Goal: Information Seeking & Learning: Find specific fact

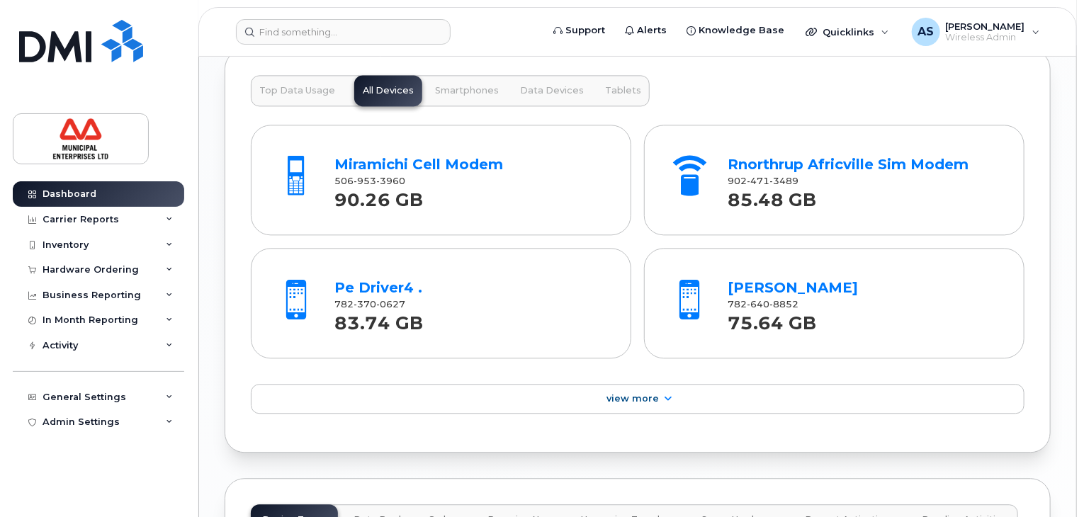
scroll to position [1559, 0]
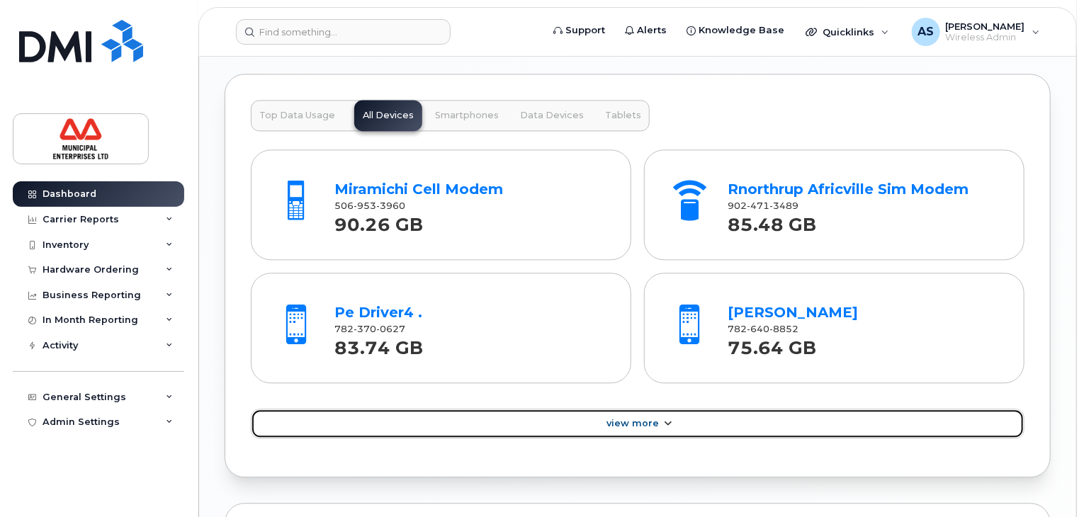
click at [621, 422] on span "View More" at bounding box center [633, 423] width 52 height 11
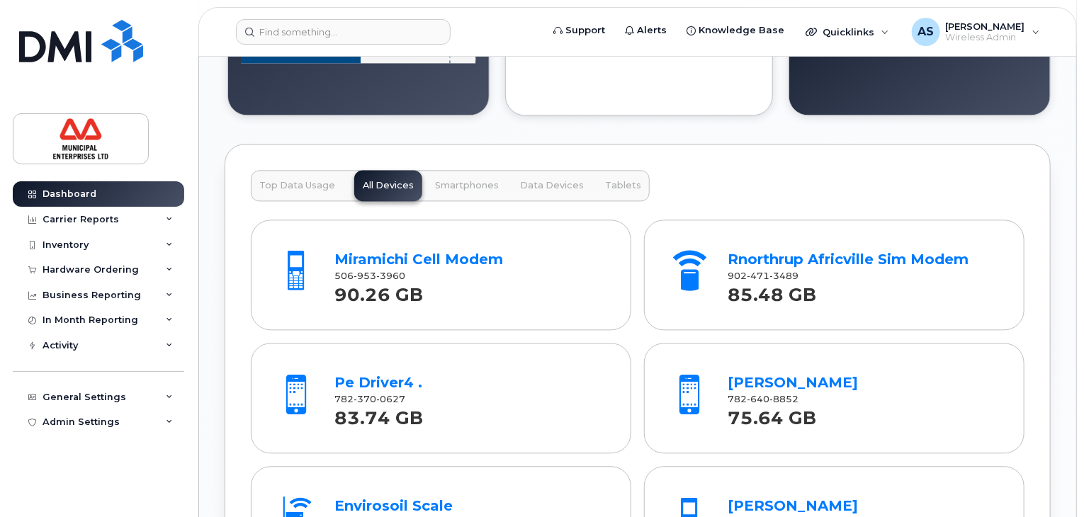
scroll to position [1488, 0]
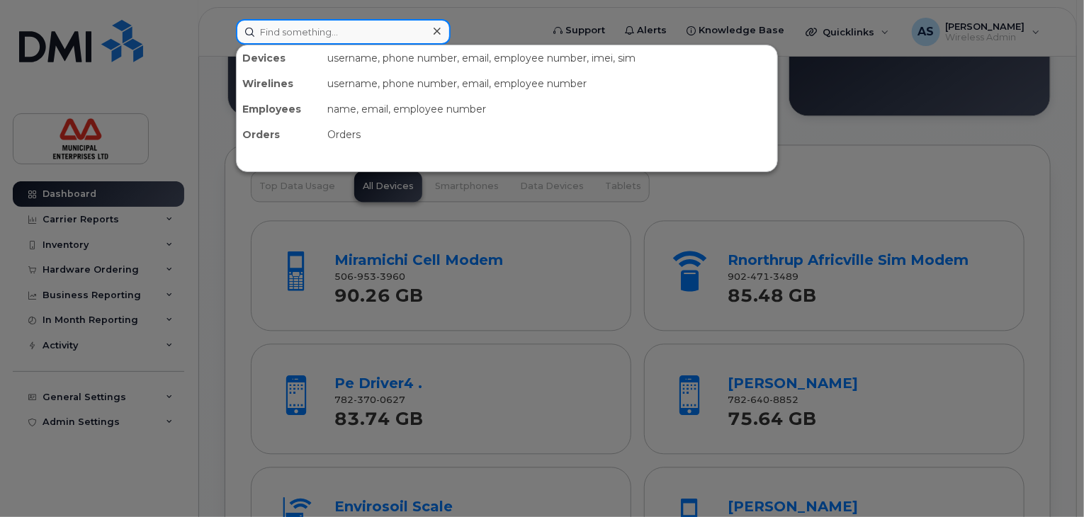
click at [361, 27] on input at bounding box center [343, 32] width 215 height 26
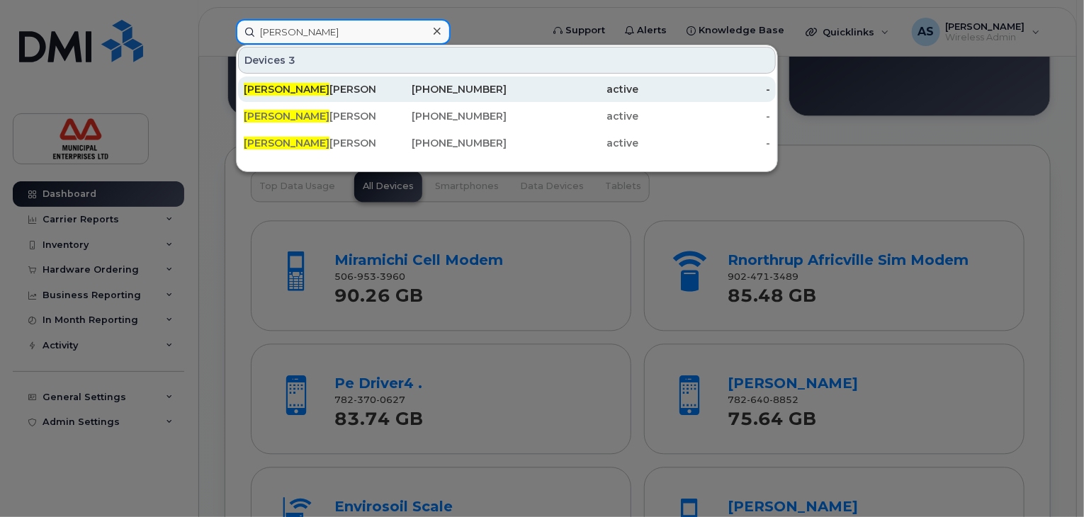
type input "bradley"
click at [305, 88] on div "Bradley Archibald" at bounding box center [310, 89] width 132 height 14
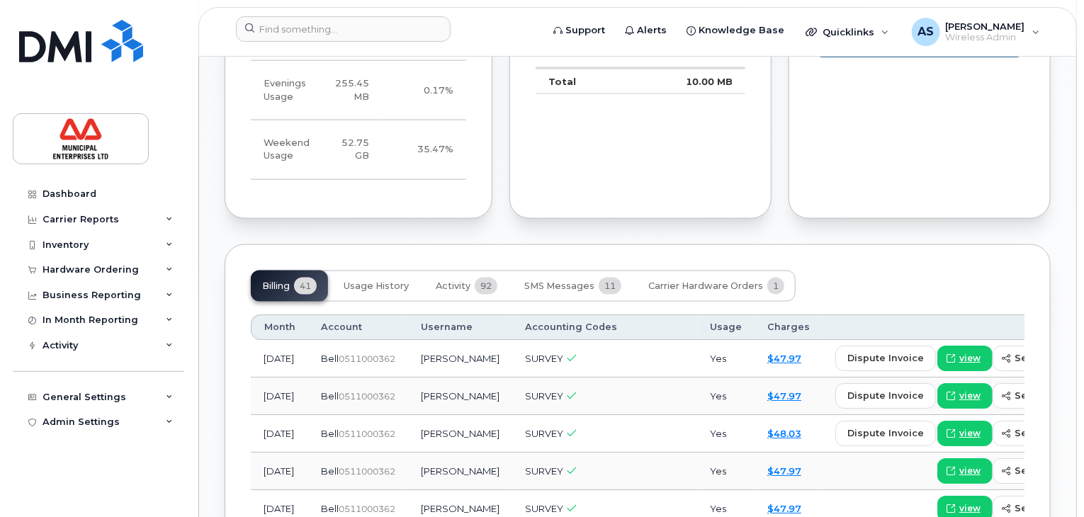
scroll to position [923, 0]
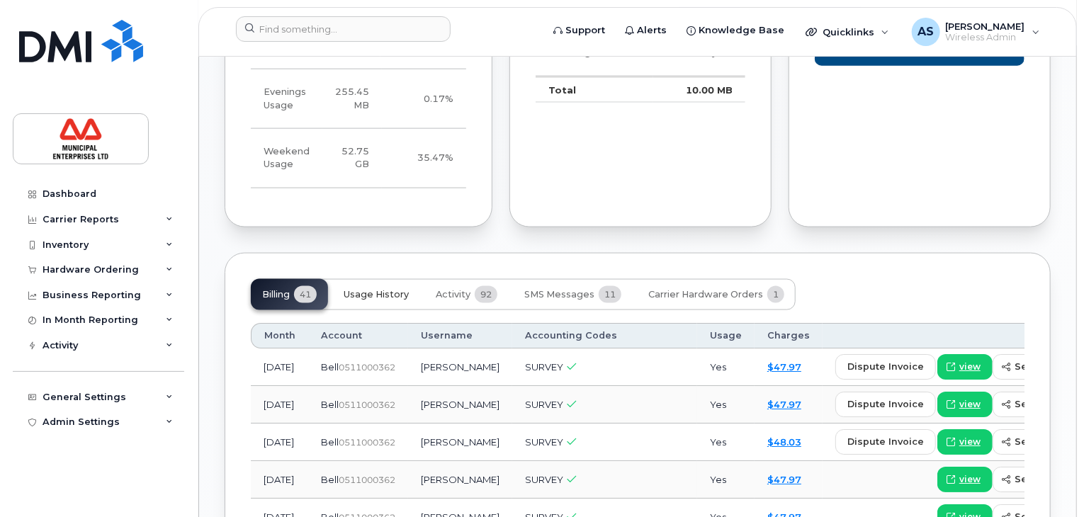
click at [395, 300] on span "Usage History" at bounding box center [376, 294] width 65 height 11
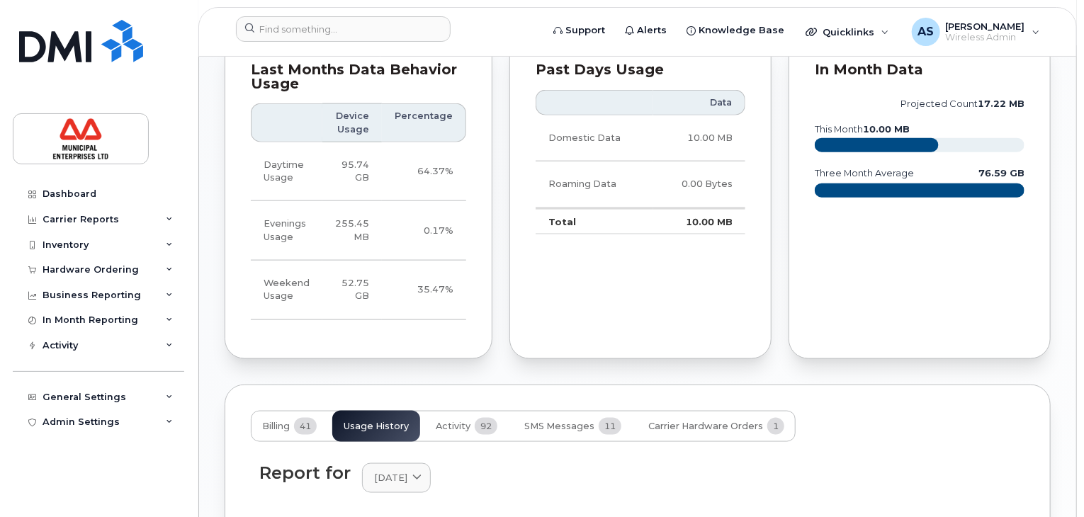
scroll to position [710, 0]
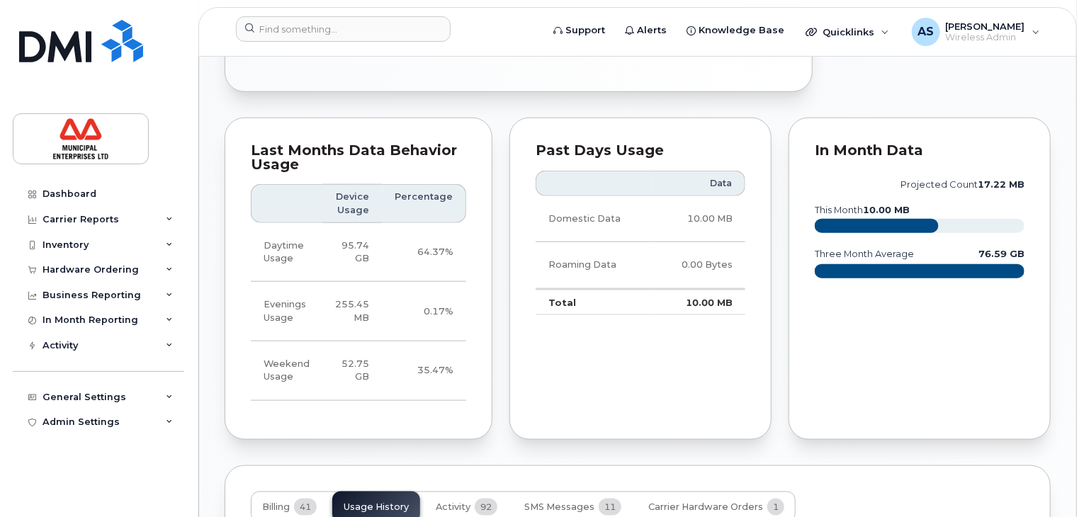
click at [901, 278] on rect at bounding box center [920, 271] width 210 height 14
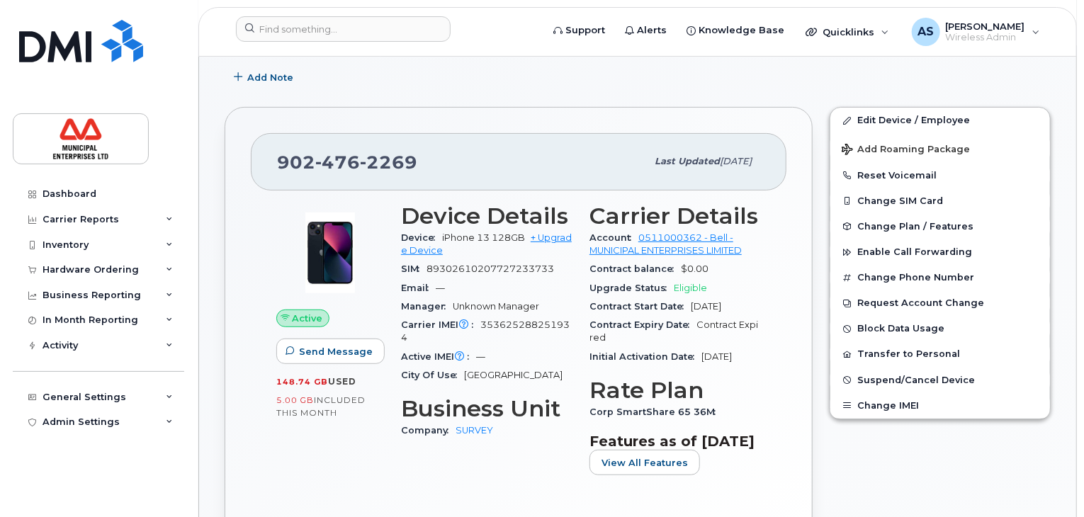
scroll to position [143, 0]
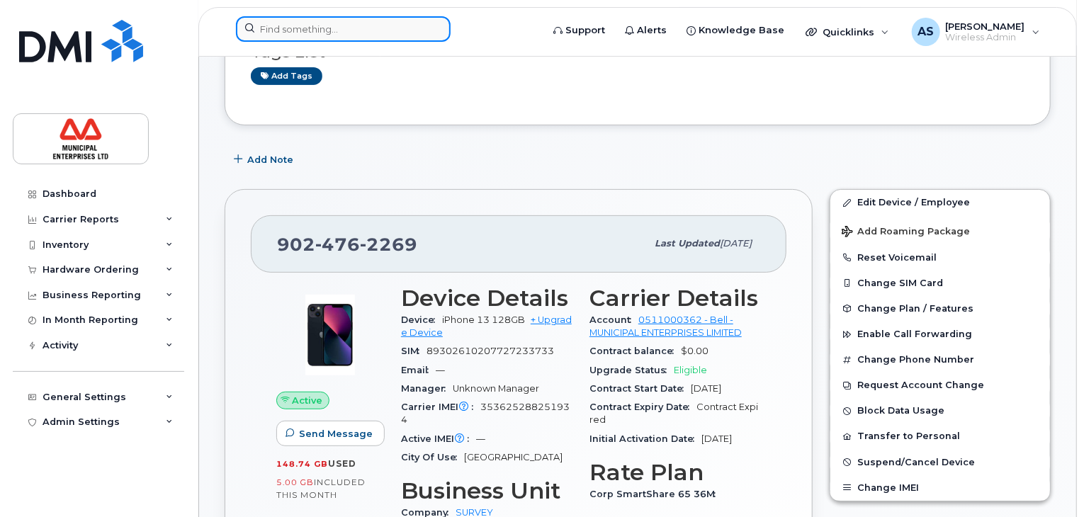
click at [281, 33] on input at bounding box center [343, 29] width 215 height 26
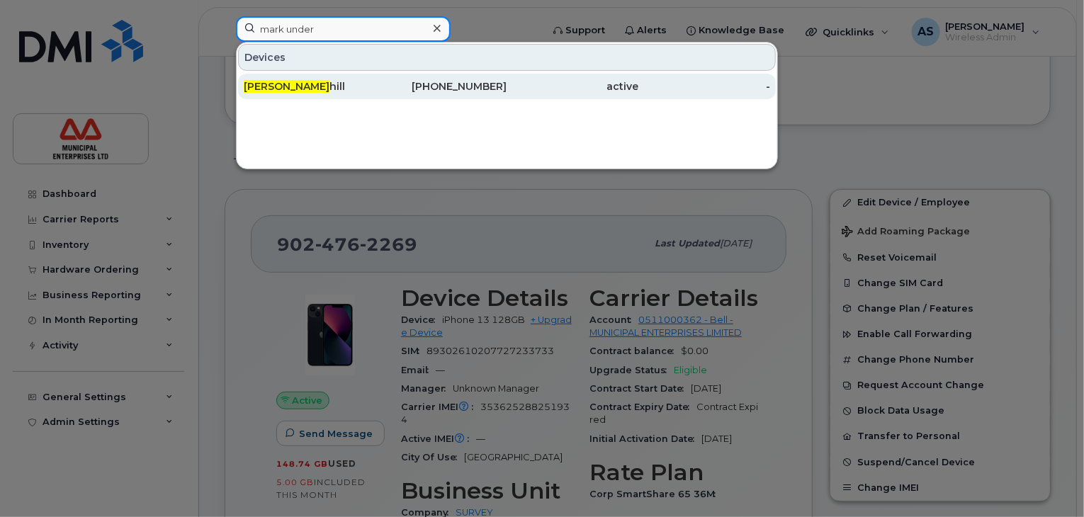
type input "mark under"
click at [272, 91] on span "Mark Under" at bounding box center [287, 86] width 86 height 13
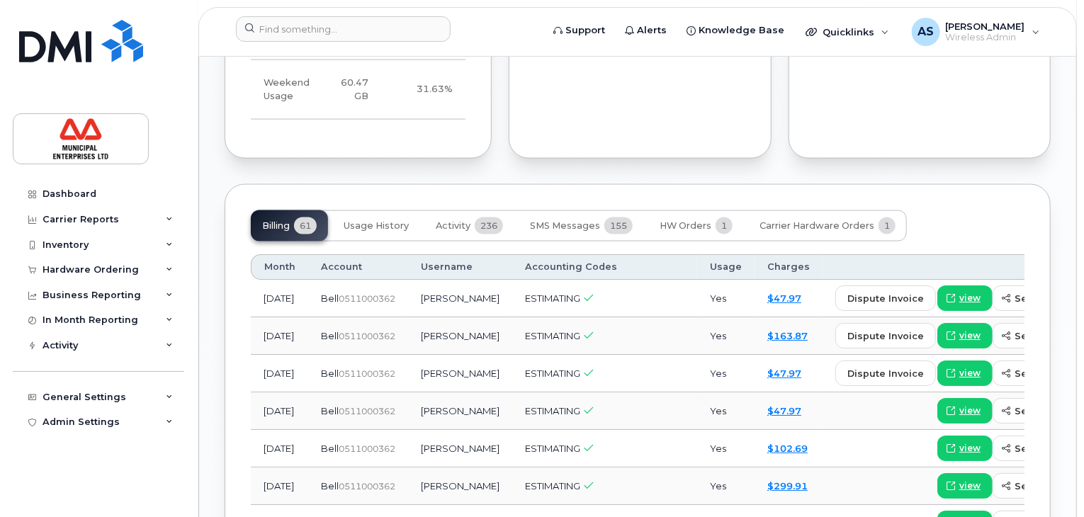
scroll to position [1051, 0]
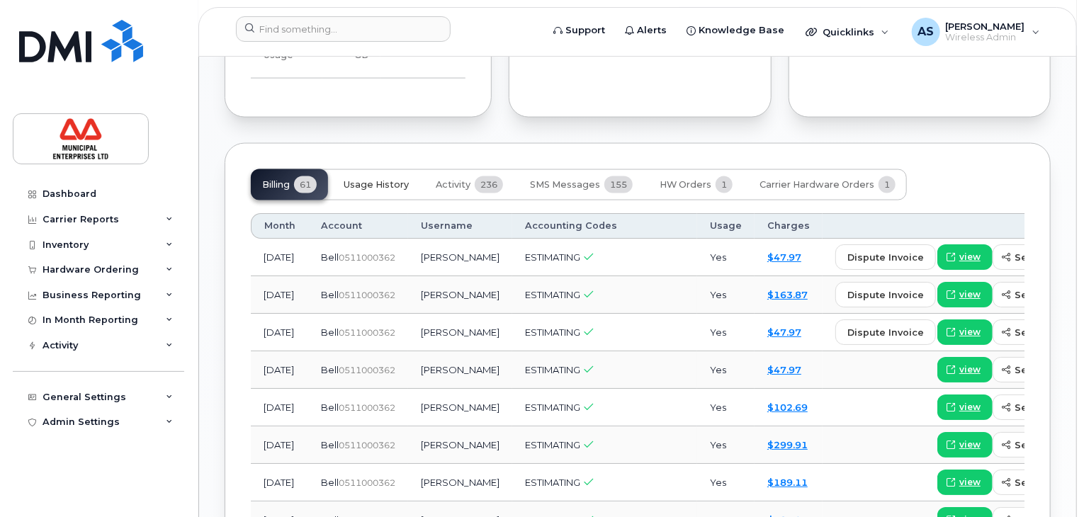
click at [374, 191] on span "Usage History" at bounding box center [376, 184] width 65 height 11
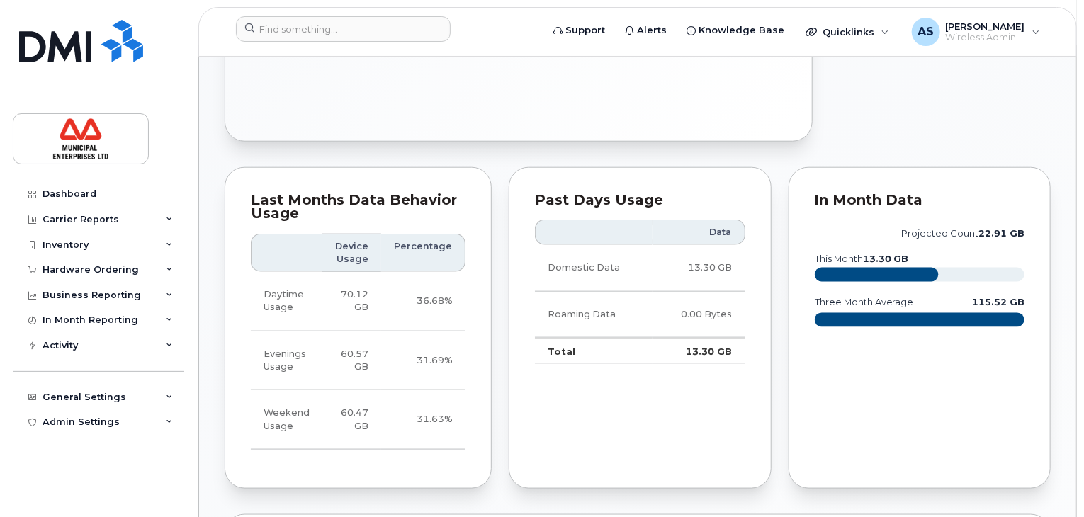
scroll to position [396, 0]
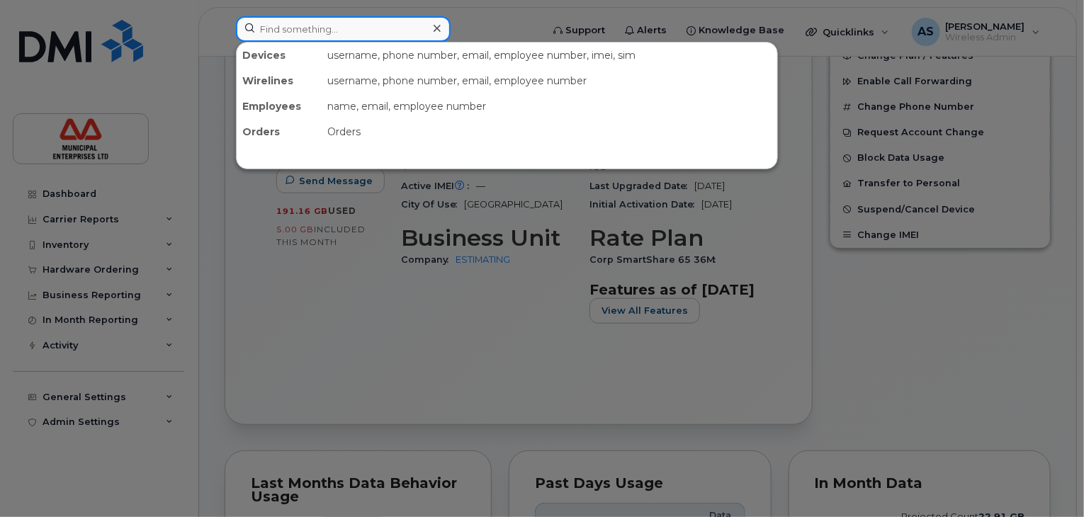
click at [314, 28] on input at bounding box center [343, 29] width 215 height 26
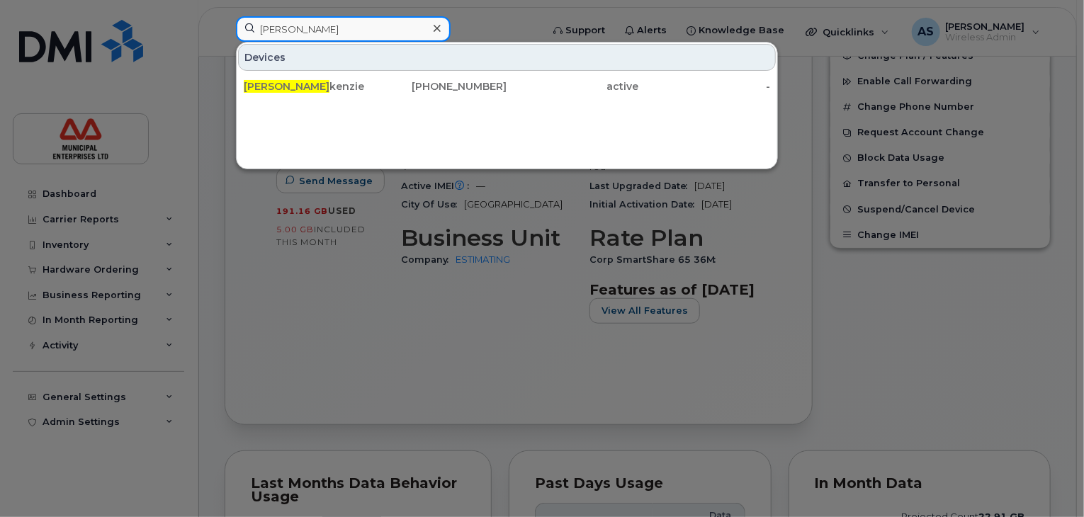
click at [320, 30] on input "brent mc" at bounding box center [343, 29] width 215 height 26
type input "brent mac"
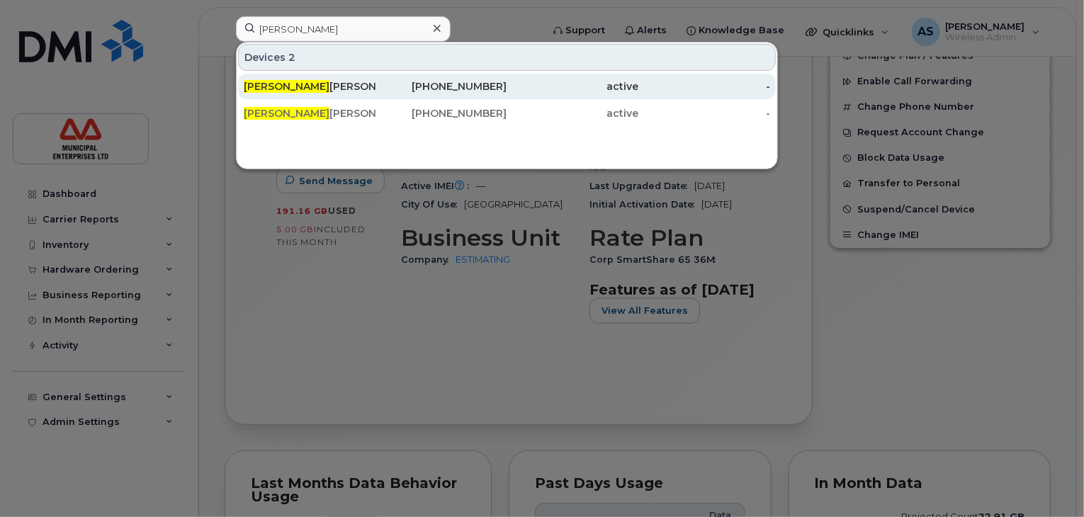
click at [493, 95] on div "782-370-2335" at bounding box center [442, 87] width 132 height 26
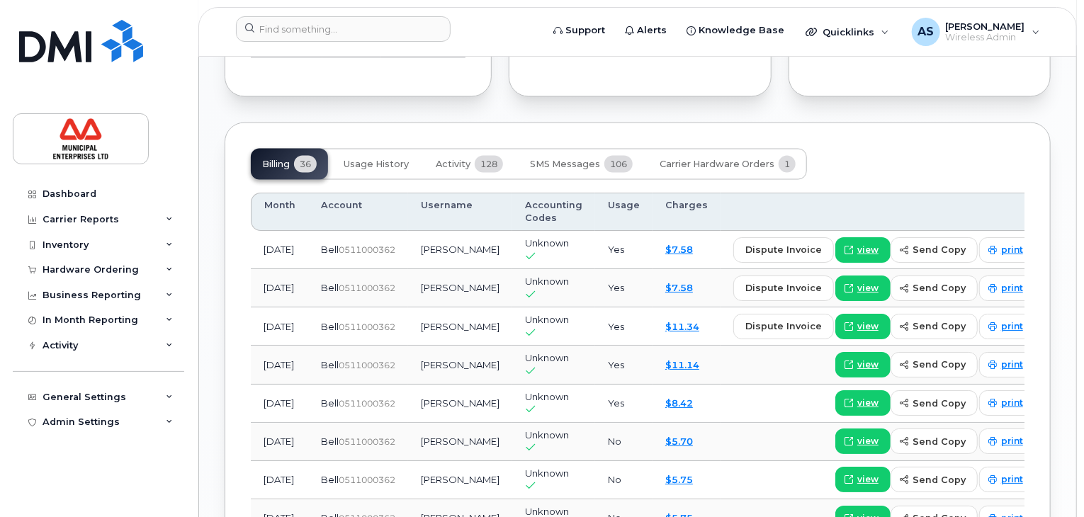
scroll to position [1134, 0]
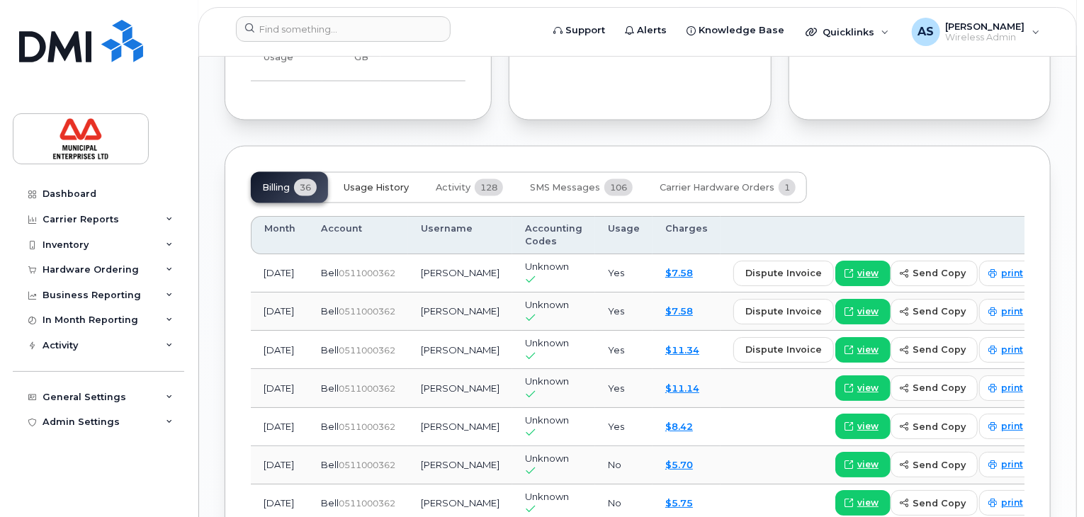
click at [370, 193] on span "Usage History" at bounding box center [376, 187] width 65 height 11
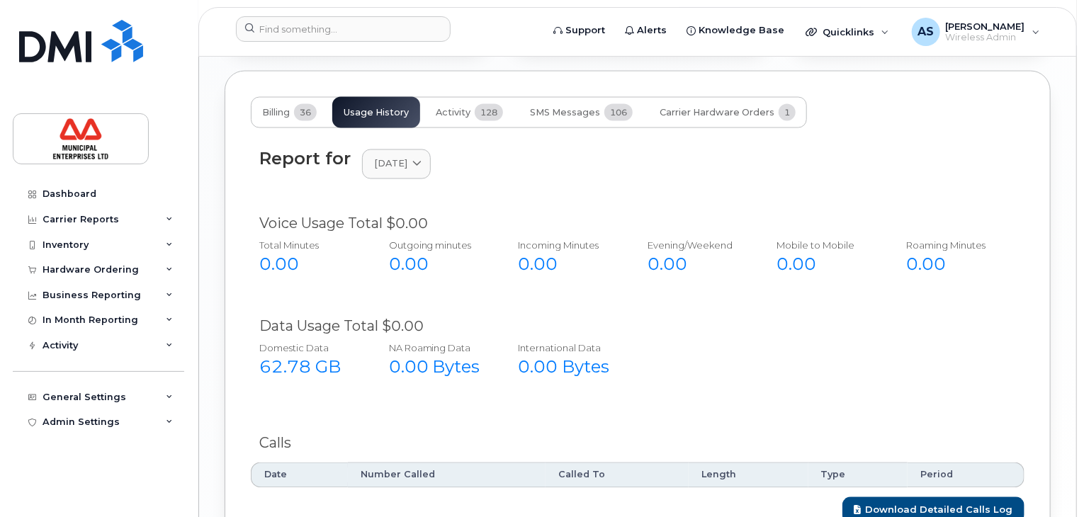
scroll to position [1195, 0]
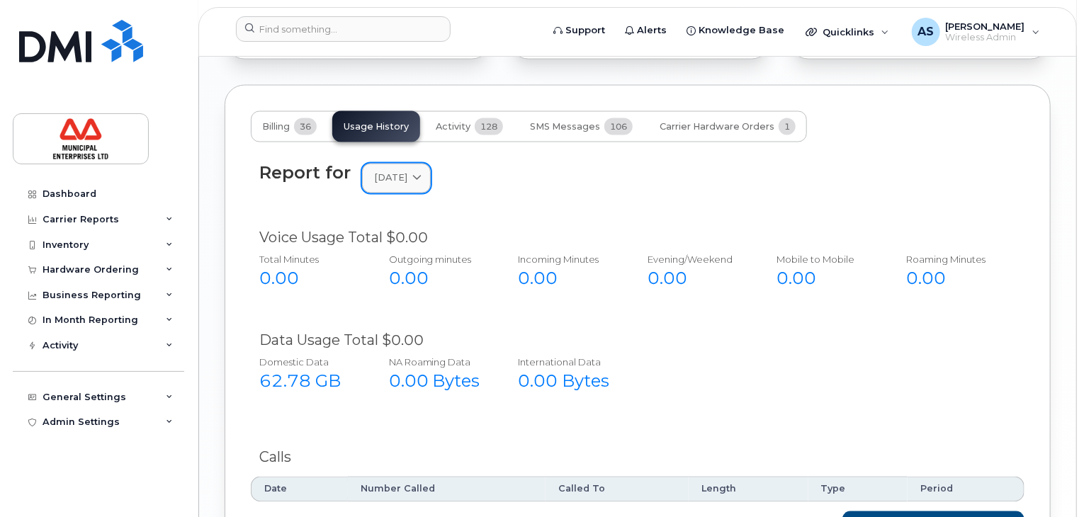
click at [431, 181] on link "[DATE]" at bounding box center [396, 178] width 69 height 29
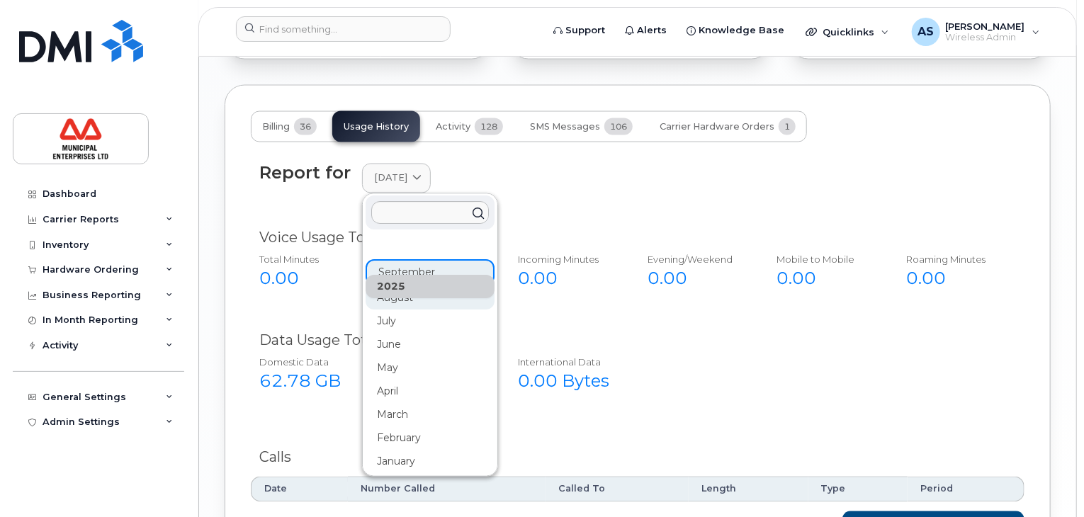
click at [425, 310] on div "August" at bounding box center [430, 298] width 129 height 23
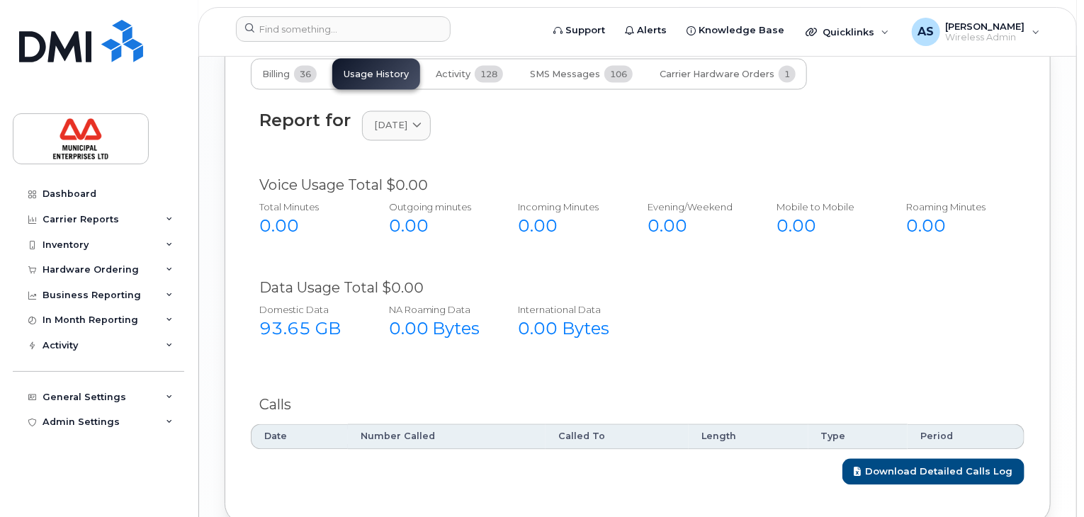
scroll to position [1275, 0]
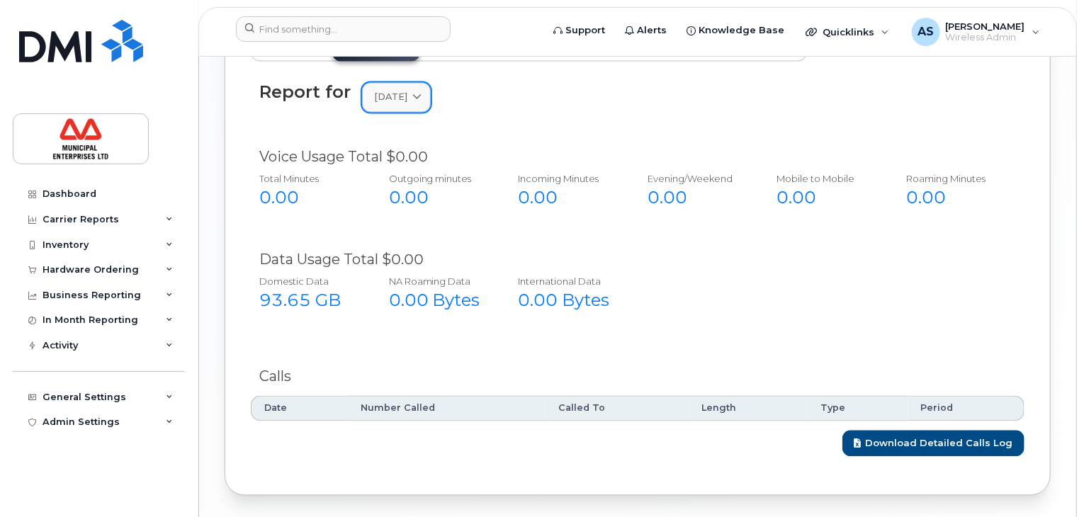
click at [385, 104] on span "[DATE]" at bounding box center [390, 97] width 33 height 13
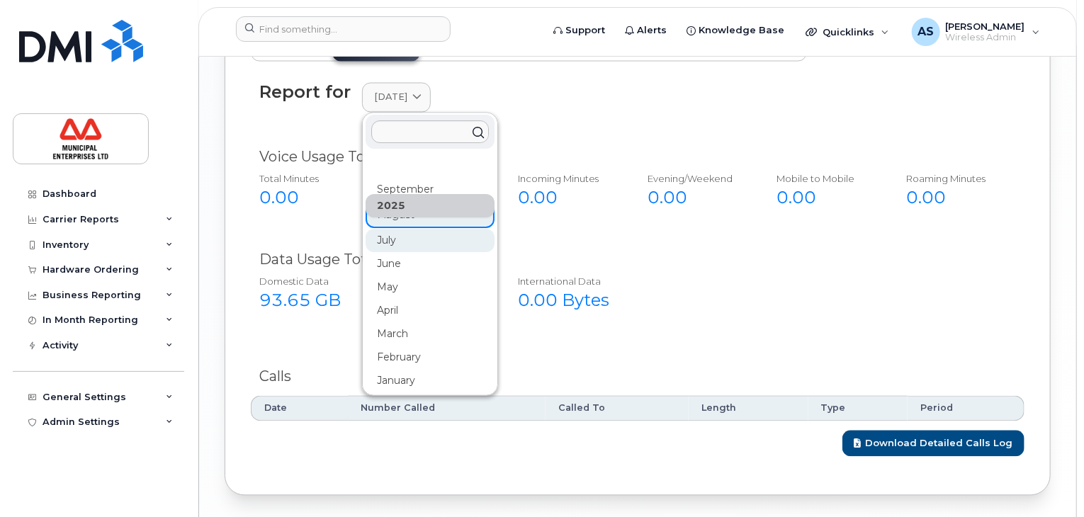
click at [400, 249] on div "July" at bounding box center [430, 241] width 129 height 23
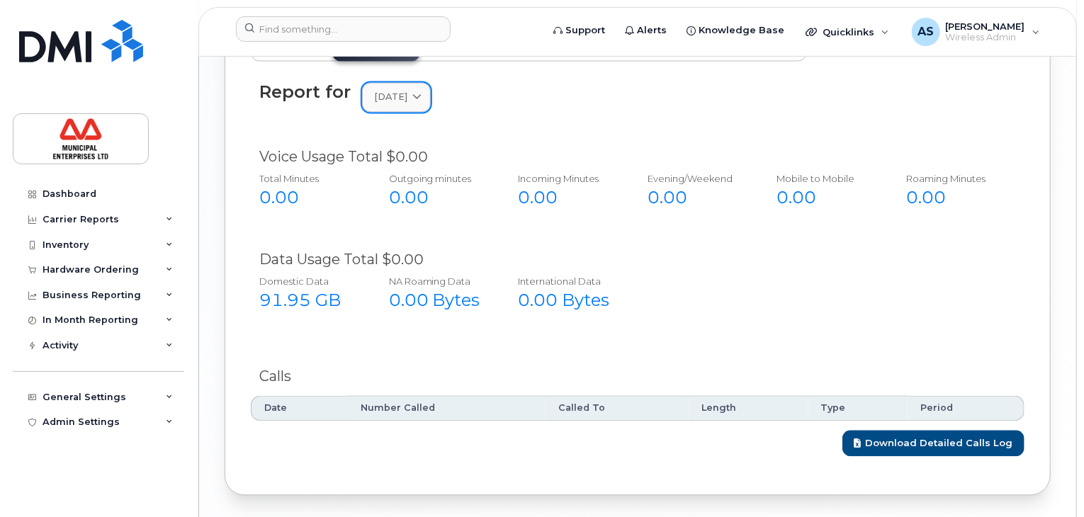
click at [393, 104] on span "July 2025" at bounding box center [390, 97] width 33 height 13
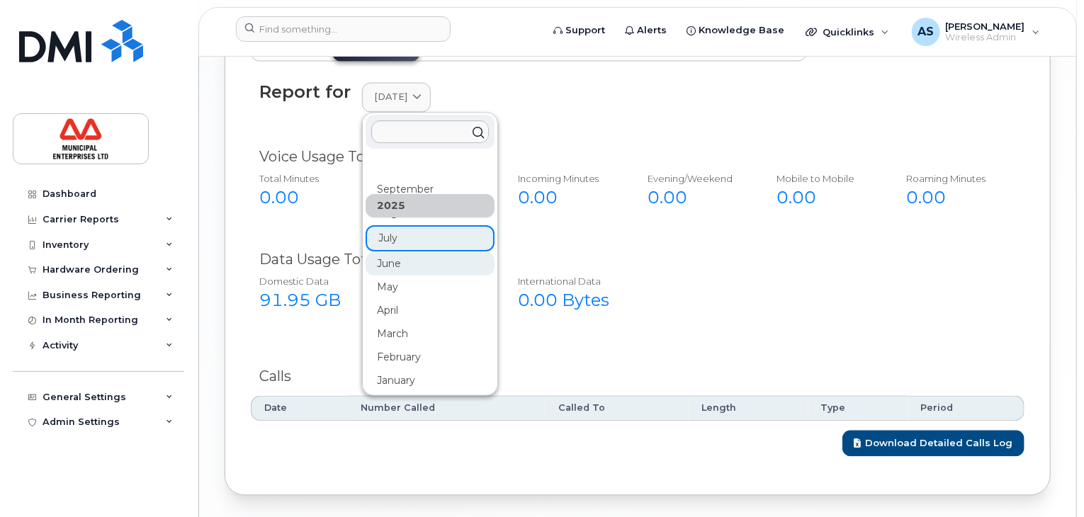
click at [405, 276] on div "June" at bounding box center [430, 264] width 129 height 23
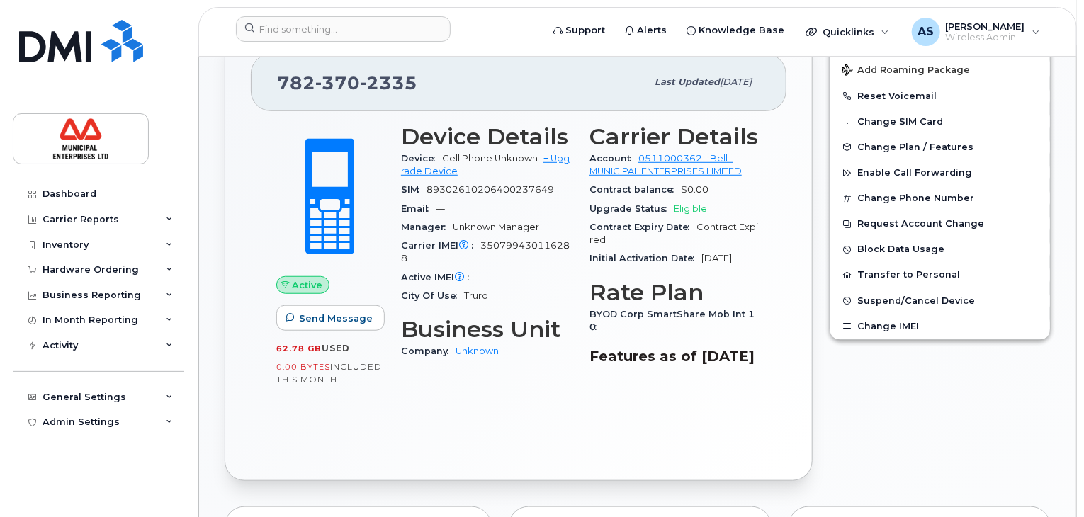
scroll to position [213, 0]
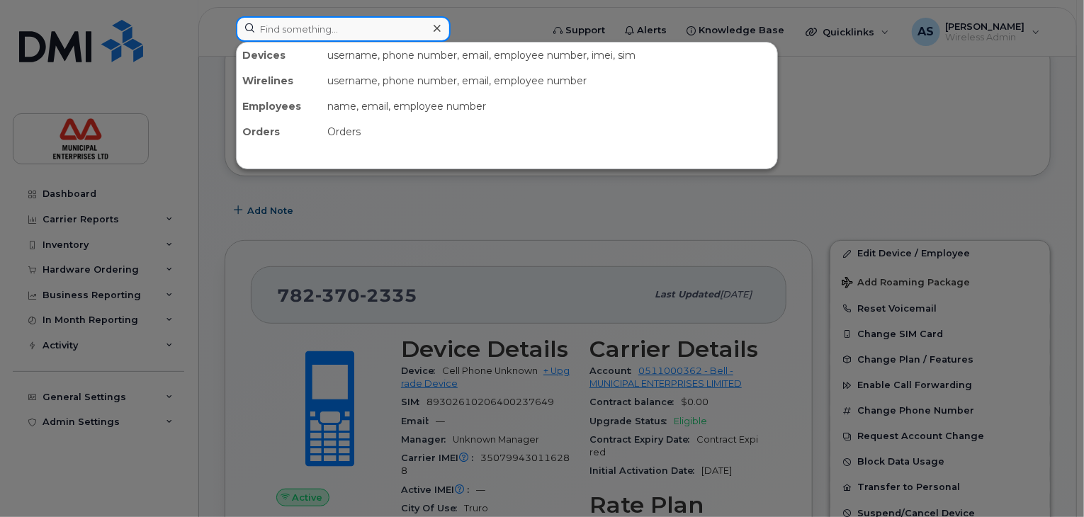
click at [350, 30] on input at bounding box center [343, 29] width 215 height 26
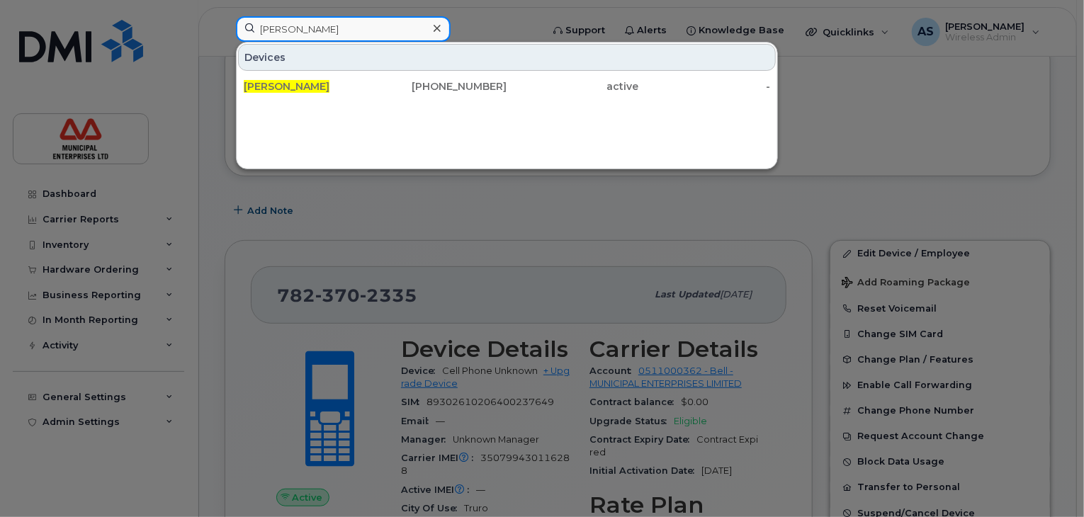
type input "mark underhill"
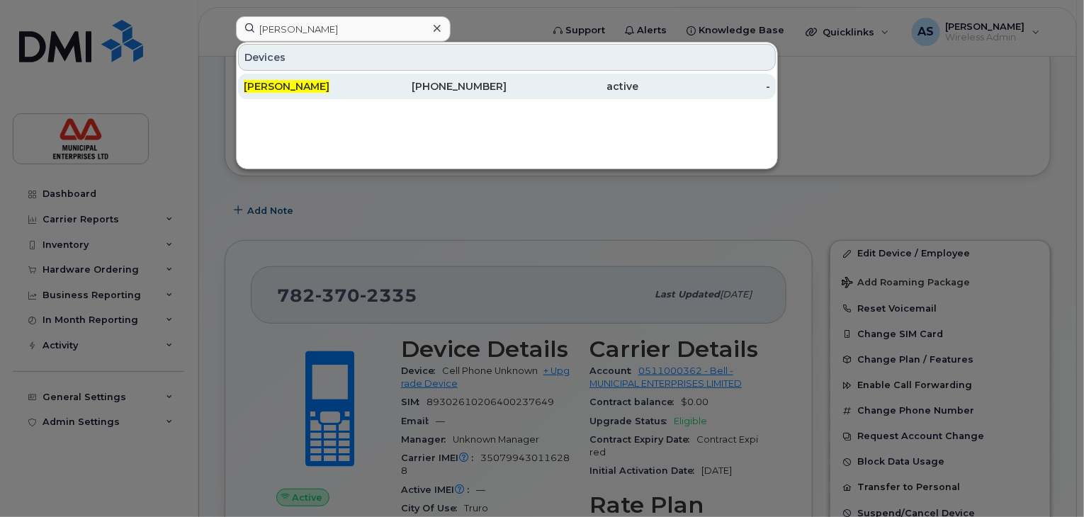
click at [492, 74] on link "Mark Underhill 902-221-4991 active -" at bounding box center [507, 87] width 538 height 26
click at [495, 83] on div "902-221-4991" at bounding box center [442, 86] width 132 height 14
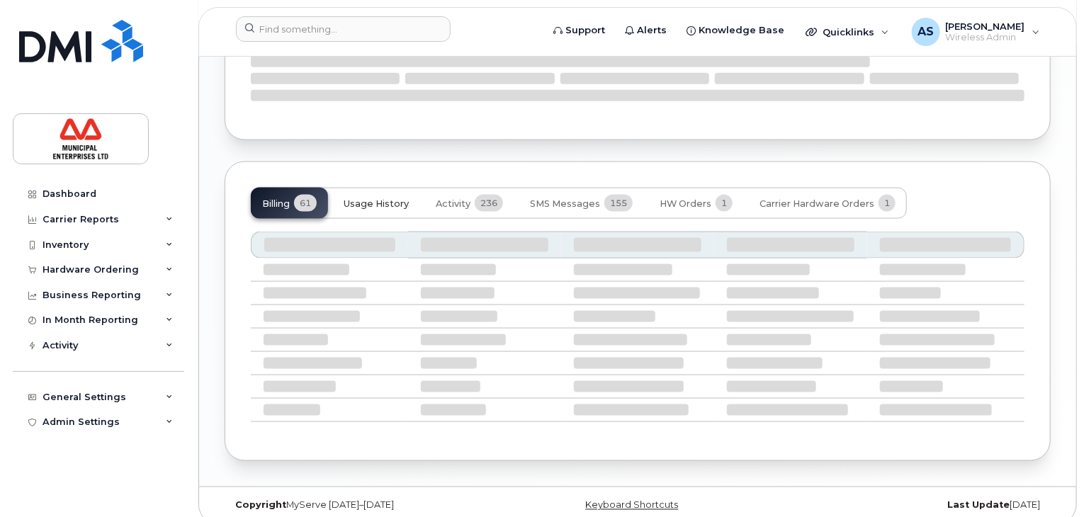
scroll to position [900, 0]
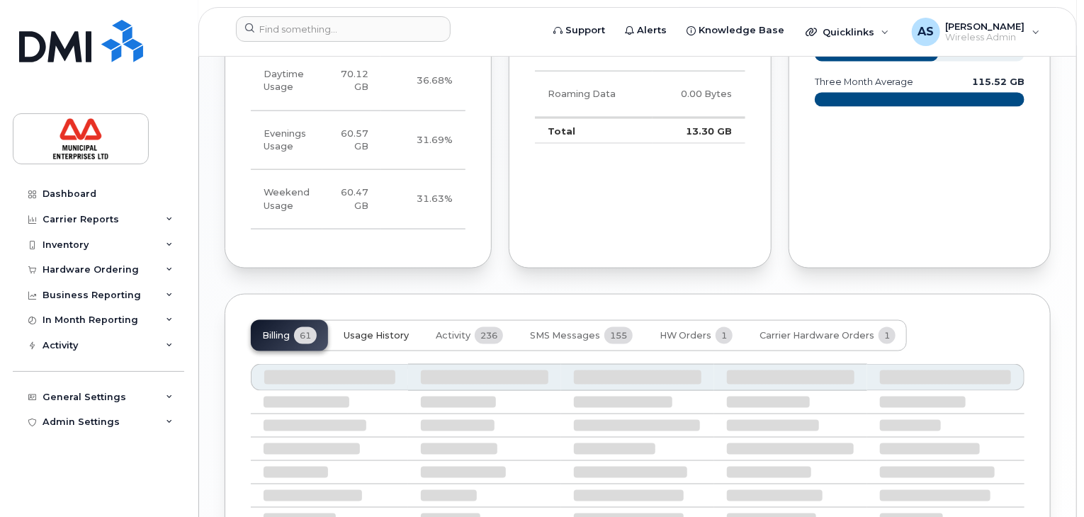
click at [367, 222] on td "60.47 GB" at bounding box center [351, 200] width 59 height 60
click at [395, 351] on button "Usage History" at bounding box center [376, 335] width 88 height 31
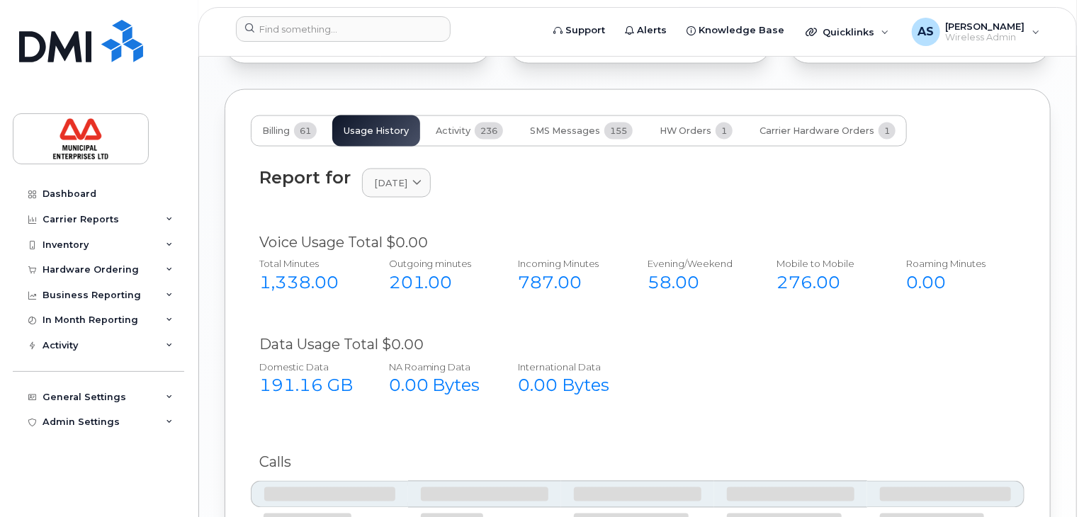
scroll to position [1113, 0]
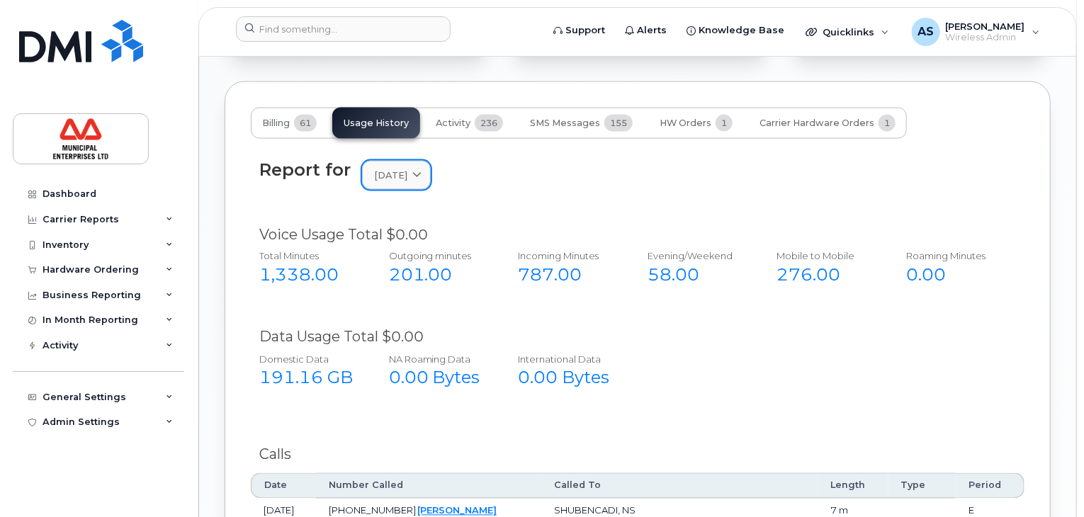
click at [407, 182] on span "[DATE]" at bounding box center [390, 175] width 33 height 13
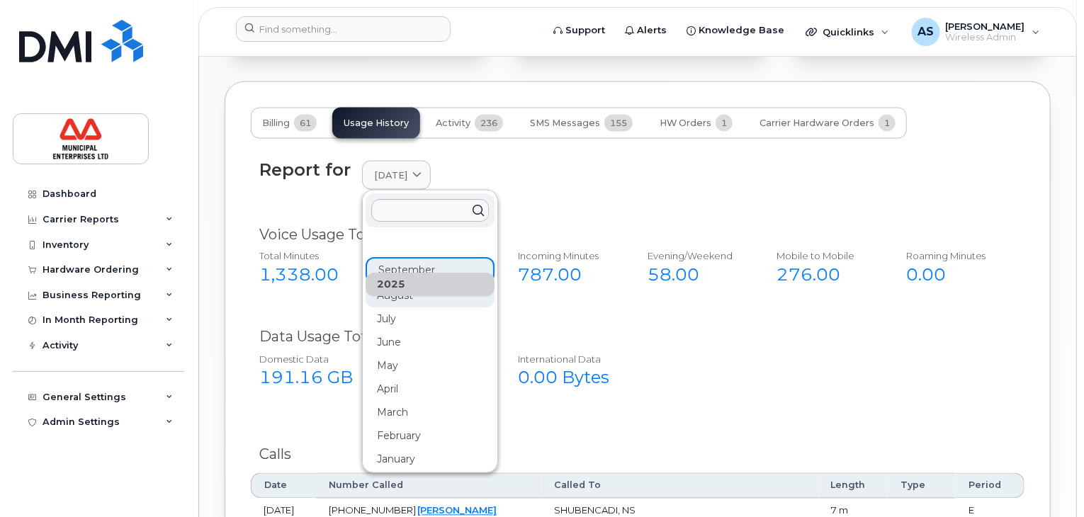
click at [398, 308] on div "August" at bounding box center [430, 295] width 129 height 23
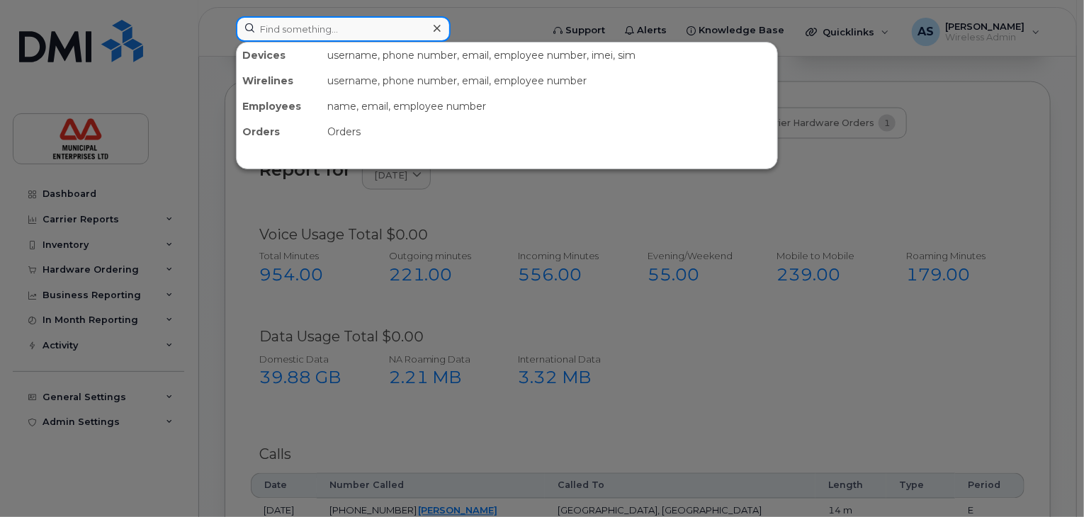
click at [346, 33] on input at bounding box center [343, 29] width 215 height 26
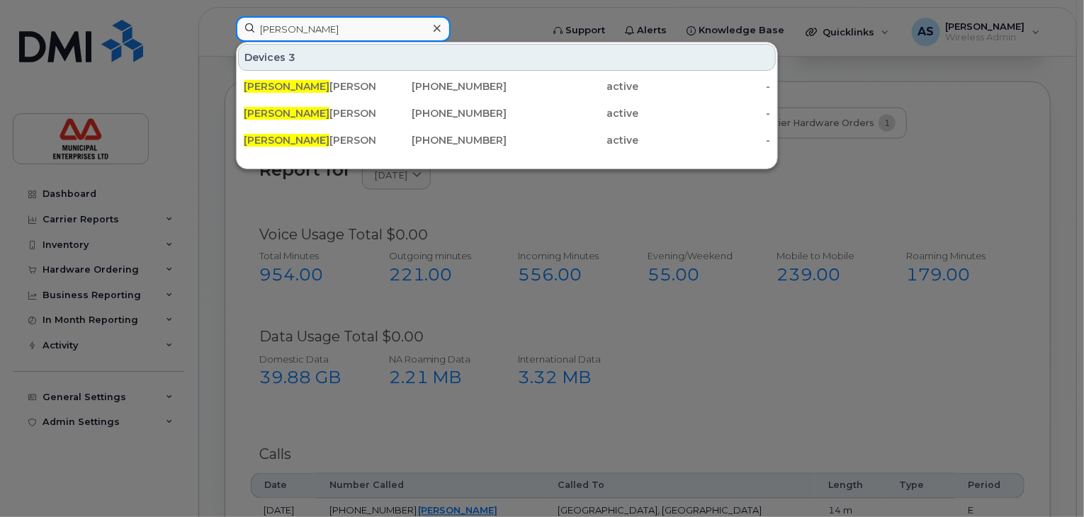
type input "james mac"
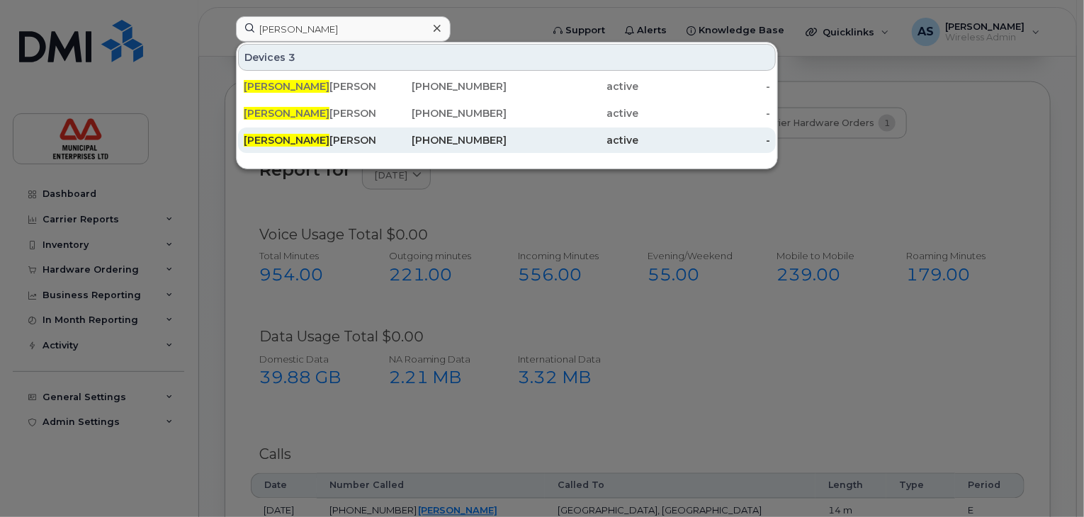
click at [468, 148] on div "506-850-0600" at bounding box center [442, 141] width 132 height 26
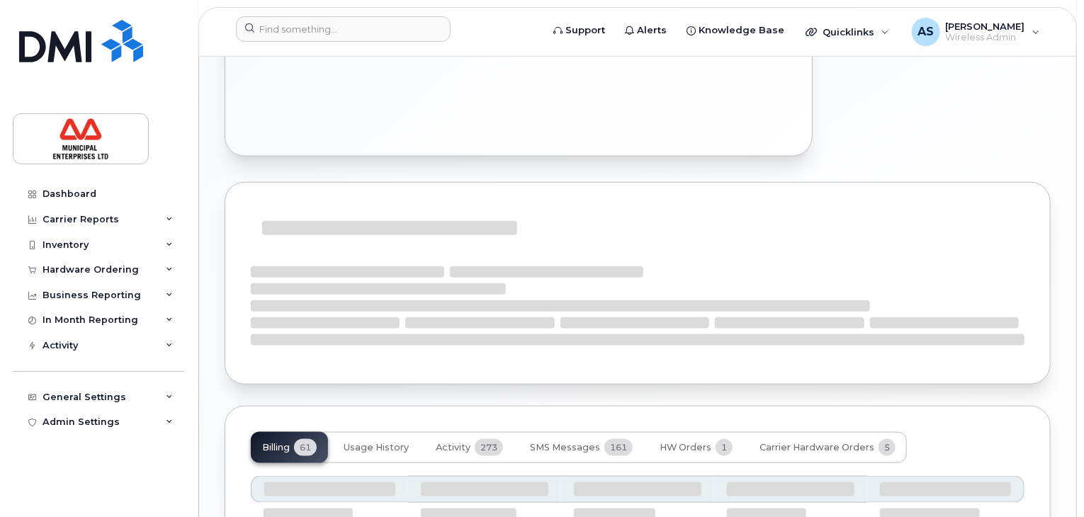
scroll to position [979, 0]
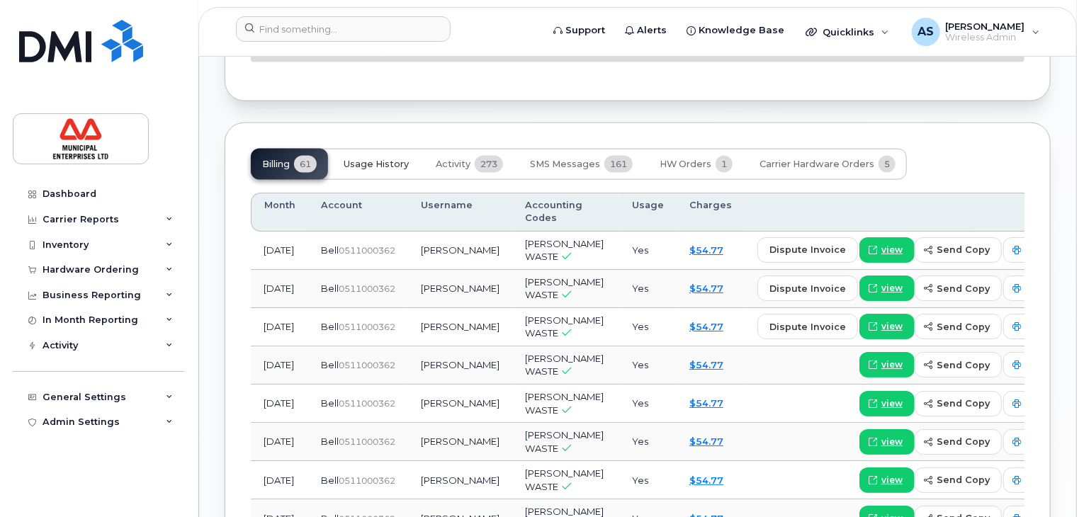
click at [379, 170] on span "Usage History" at bounding box center [376, 164] width 65 height 11
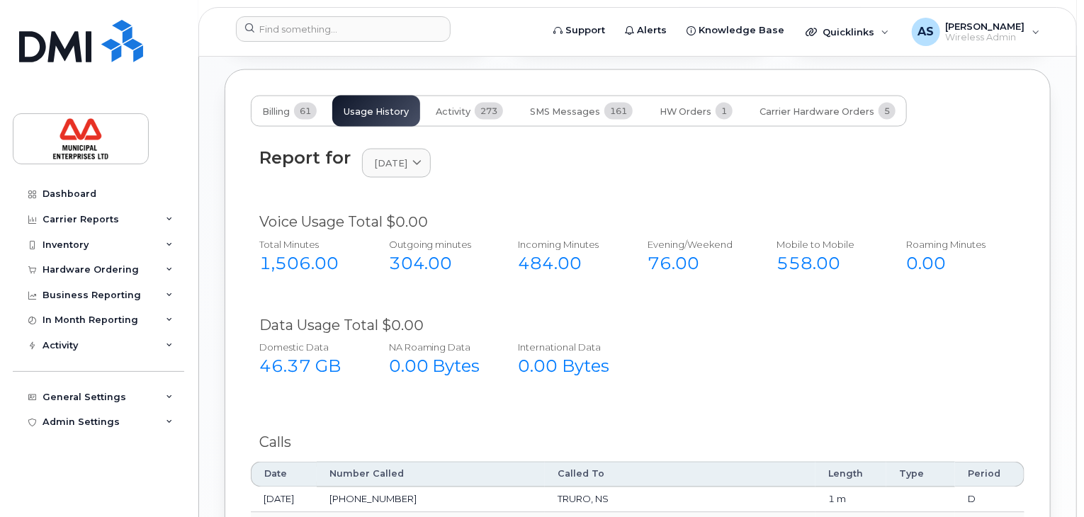
scroll to position [1227, 0]
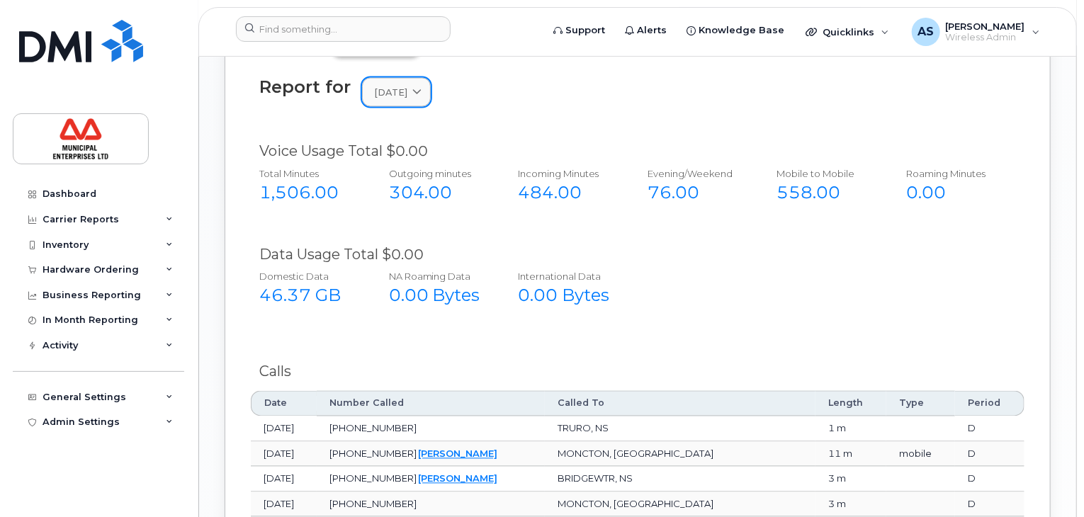
click at [431, 107] on link "[DATE]" at bounding box center [396, 92] width 69 height 29
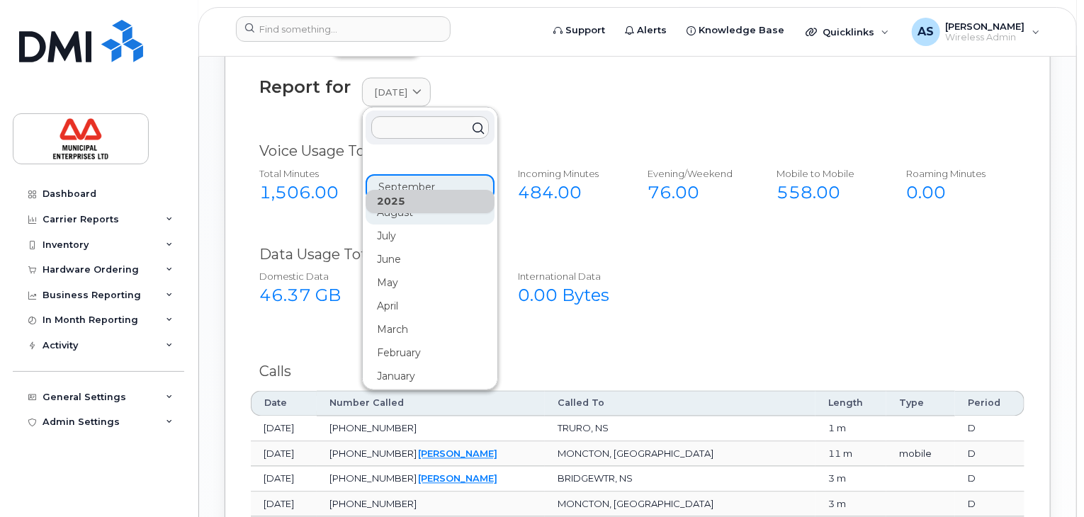
click at [397, 225] on div "August" at bounding box center [430, 212] width 129 height 23
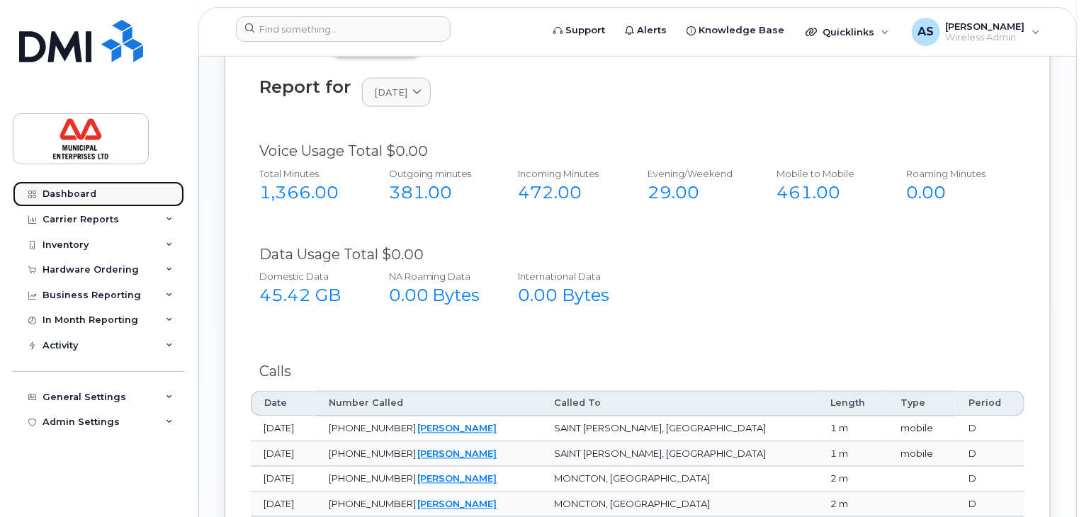
drag, startPoint x: 71, startPoint y: 191, endPoint x: 98, endPoint y: 191, distance: 27.6
click at [71, 191] on div "Dashboard" at bounding box center [70, 193] width 54 height 11
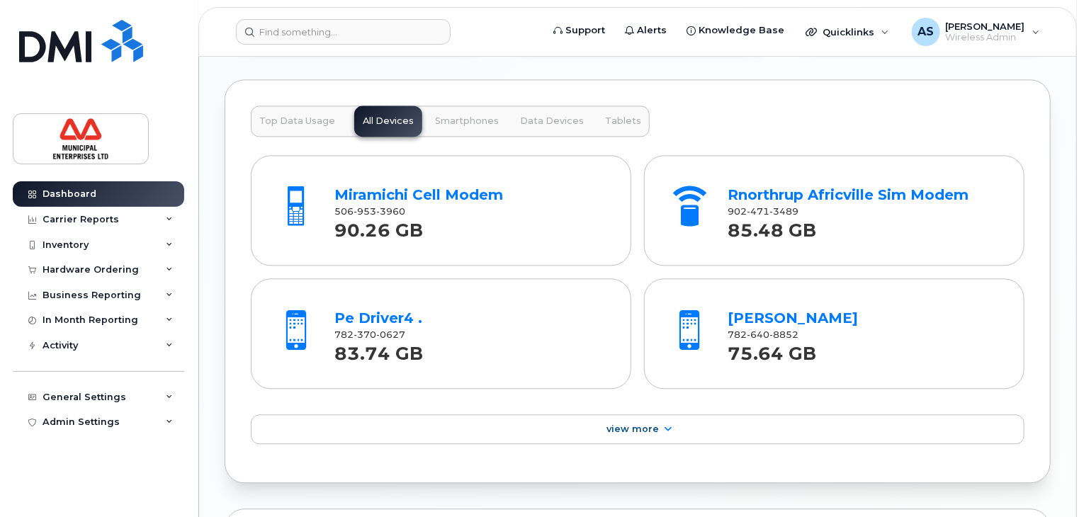
scroll to position [1528, 0]
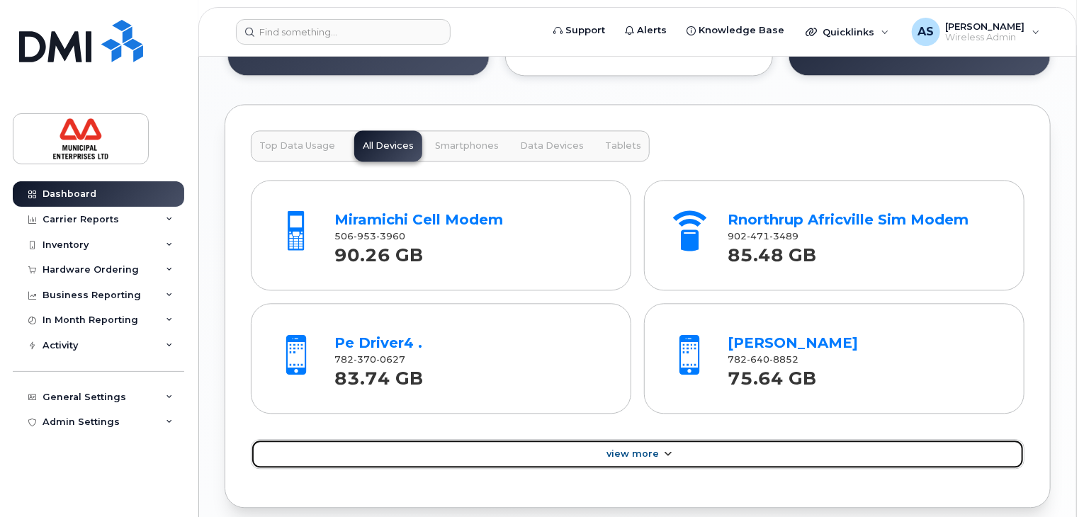
click at [638, 455] on span "View More" at bounding box center [633, 454] width 52 height 11
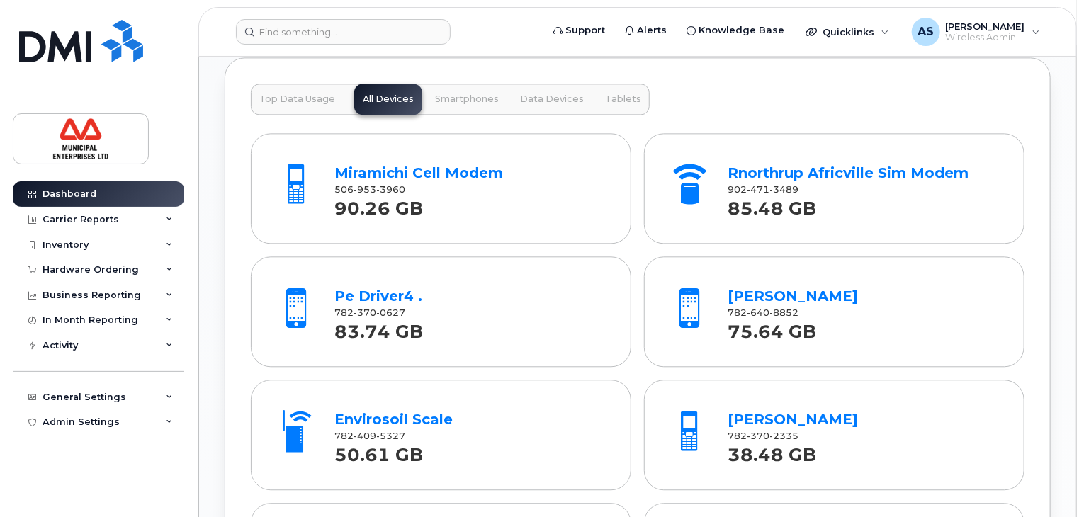
scroll to position [1599, 0]
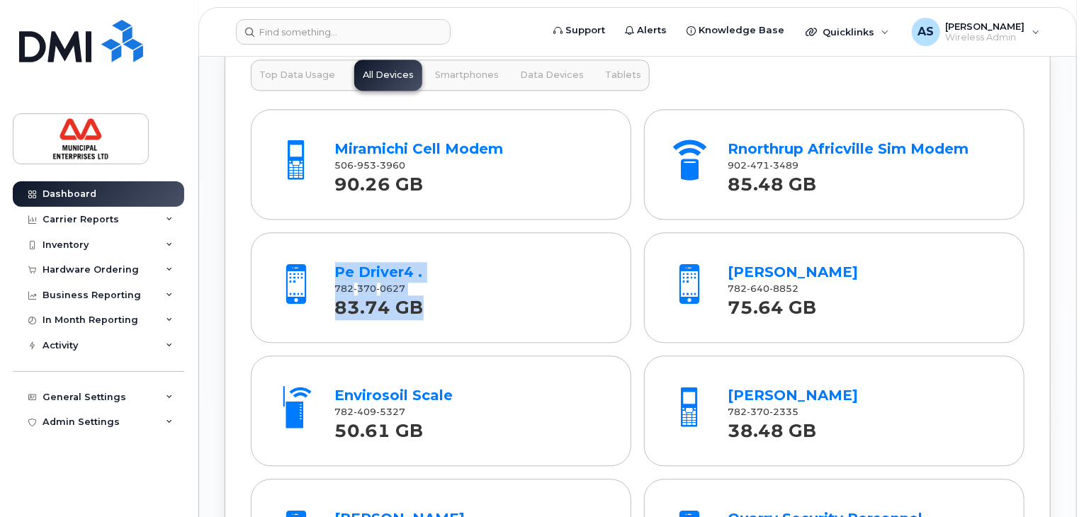
drag, startPoint x: 417, startPoint y: 287, endPoint x: 301, endPoint y: 283, distance: 115.6
click at [301, 283] on div "Pe Driver4 . 782 370 0627 83.74 GB" at bounding box center [441, 287] width 354 height 94
click at [530, 298] on div "83.74 GB" at bounding box center [470, 308] width 271 height 26
drag, startPoint x: 335, startPoint y: 283, endPoint x: 402, endPoint y: 283, distance: 66.6
click at [402, 283] on span "782 370 0627" at bounding box center [370, 288] width 71 height 11
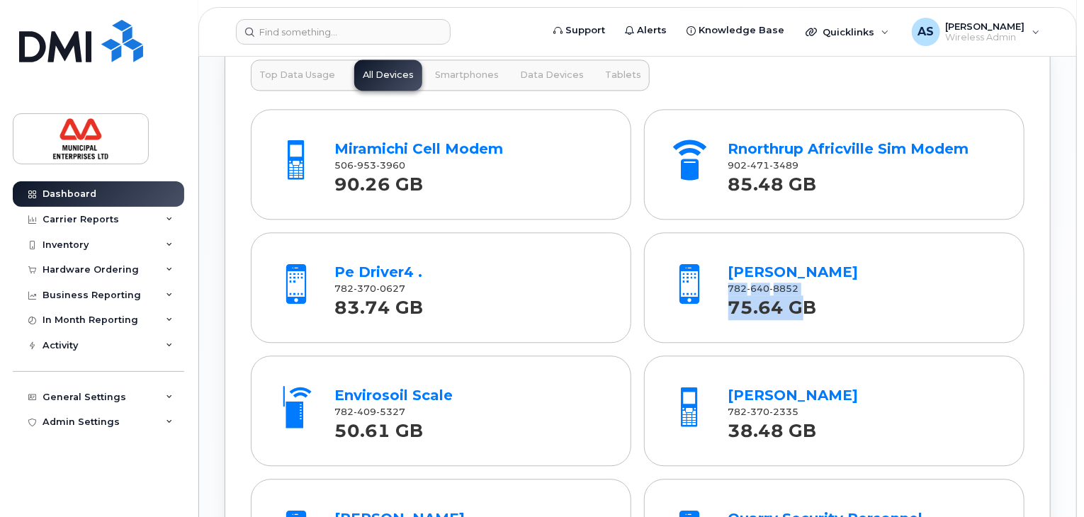
drag, startPoint x: 804, startPoint y: 286, endPoint x: 726, endPoint y: 281, distance: 78.1
click at [726, 281] on div "Brandon Cromwell 782 640 8852 75.64 GB" at bounding box center [864, 287] width 282 height 66
click at [882, 312] on div "75.64 GB" at bounding box center [863, 308] width 271 height 26
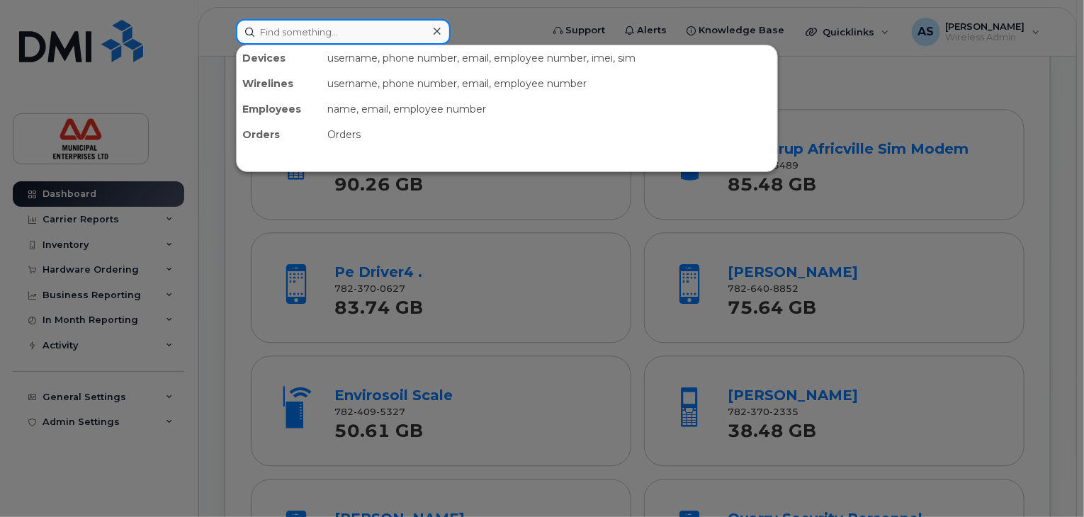
click at [297, 26] on input at bounding box center [343, 32] width 215 height 26
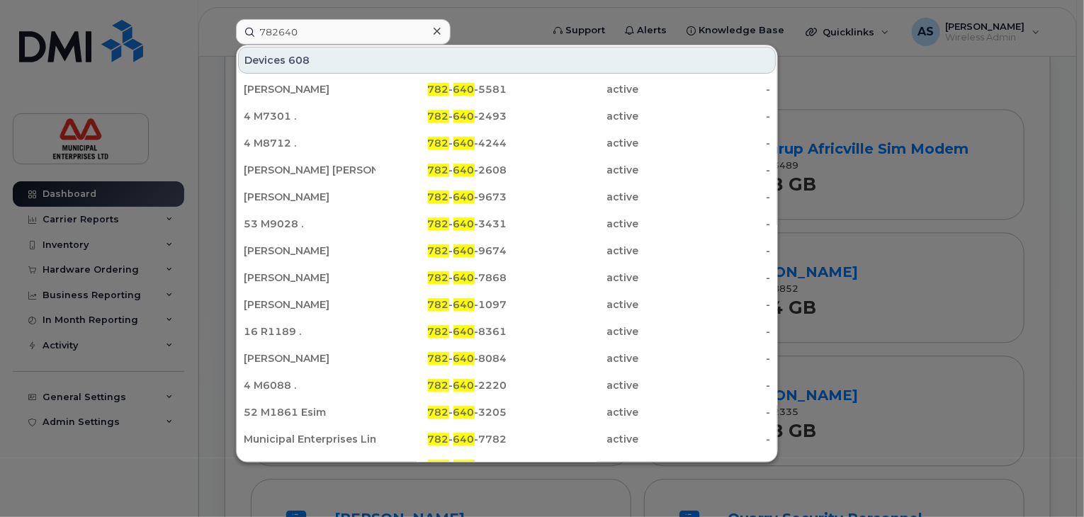
click at [911, 323] on div at bounding box center [542, 258] width 1084 height 517
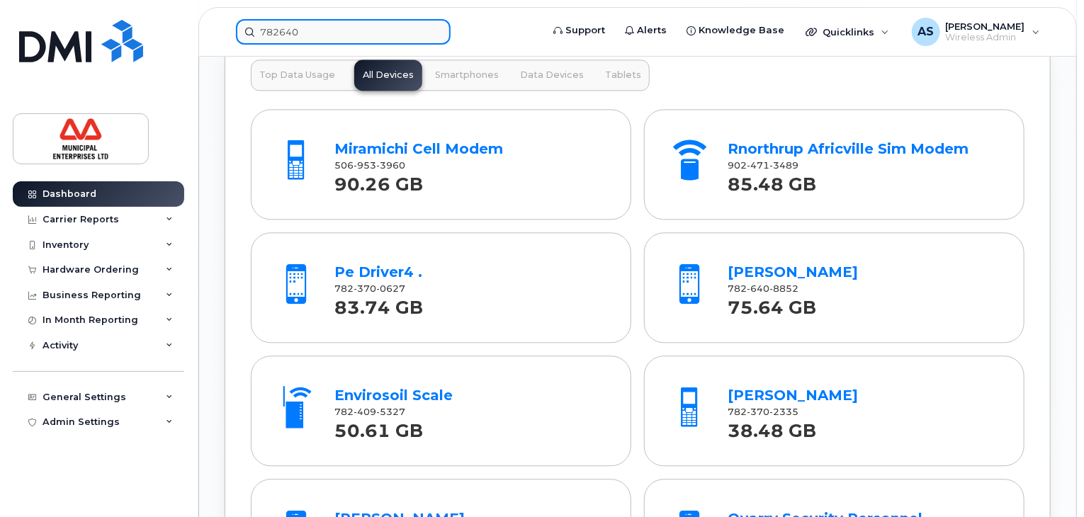
click at [311, 35] on input "782640" at bounding box center [343, 32] width 215 height 26
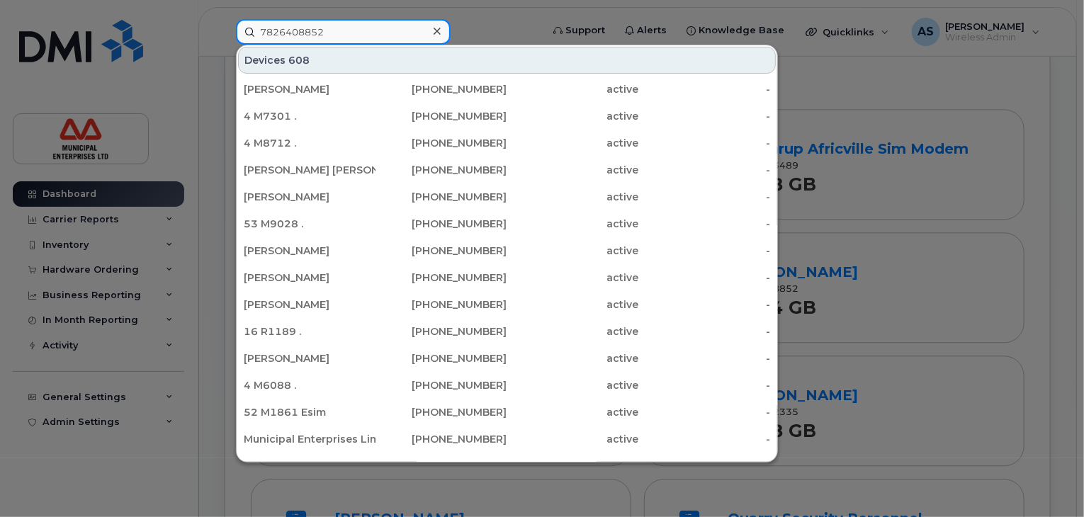
type input "7826408852"
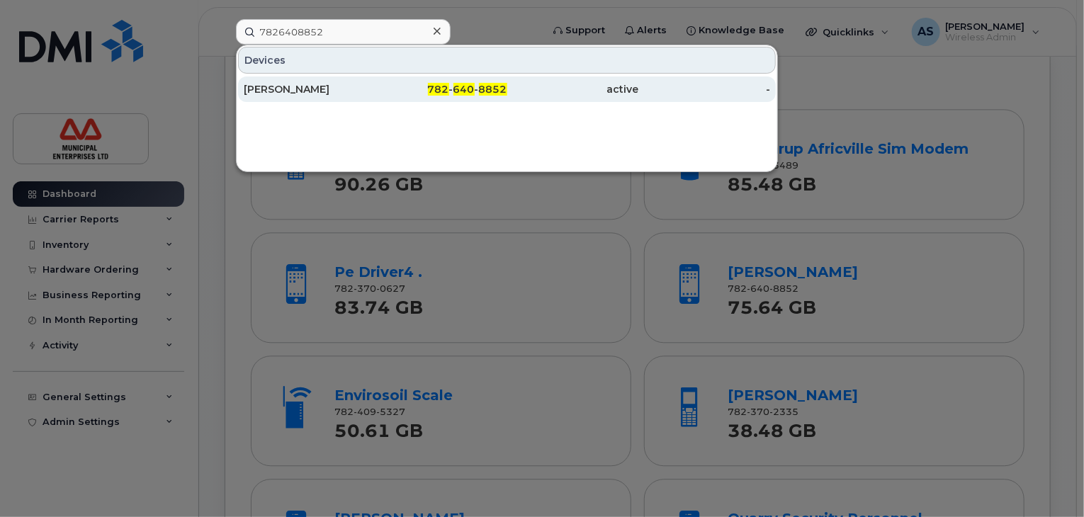
click at [502, 89] on span "8852" at bounding box center [493, 89] width 28 height 13
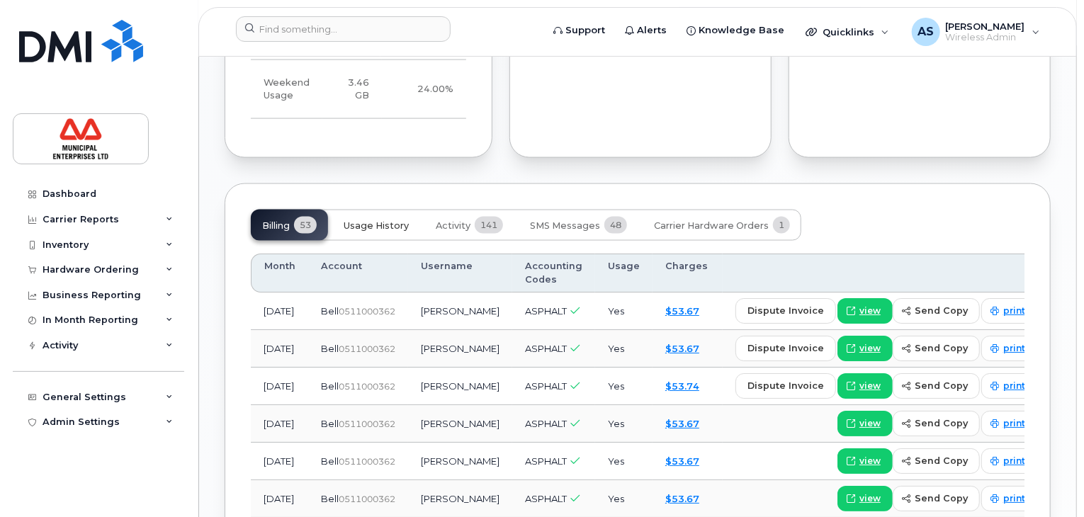
click at [366, 232] on span "Usage History" at bounding box center [376, 225] width 65 height 11
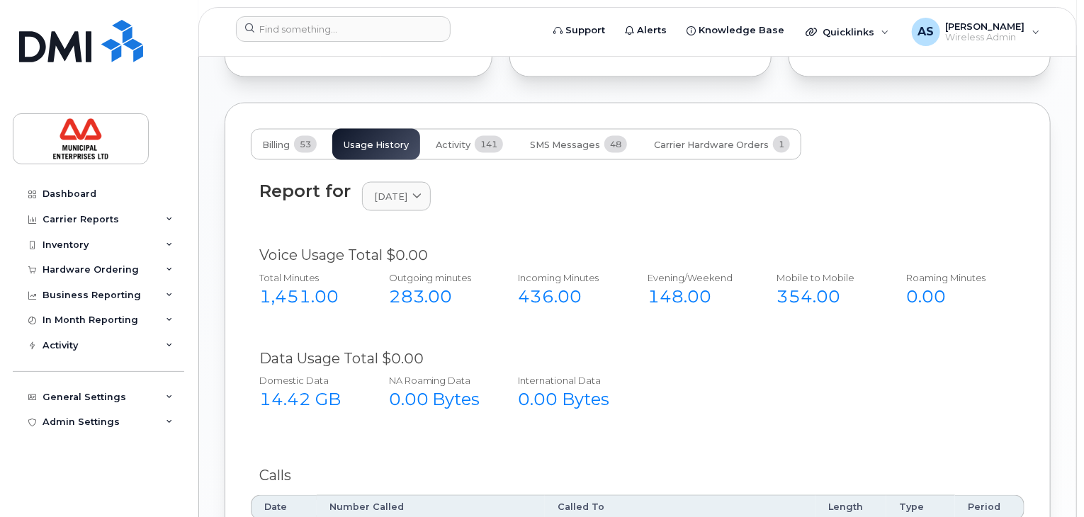
scroll to position [1183, 0]
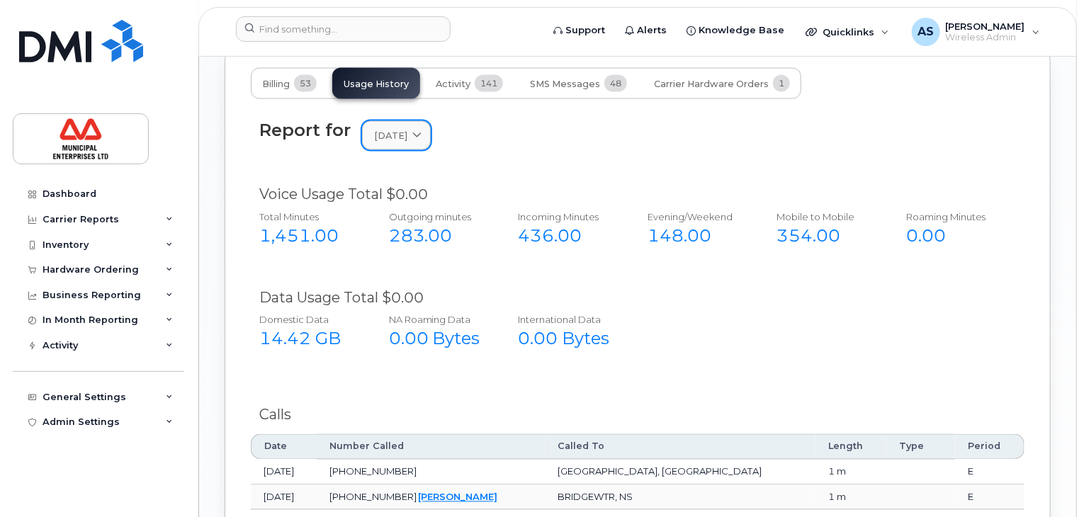
click at [407, 142] on span "[DATE]" at bounding box center [390, 135] width 33 height 13
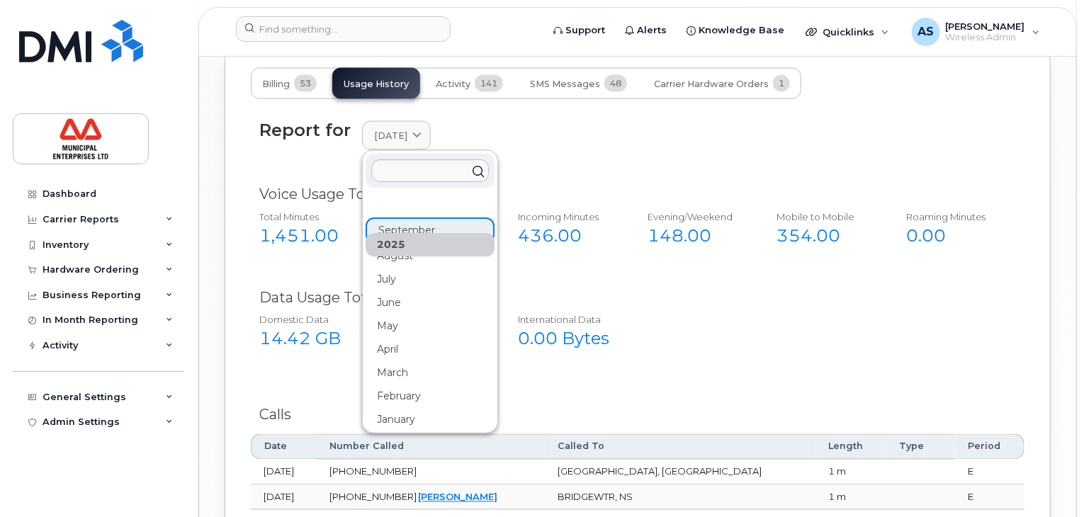
click at [407, 257] on div "2025" at bounding box center [430, 244] width 129 height 23
click at [407, 268] on div "August" at bounding box center [430, 255] width 129 height 23
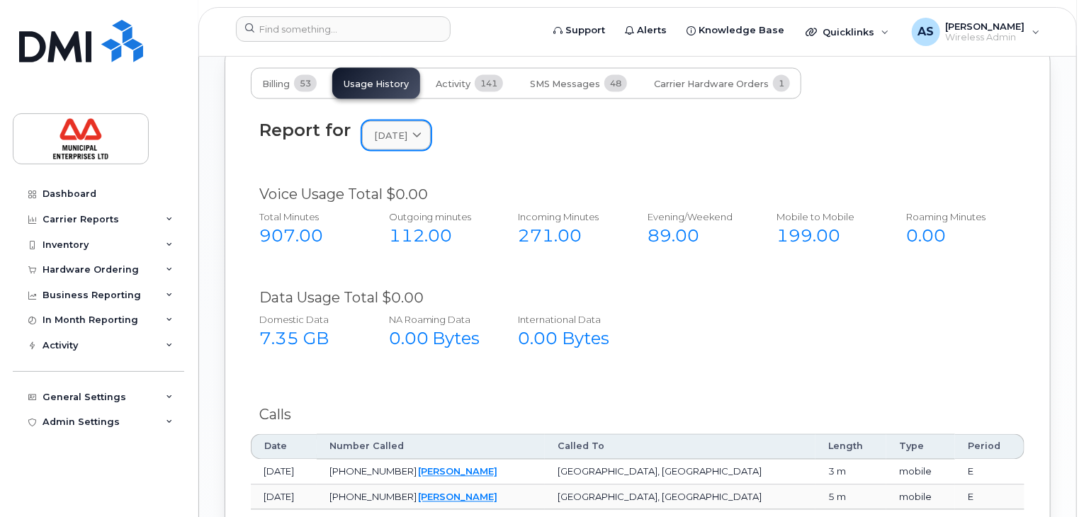
click at [407, 142] on span "August 2025" at bounding box center [390, 135] width 33 height 13
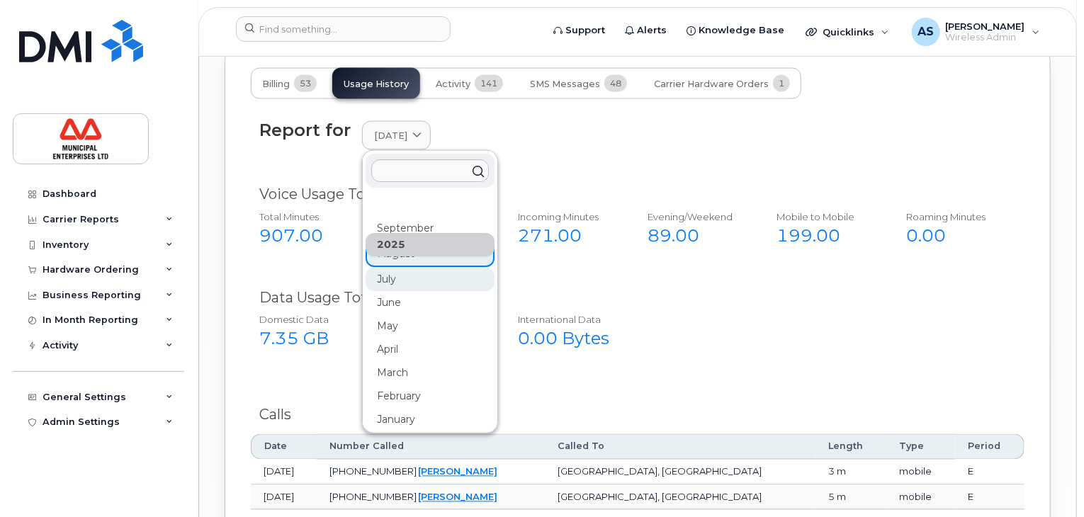
click at [398, 291] on div "July" at bounding box center [430, 279] width 129 height 23
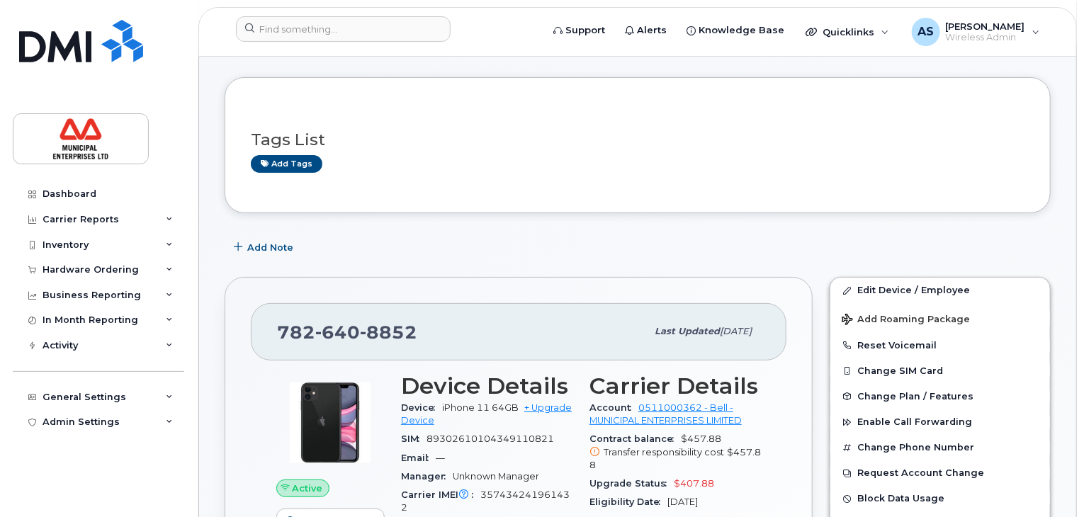
scroll to position [0, 0]
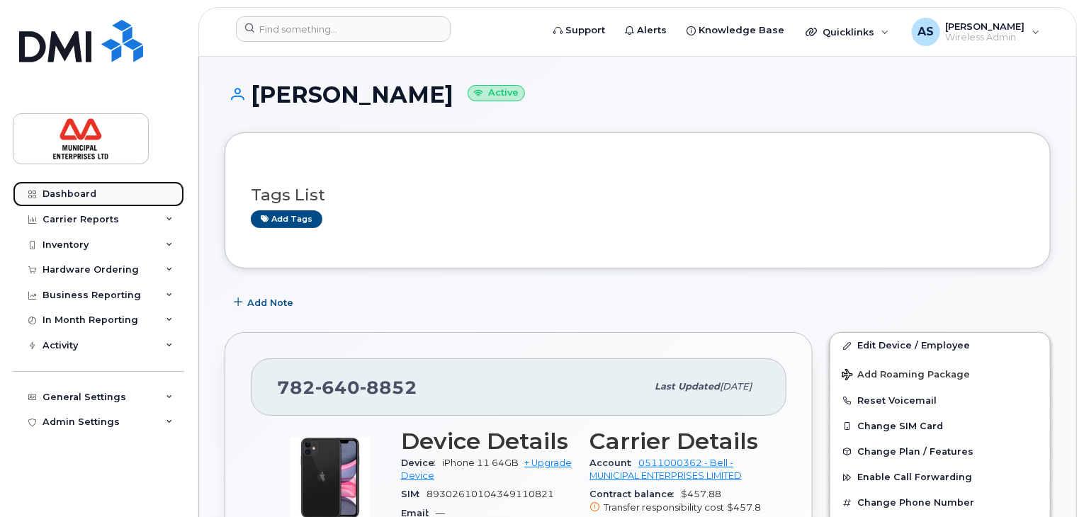
click at [77, 198] on div "Dashboard" at bounding box center [70, 193] width 54 height 11
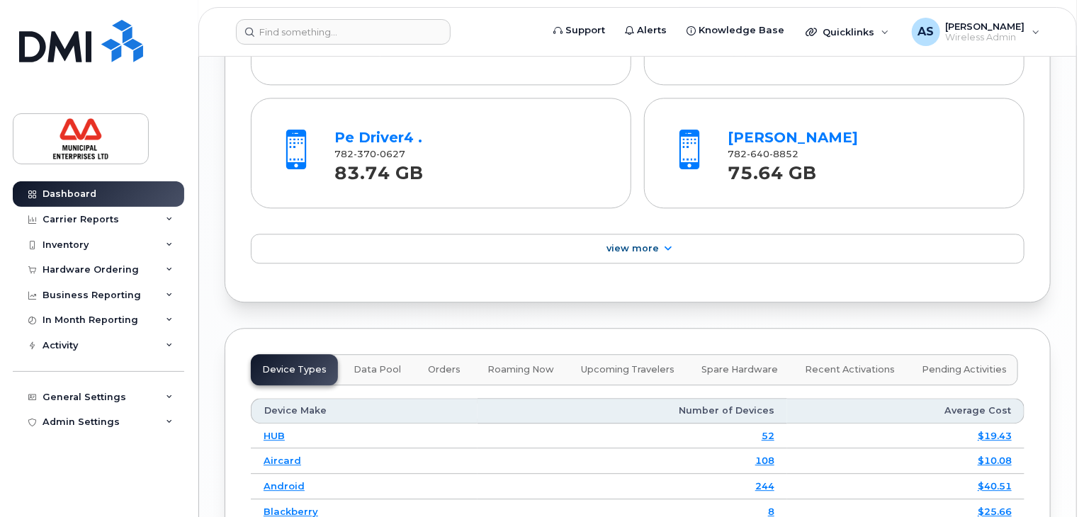
scroll to position [1735, 0]
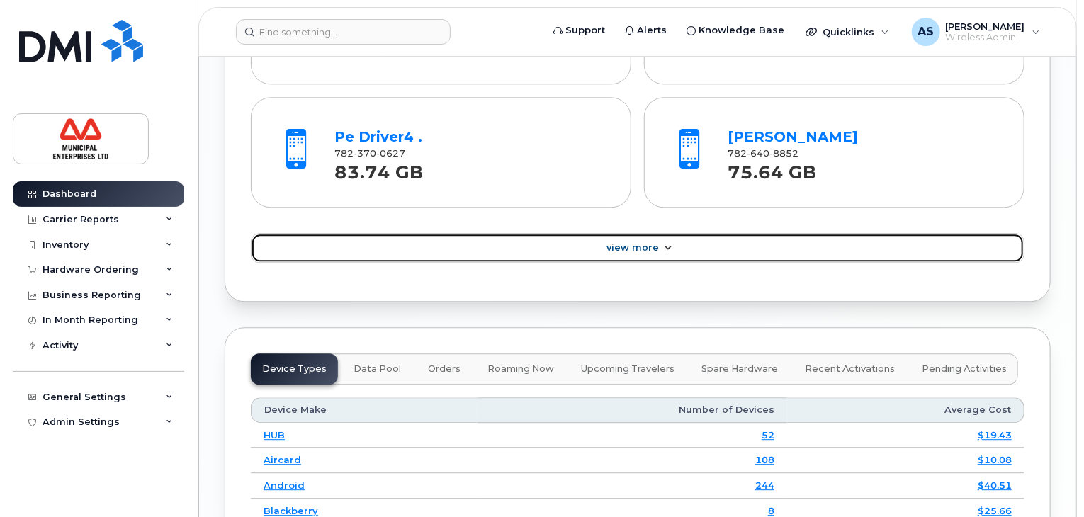
click at [632, 249] on span "View More" at bounding box center [633, 247] width 52 height 11
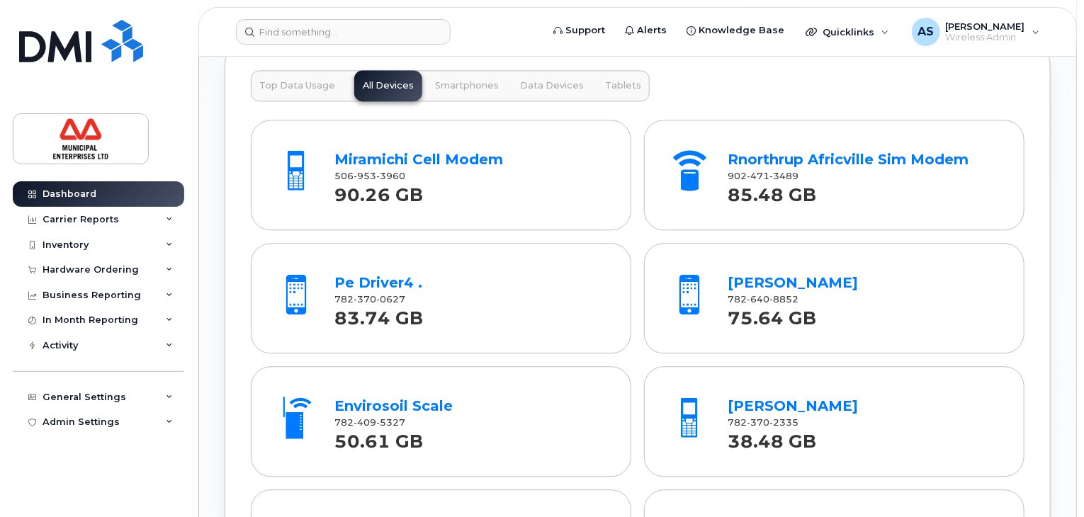
scroll to position [1522, 0]
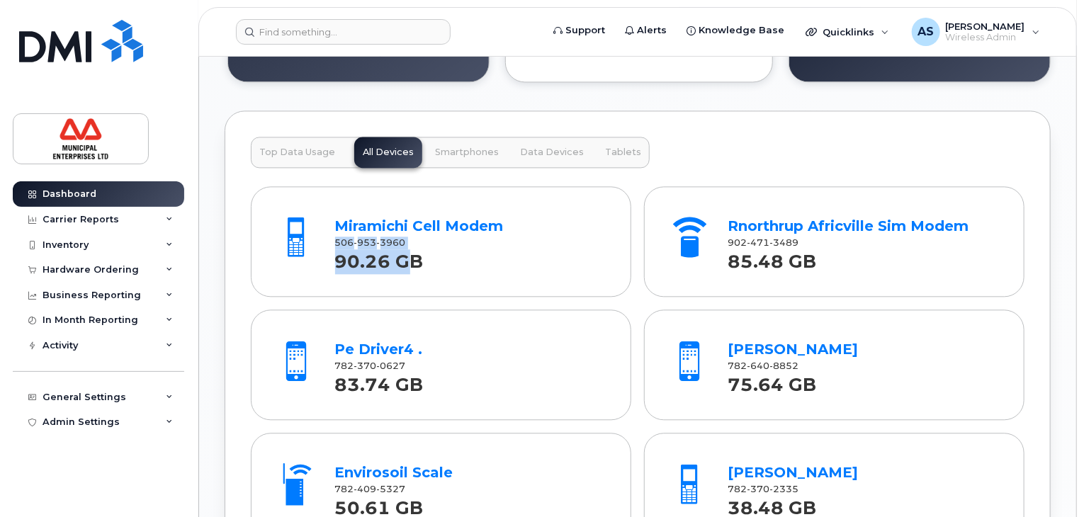
drag, startPoint x: 409, startPoint y: 240, endPoint x: 328, endPoint y: 240, distance: 80.8
click at [330, 240] on div "Miramichi Cell Modem 506 953 3960 90.26 GB" at bounding box center [471, 241] width 282 height 66
click at [467, 253] on div "90.26 GB" at bounding box center [470, 262] width 271 height 26
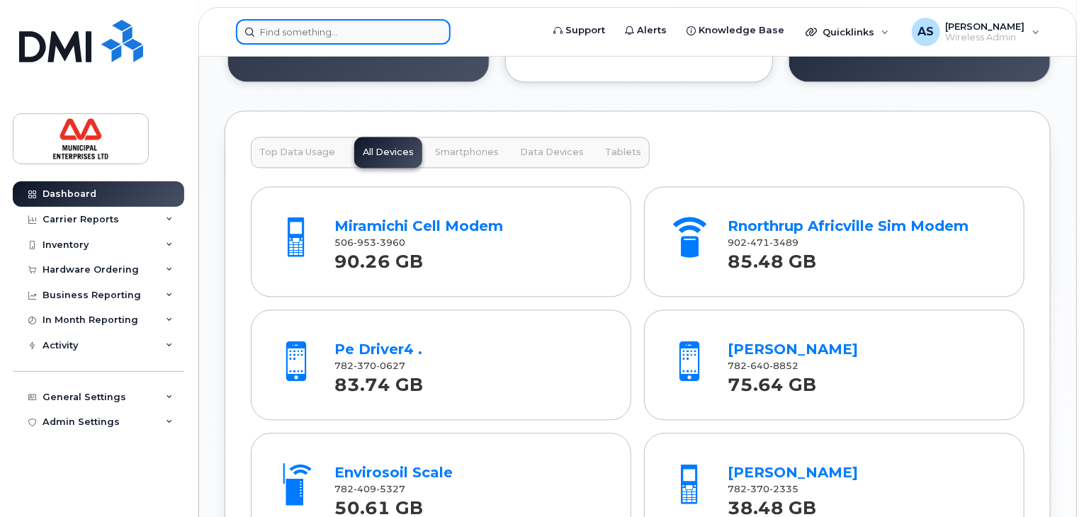
click at [270, 26] on input at bounding box center [343, 32] width 215 height 26
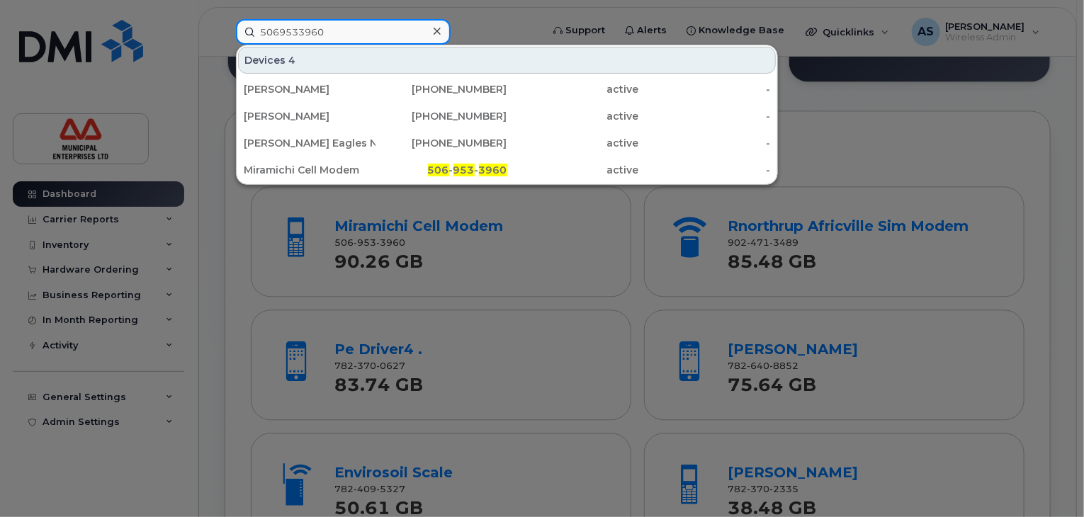
type input "5069533960"
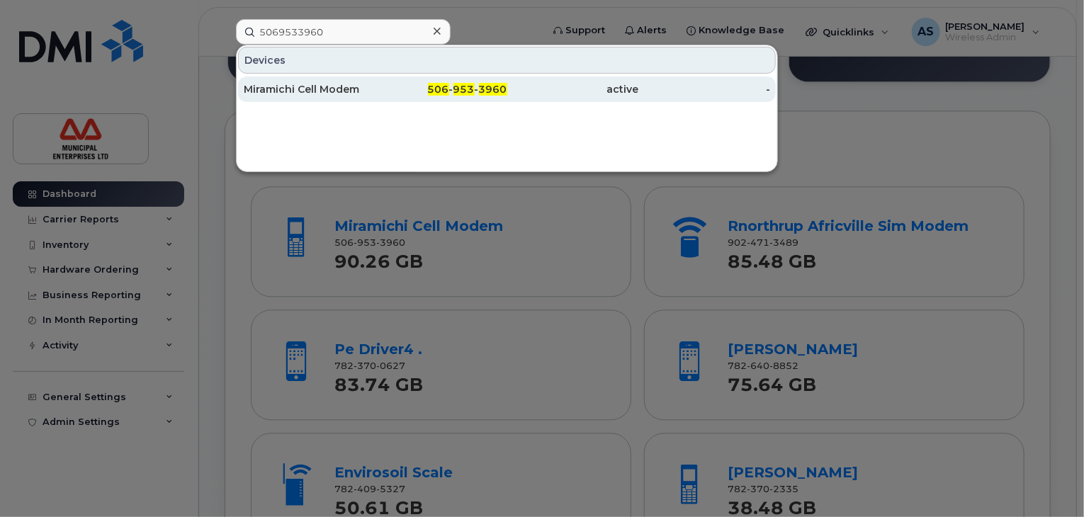
click at [444, 89] on span "506" at bounding box center [438, 89] width 21 height 13
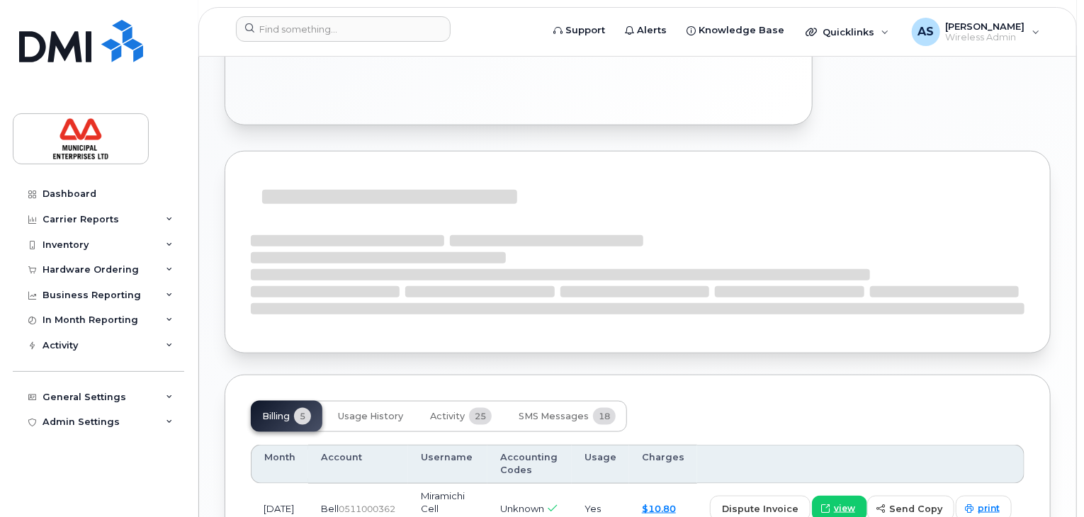
scroll to position [696, 0]
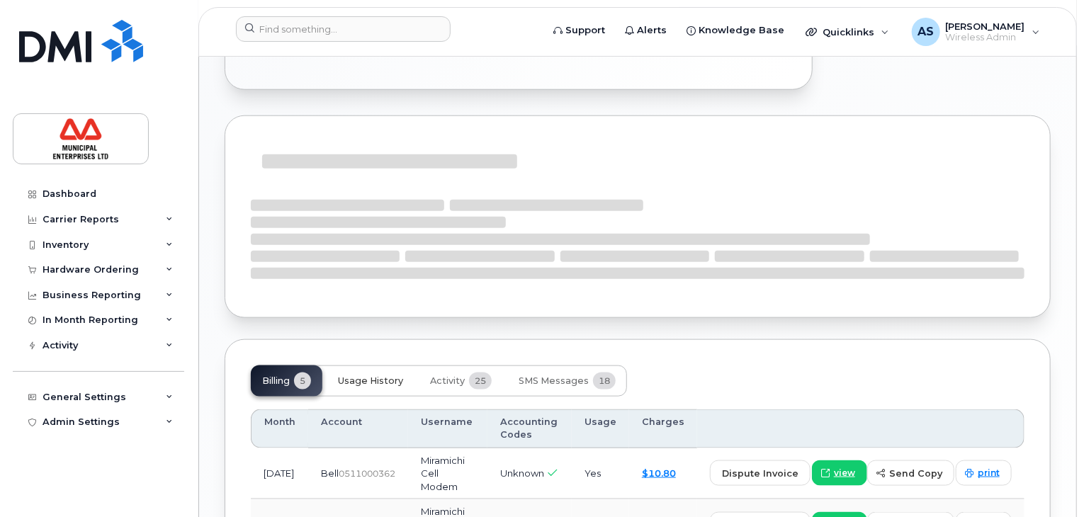
click at [372, 388] on button "Usage History" at bounding box center [371, 381] width 88 height 31
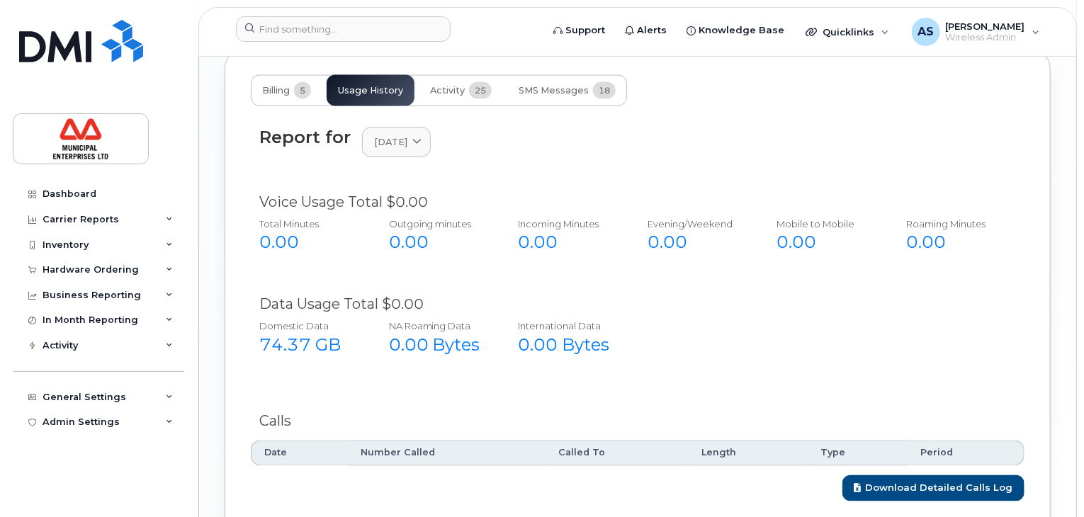
scroll to position [1113, 0]
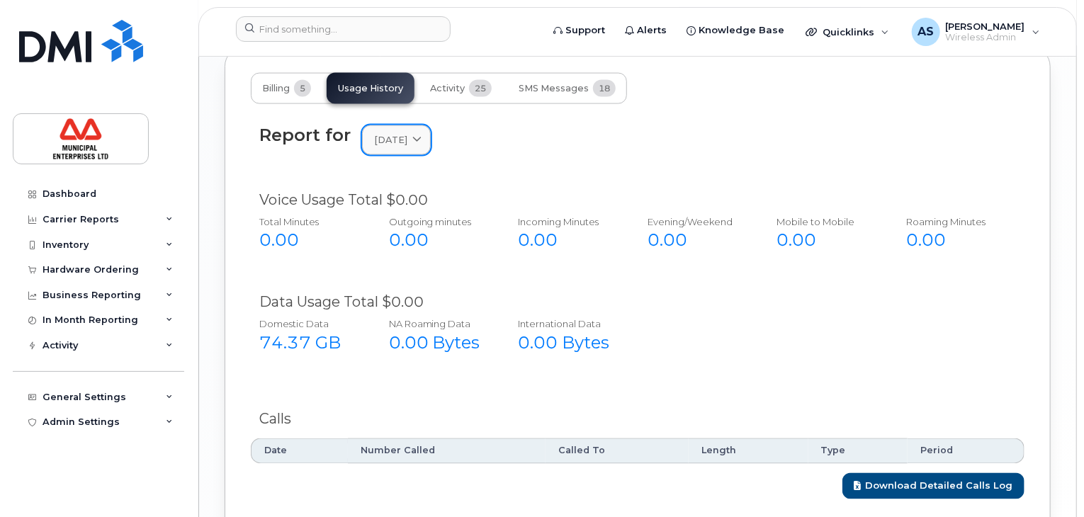
click at [408, 130] on link "[DATE]" at bounding box center [396, 139] width 69 height 29
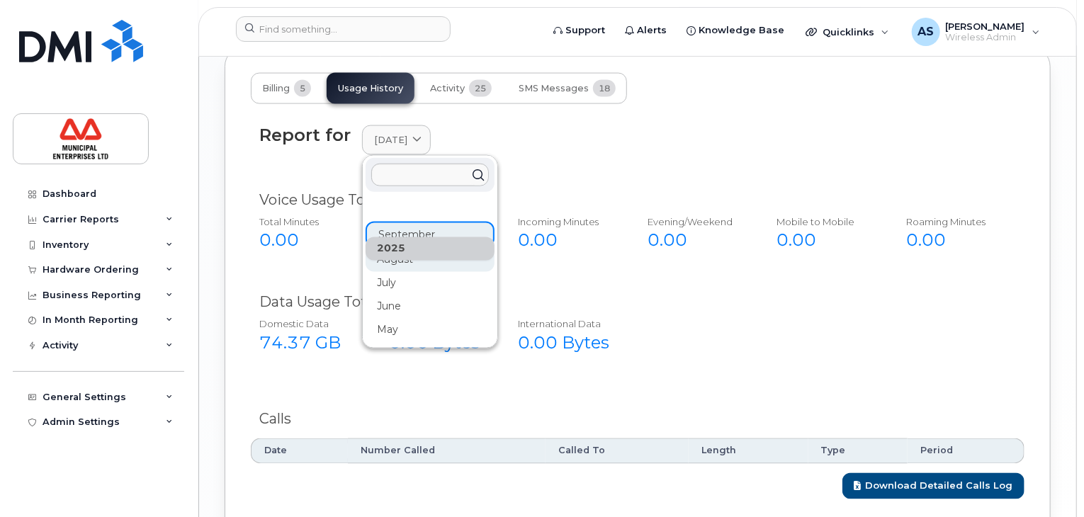
click at [391, 262] on div "August" at bounding box center [430, 260] width 129 height 23
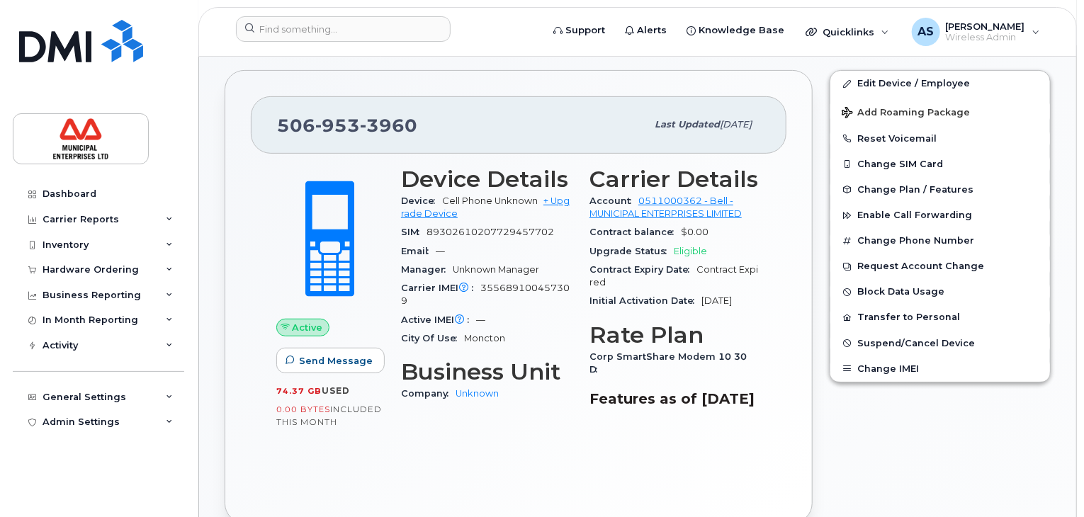
scroll to position [0, 0]
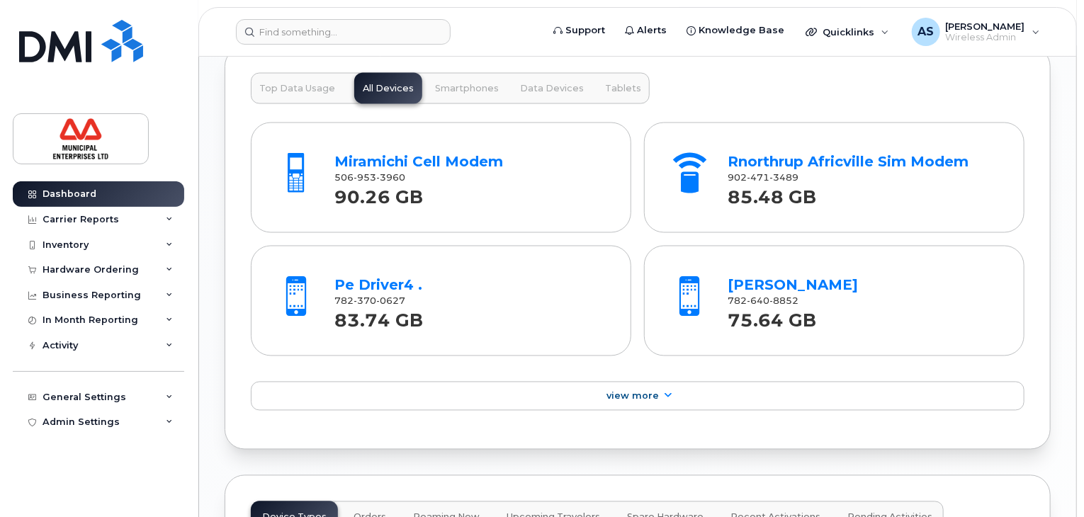
scroll to position [1205, 0]
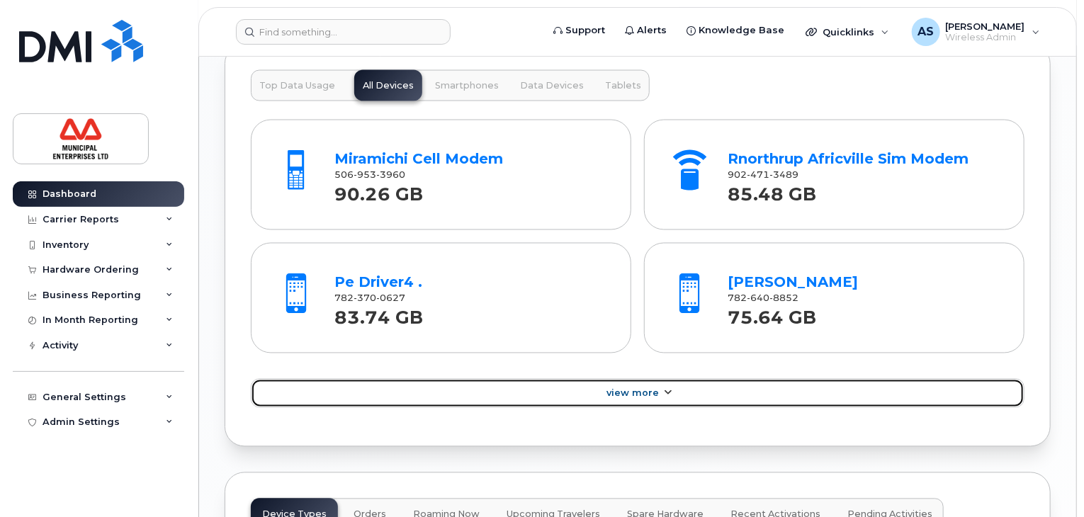
click at [641, 388] on span "View More" at bounding box center [633, 393] width 52 height 11
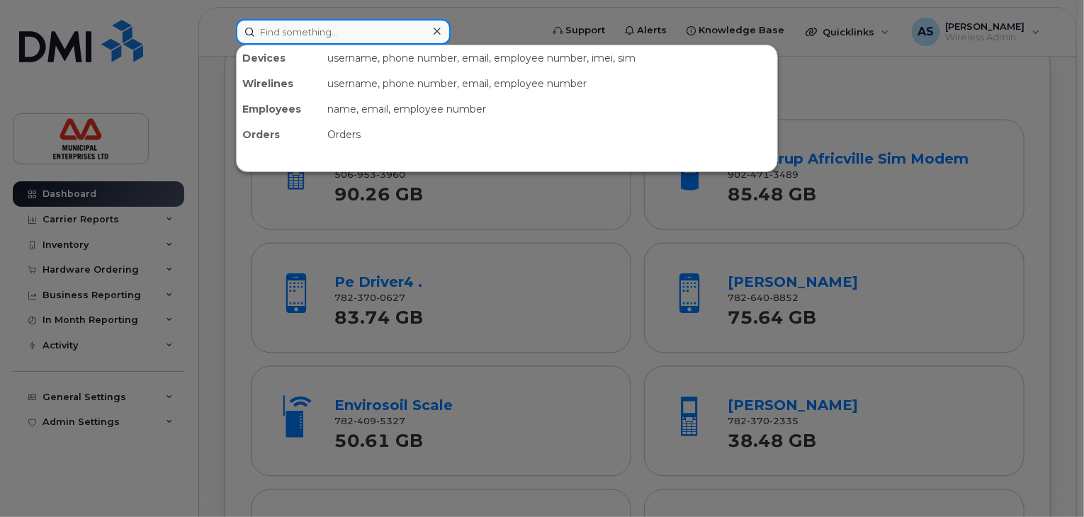
click at [300, 35] on input at bounding box center [343, 32] width 215 height 26
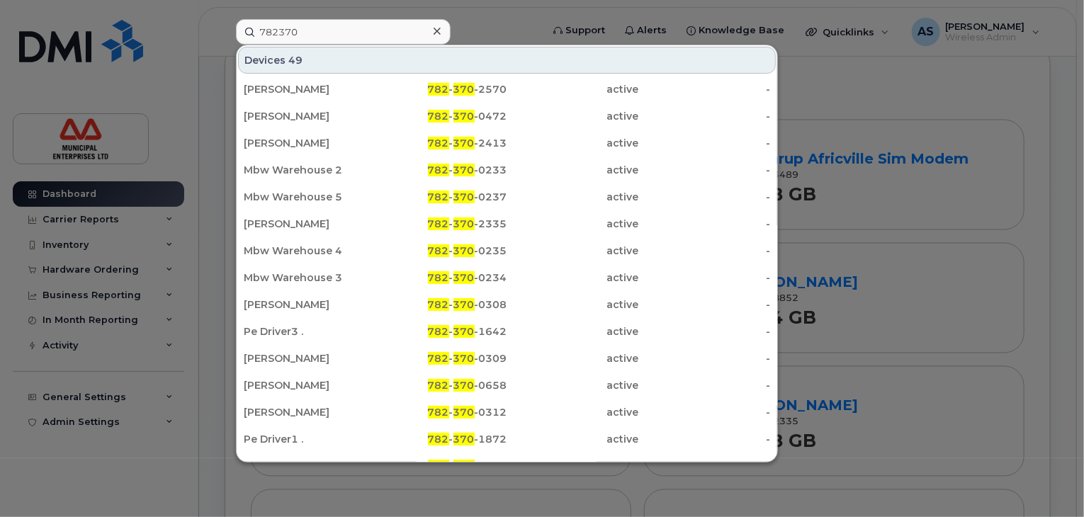
click at [906, 88] on div at bounding box center [542, 258] width 1084 height 517
click at [323, 36] on input "782370" at bounding box center [343, 32] width 215 height 26
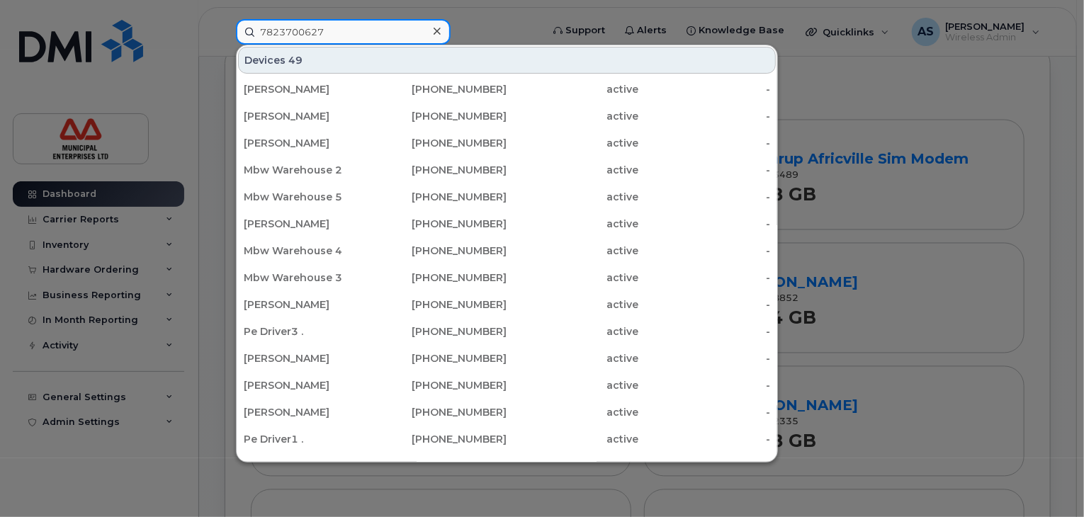
type input "7823700627"
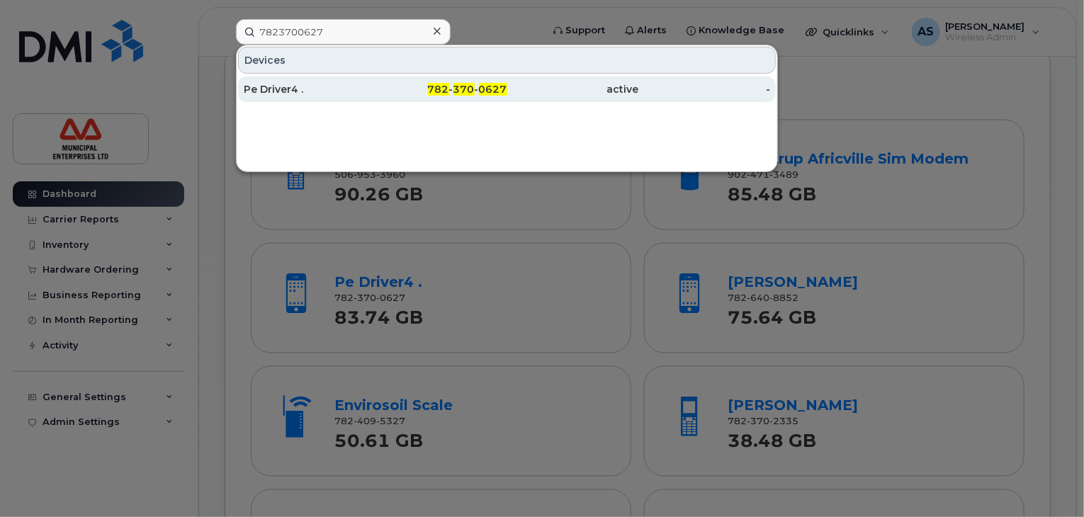
click at [461, 89] on span "370" at bounding box center [464, 89] width 21 height 13
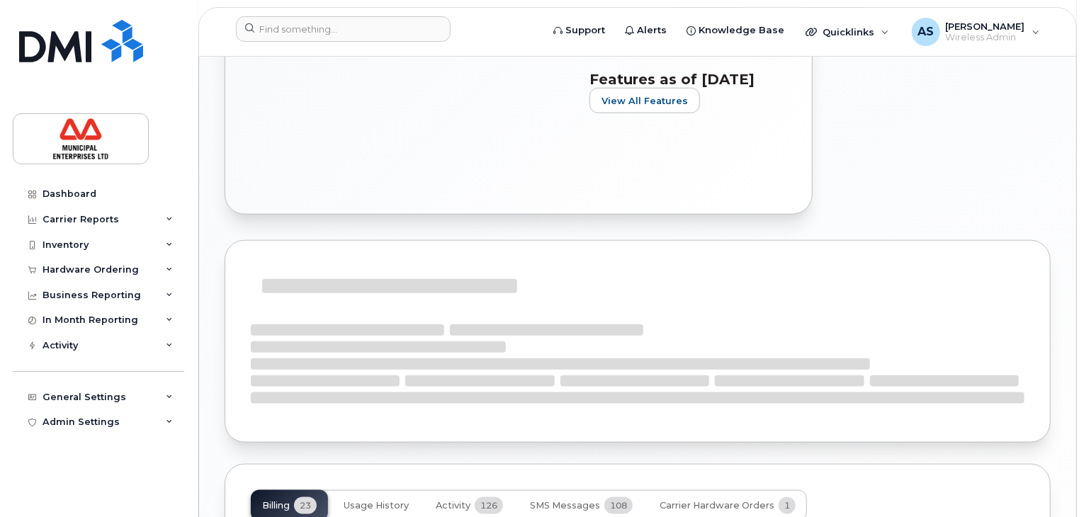
scroll to position [921, 0]
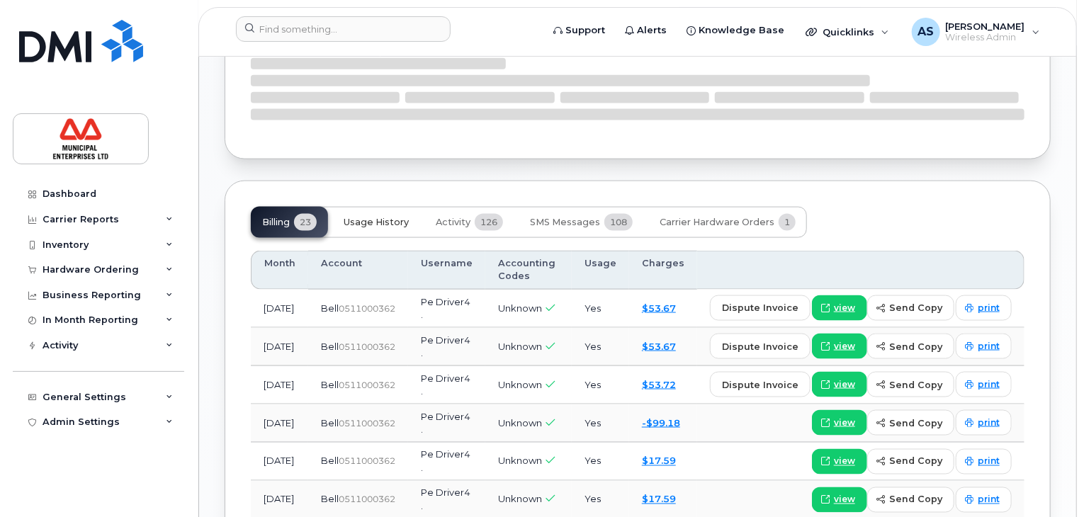
click at [388, 228] on span "Usage History" at bounding box center [376, 222] width 65 height 11
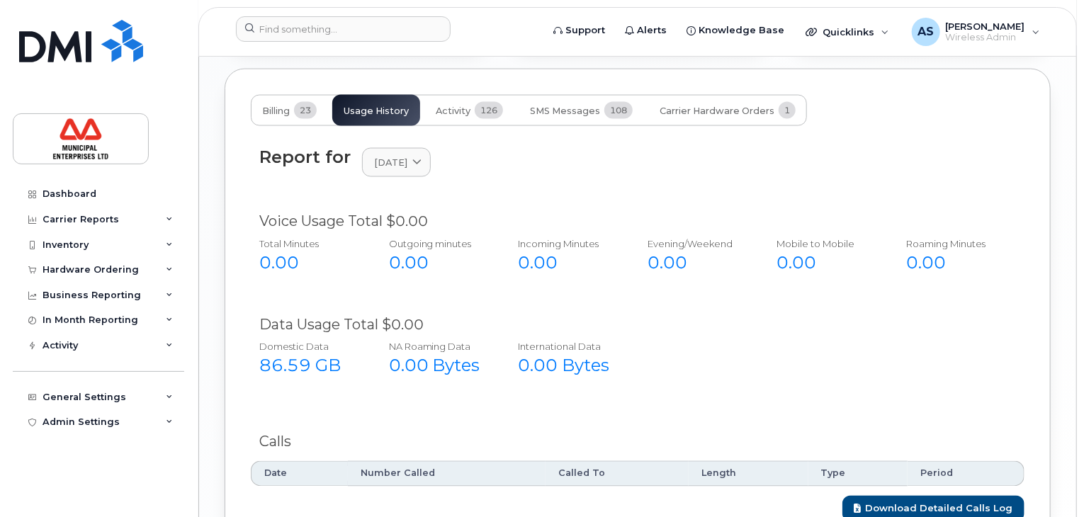
scroll to position [1196, 0]
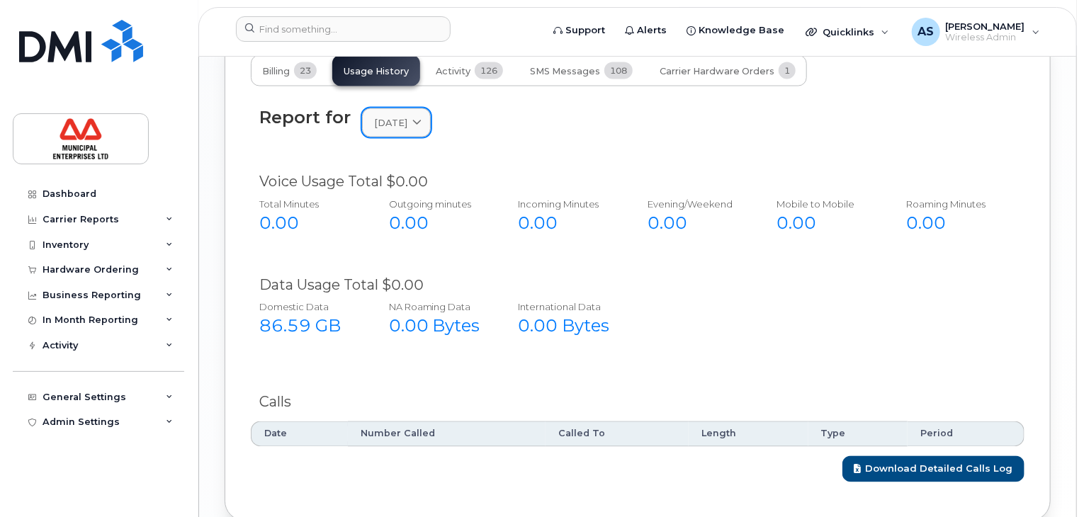
click at [407, 130] on span "[DATE]" at bounding box center [390, 122] width 33 height 13
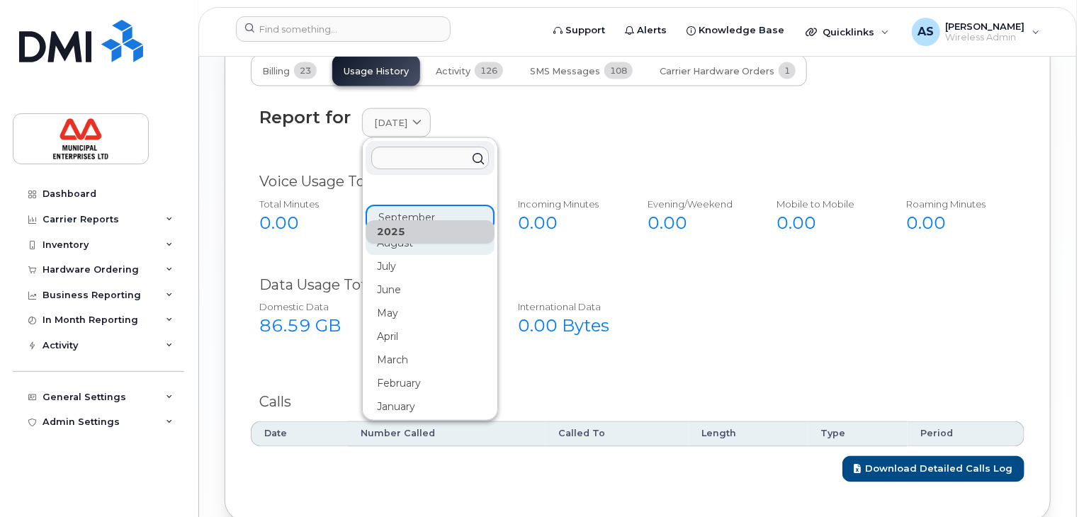
click at [405, 255] on div "August" at bounding box center [430, 243] width 129 height 23
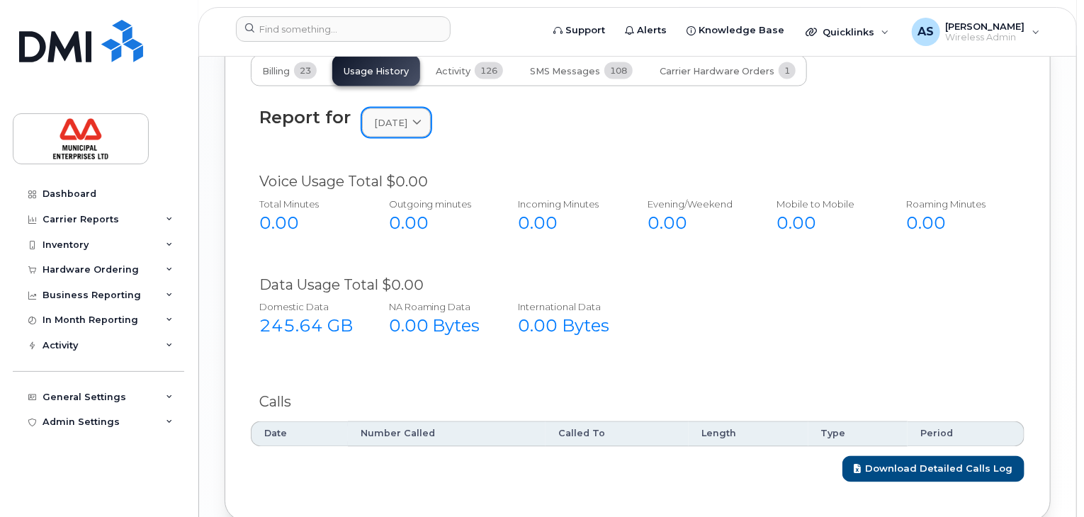
click at [381, 130] on span "August 2025" at bounding box center [390, 122] width 33 height 13
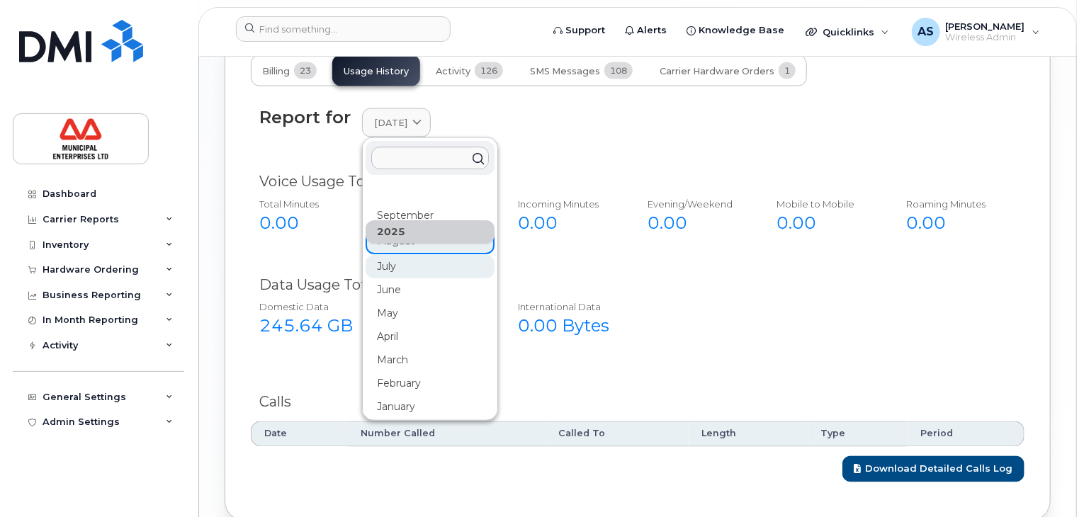
click at [398, 278] on div "July" at bounding box center [430, 266] width 129 height 23
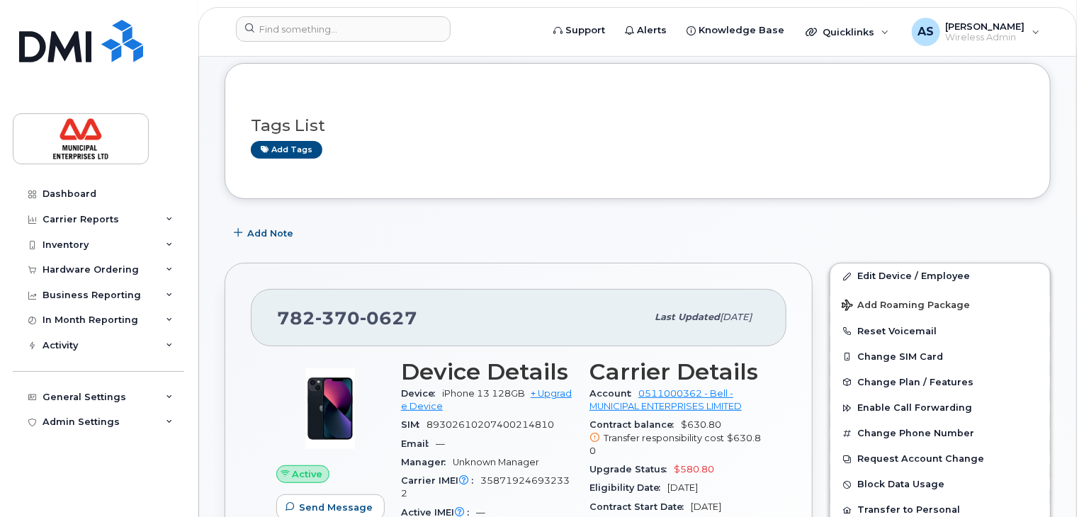
scroll to position [0, 0]
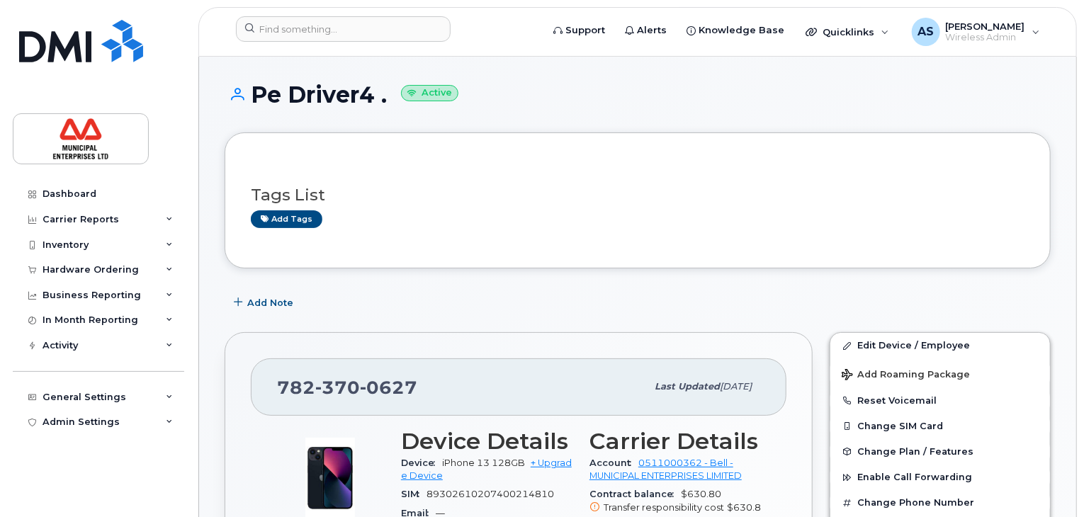
drag, startPoint x: 247, startPoint y: 94, endPoint x: 389, endPoint y: 98, distance: 142.5
click at [389, 98] on h1 "Pe Driver4 . Active" at bounding box center [638, 94] width 826 height 25
copy h1 "Pe Driver4 ."
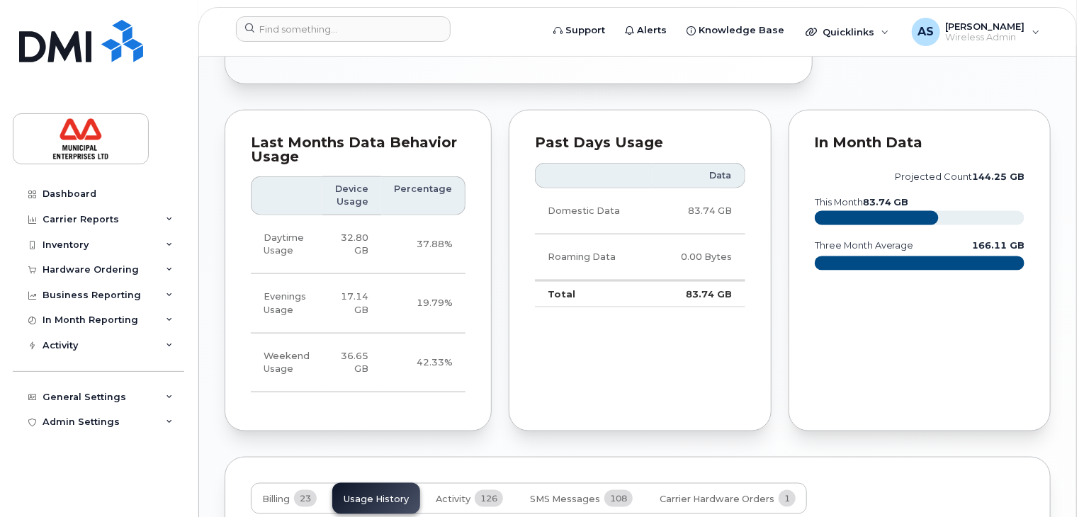
scroll to position [496, 0]
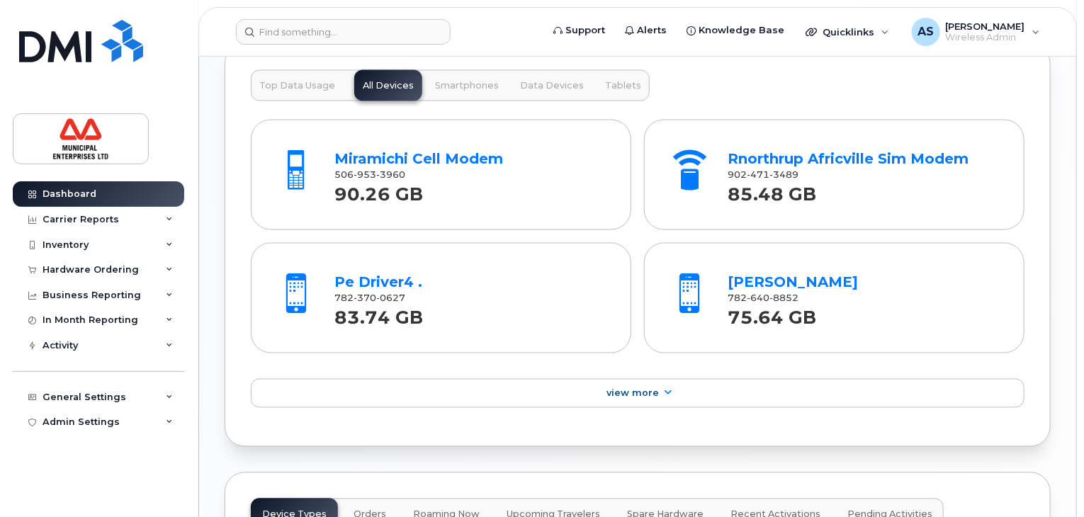
scroll to position [1346, 0]
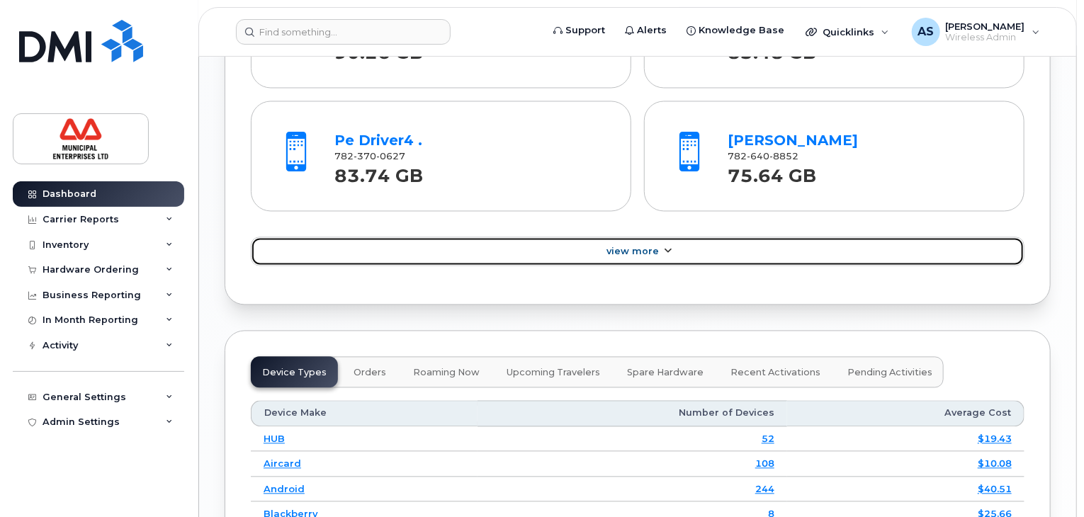
click at [643, 252] on span "View More" at bounding box center [633, 252] width 52 height 11
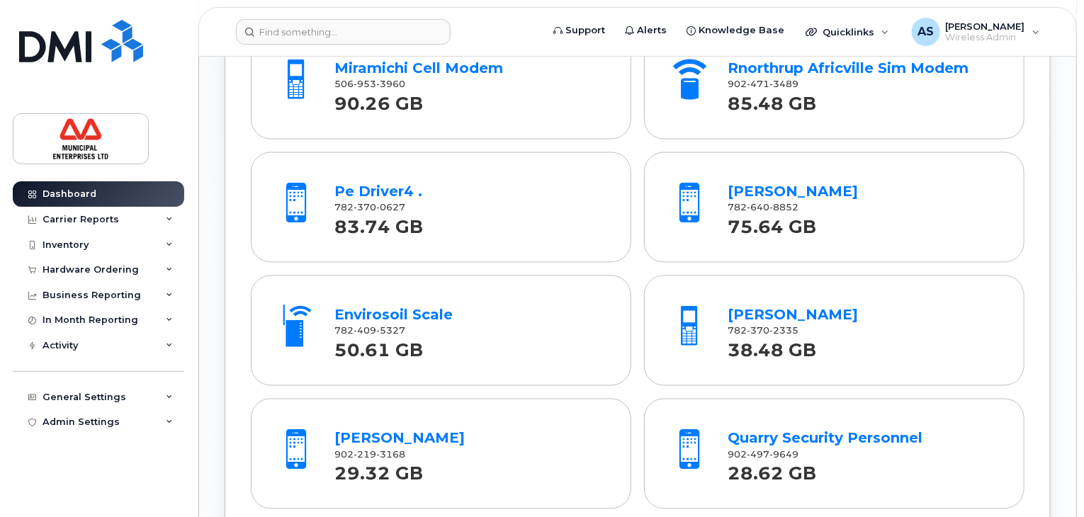
scroll to position [1275, 0]
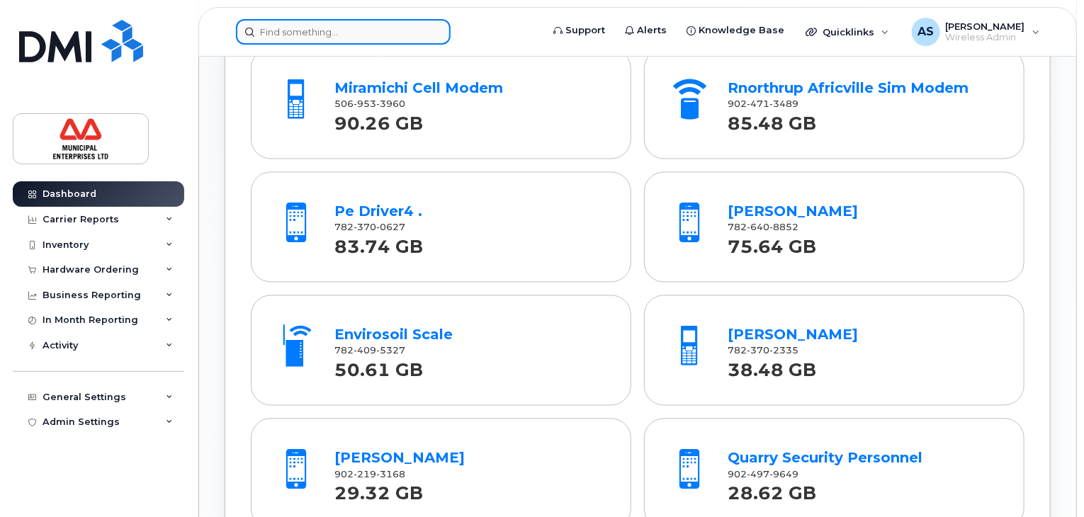
click at [313, 31] on input at bounding box center [343, 32] width 215 height 26
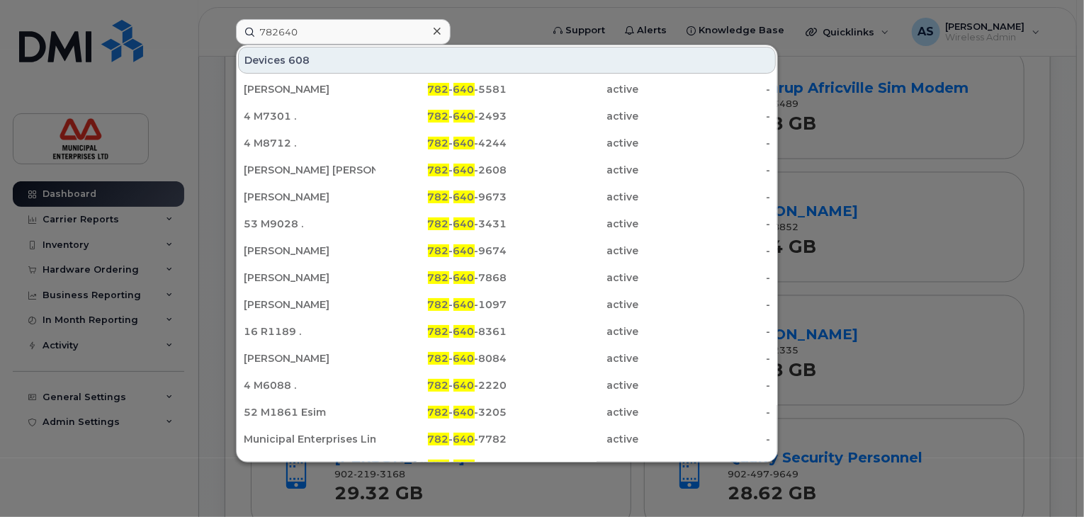
click at [927, 213] on div at bounding box center [542, 258] width 1084 height 517
click at [307, 38] on input "782640" at bounding box center [343, 32] width 215 height 26
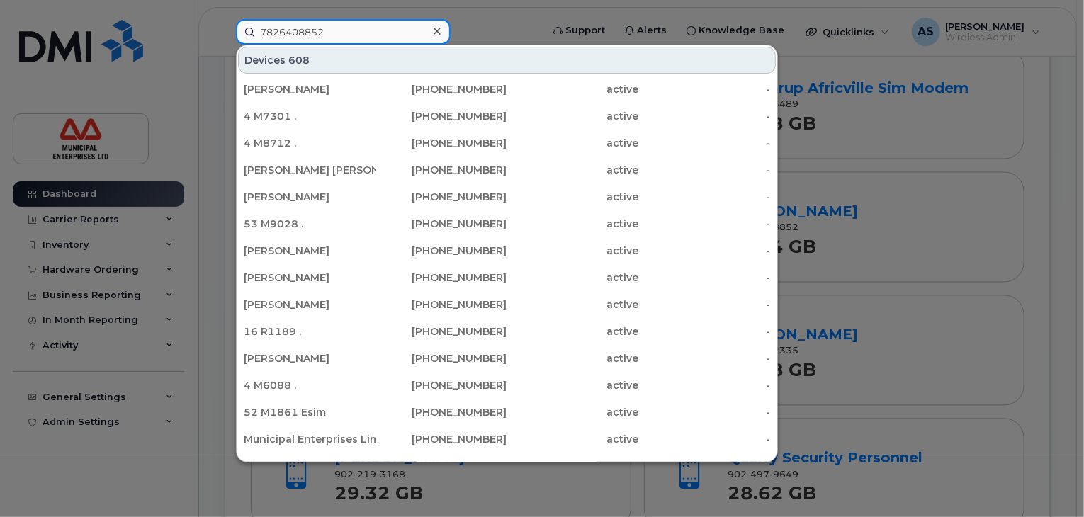
type input "7826408852"
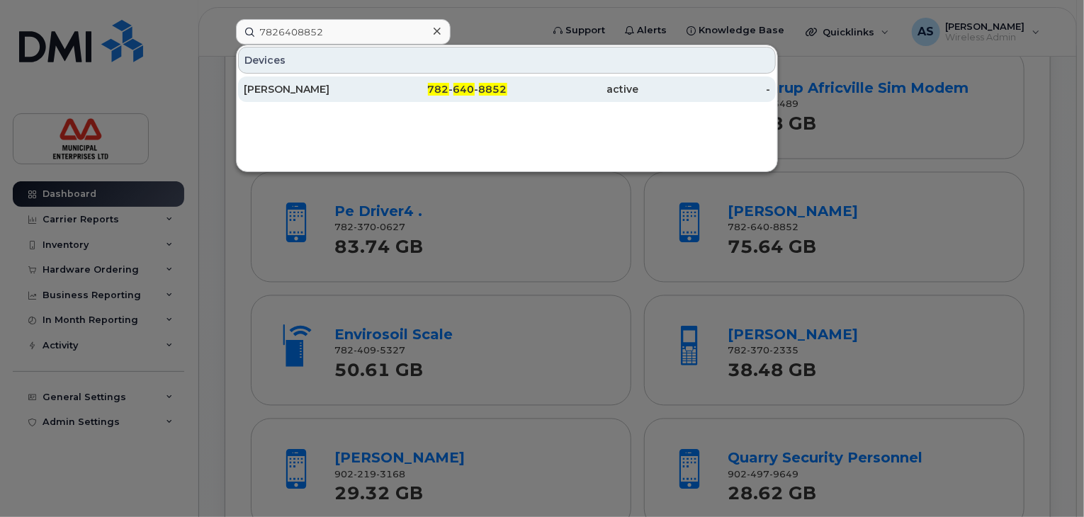
click at [317, 94] on div "[PERSON_NAME]" at bounding box center [310, 89] width 132 height 14
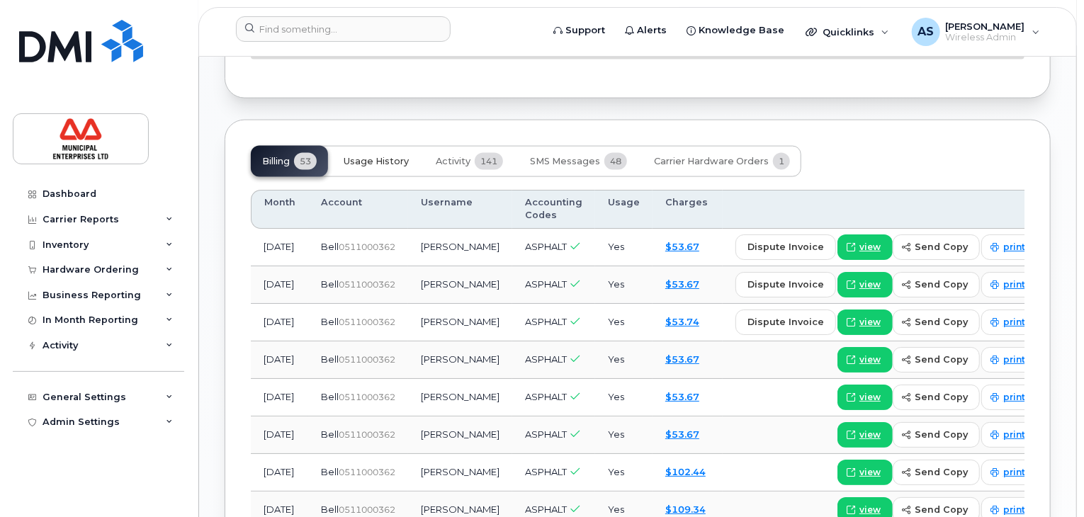
click at [364, 177] on button "Usage History" at bounding box center [376, 161] width 88 height 31
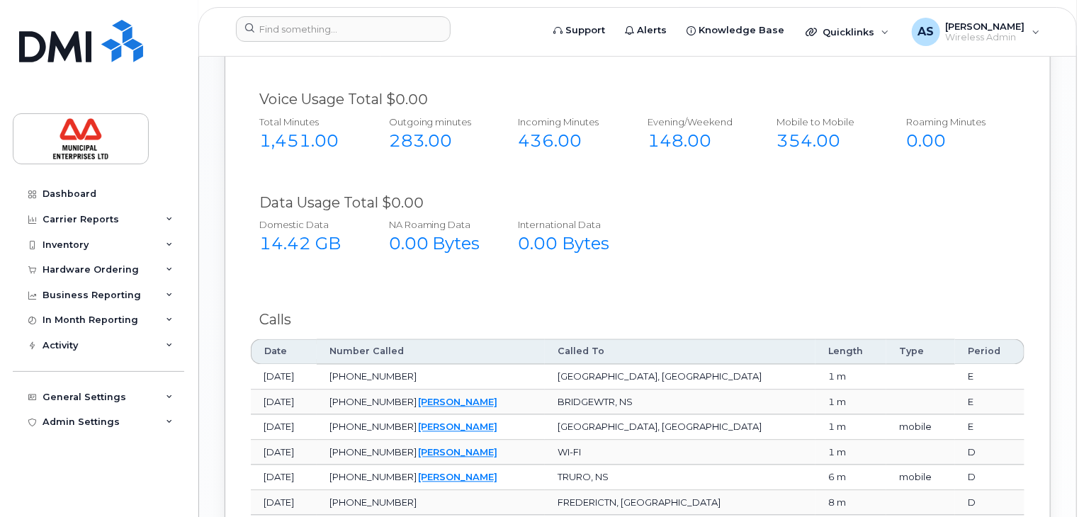
scroll to position [1207, 0]
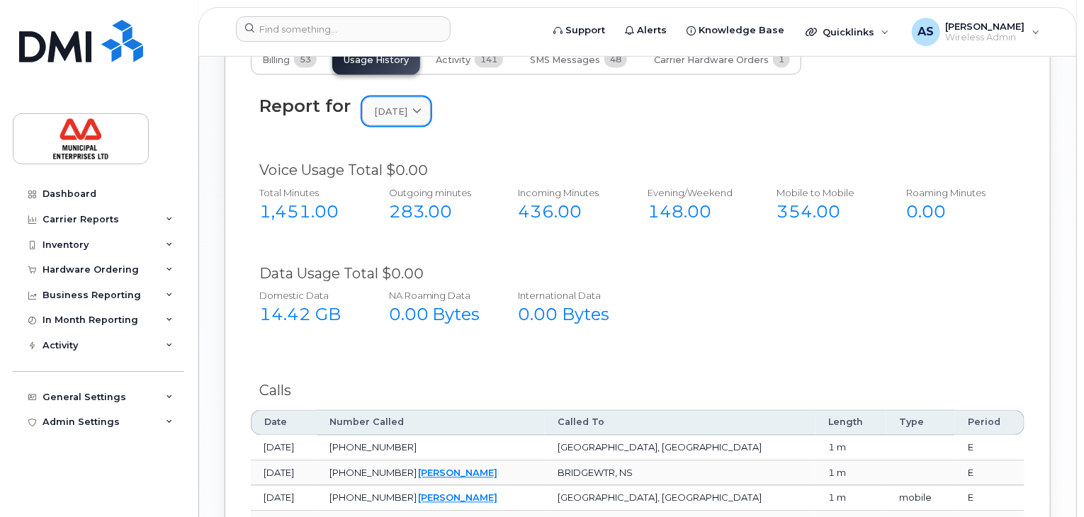
click at [424, 126] on link "[DATE]" at bounding box center [396, 111] width 69 height 29
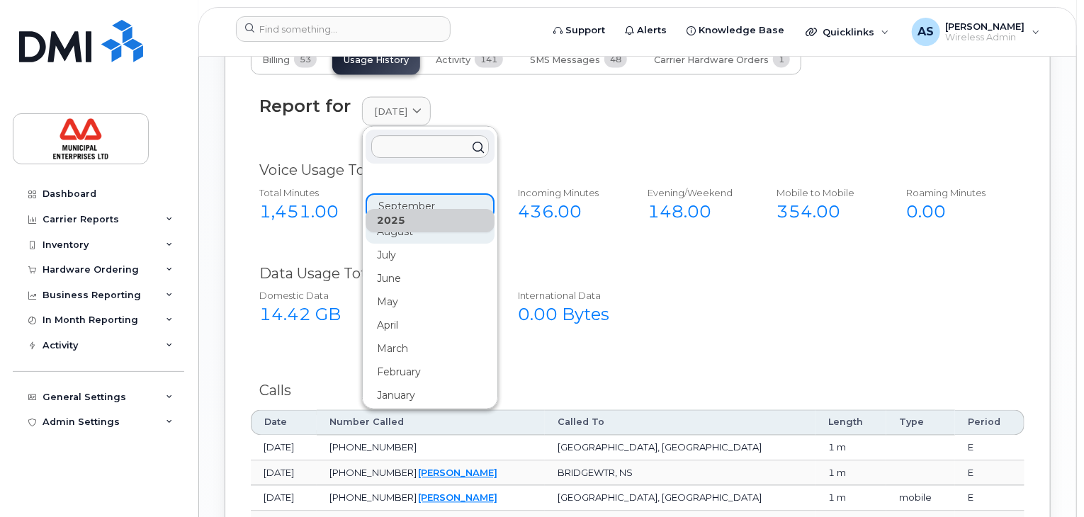
click at [400, 244] on div "August" at bounding box center [430, 231] width 129 height 23
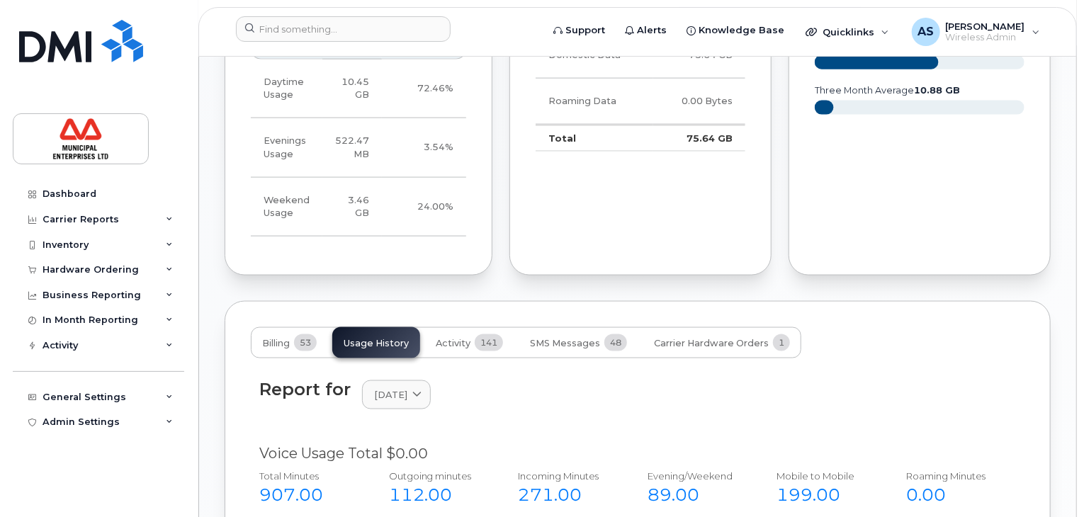
scroll to position [1137, 0]
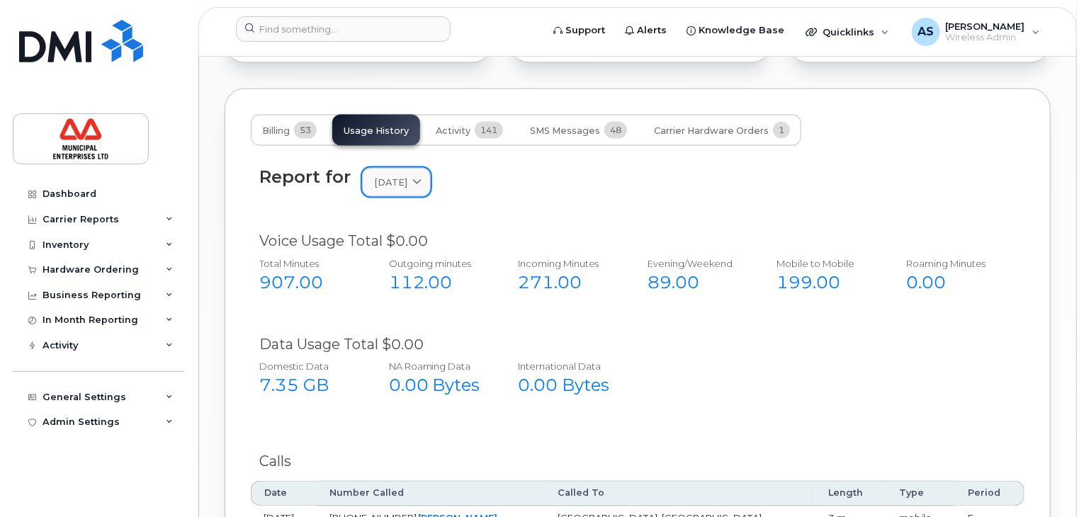
click at [387, 189] on span "[DATE]" at bounding box center [390, 182] width 33 height 13
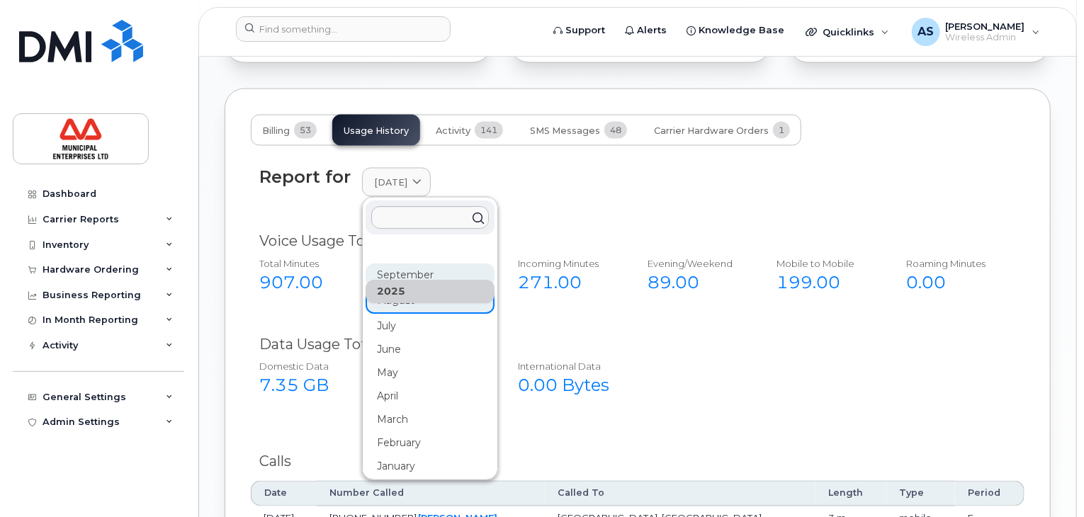
click at [414, 287] on div "September" at bounding box center [430, 275] width 129 height 23
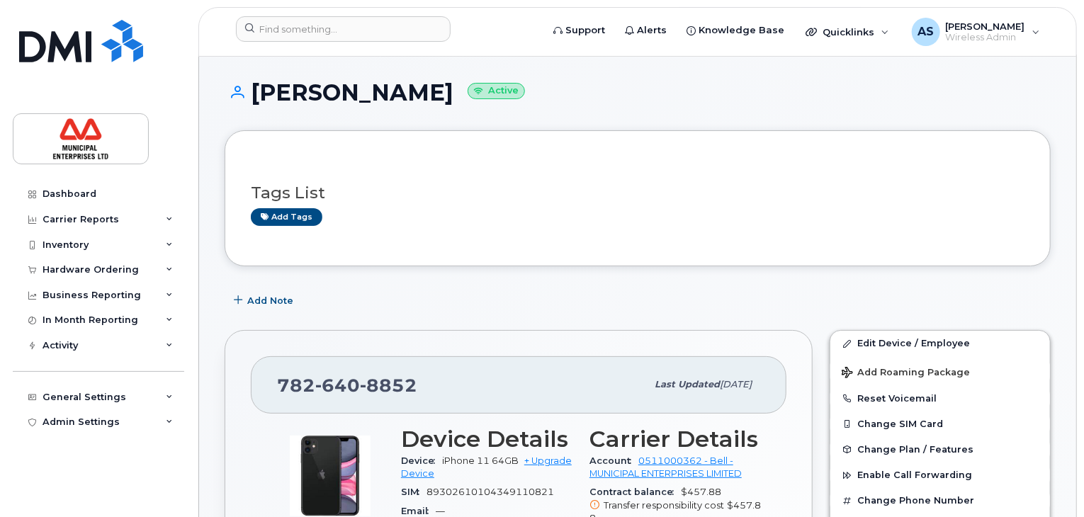
scroll to position [0, 0]
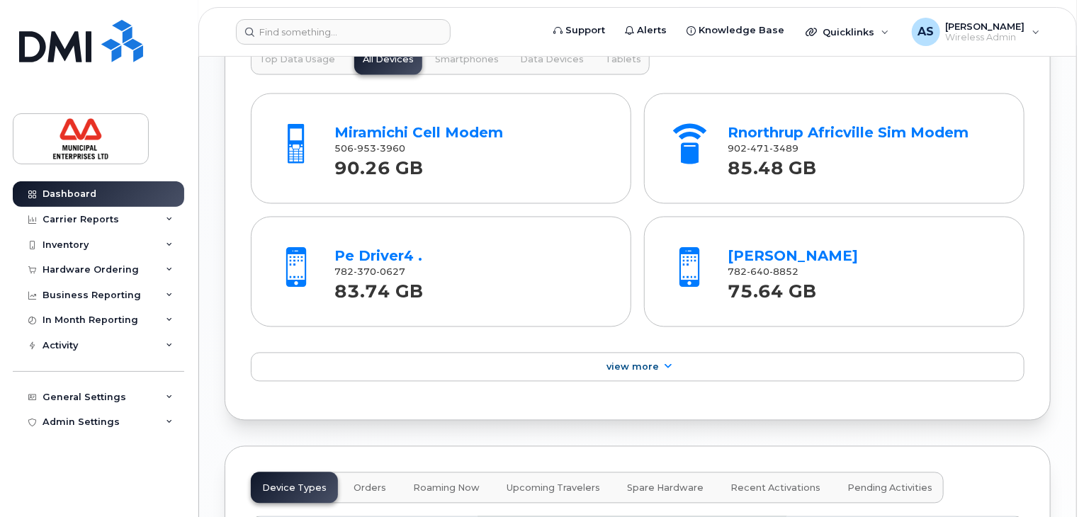
scroll to position [1240, 0]
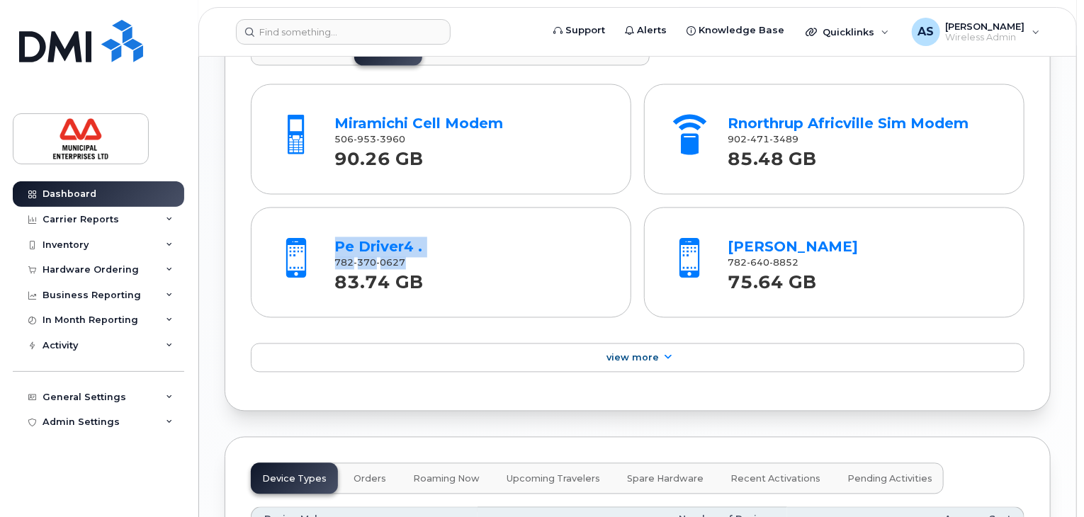
drag, startPoint x: 416, startPoint y: 259, endPoint x: 332, endPoint y: 244, distance: 84.8
click at [332, 244] on div "Pe Driver4 . 782 370 0627 83.74 GB" at bounding box center [471, 263] width 282 height 66
copy div "Pe Driver4 . 782 370 0627"
click at [402, 264] on strong "83.74 GB" at bounding box center [379, 278] width 89 height 29
drag, startPoint x: 408, startPoint y: 261, endPoint x: 328, endPoint y: 261, distance: 80.1
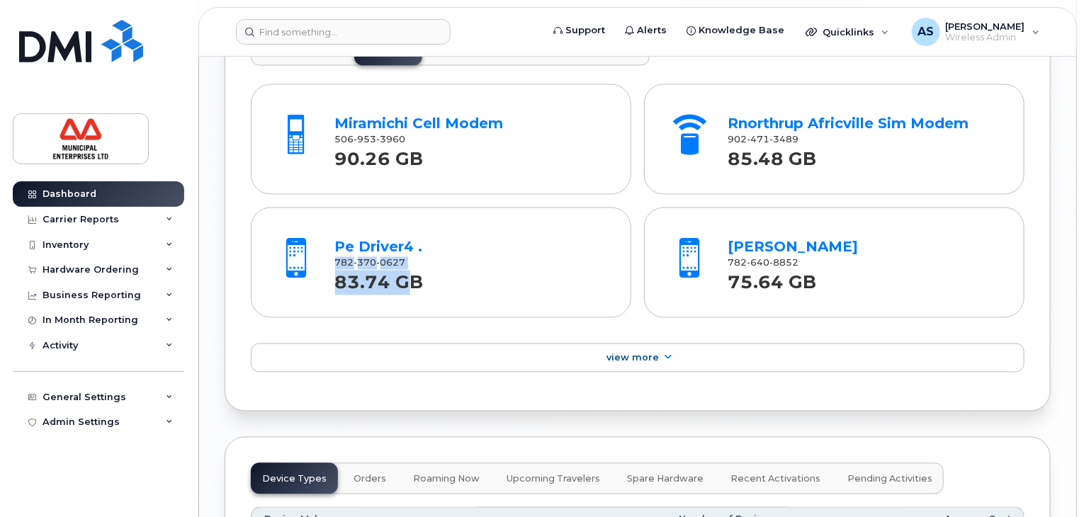
click at [330, 261] on div "Pe Driver4 . 782 370 0627 83.74 GB" at bounding box center [471, 263] width 282 height 66
click at [338, 264] on strong "83.74 GB" at bounding box center [379, 278] width 89 height 29
drag, startPoint x: 334, startPoint y: 259, endPoint x: 405, endPoint y: 257, distance: 70.9
click at [405, 257] on div "[PHONE_NUMBER]" at bounding box center [470, 263] width 271 height 13
copy span "[PHONE_NUMBER]"
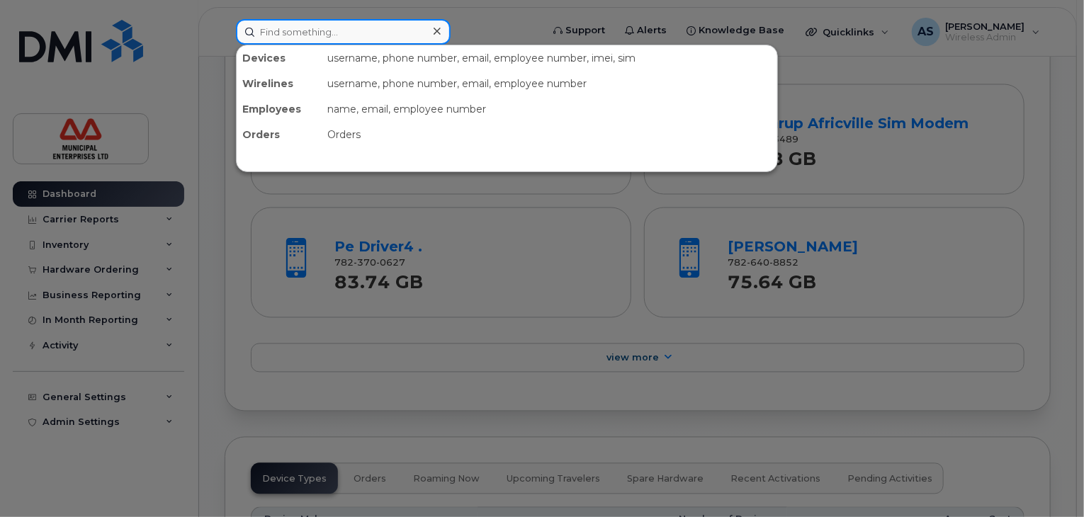
click at [303, 40] on input at bounding box center [343, 32] width 215 height 26
paste input "7823700627"
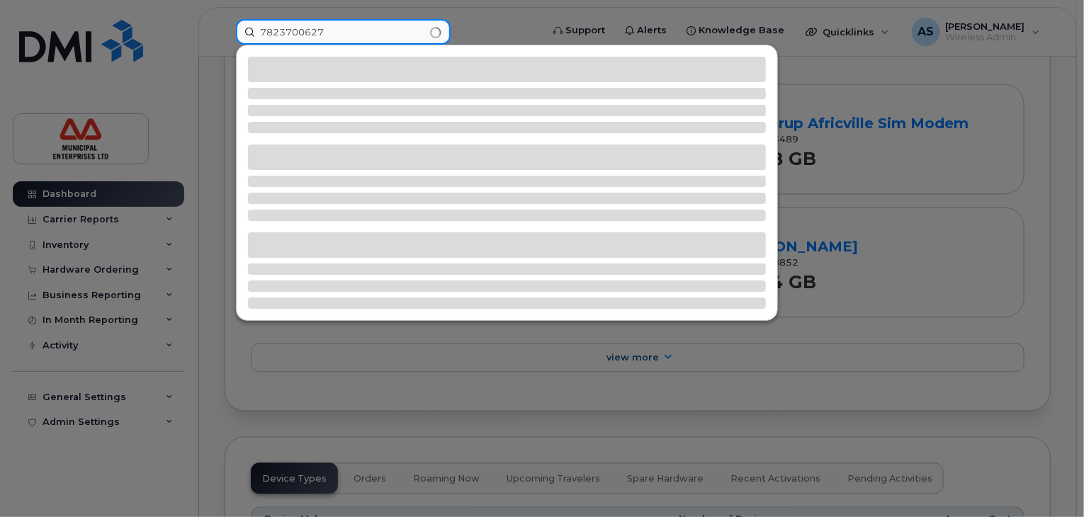
type input "7823700627"
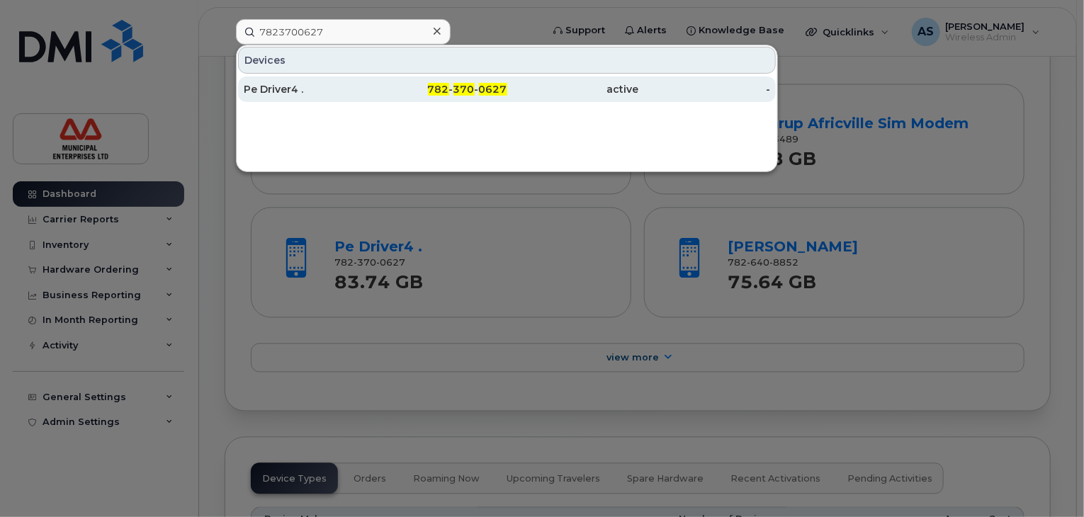
click at [458, 90] on span "370" at bounding box center [464, 89] width 21 height 13
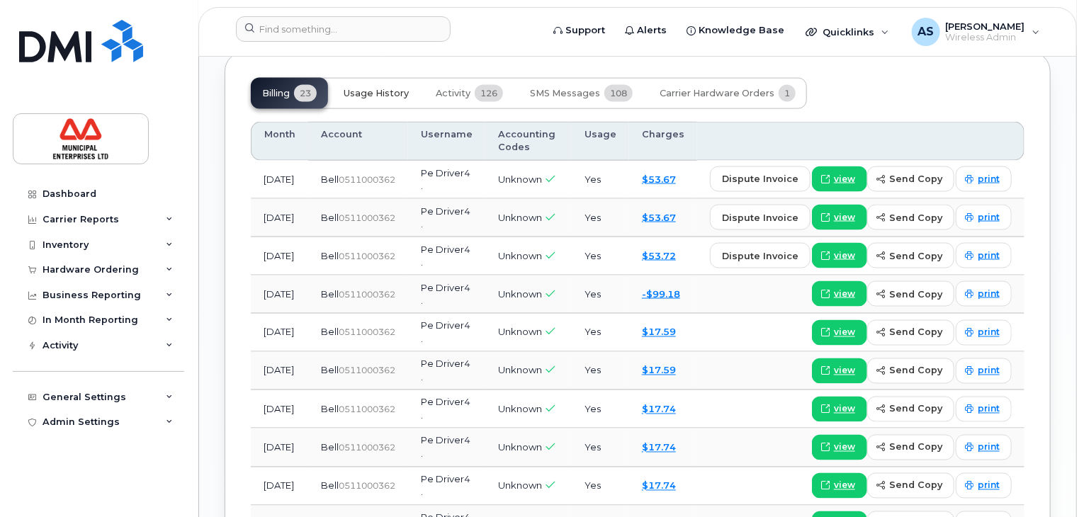
click at [377, 99] on span "Usage History" at bounding box center [376, 93] width 65 height 11
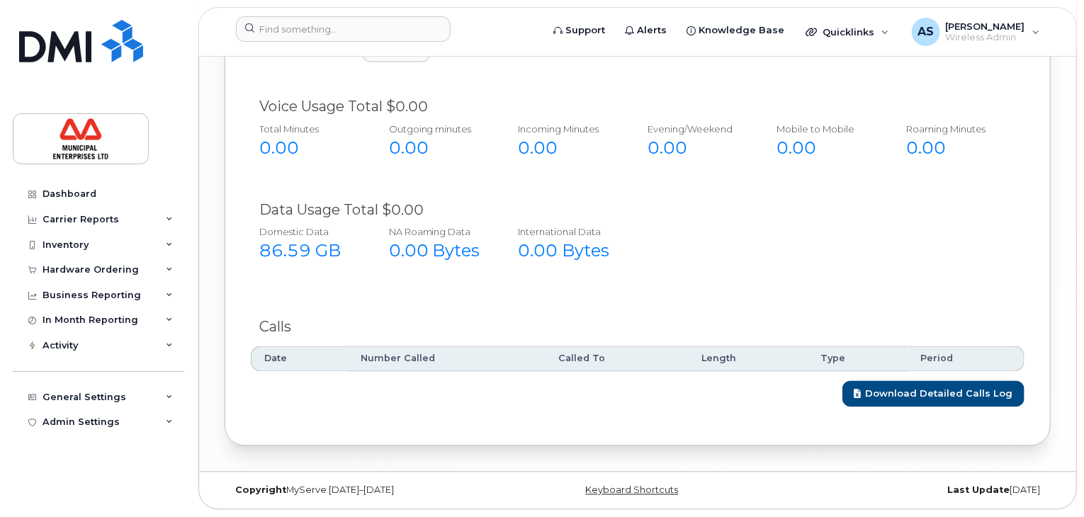
scroll to position [1156, 0]
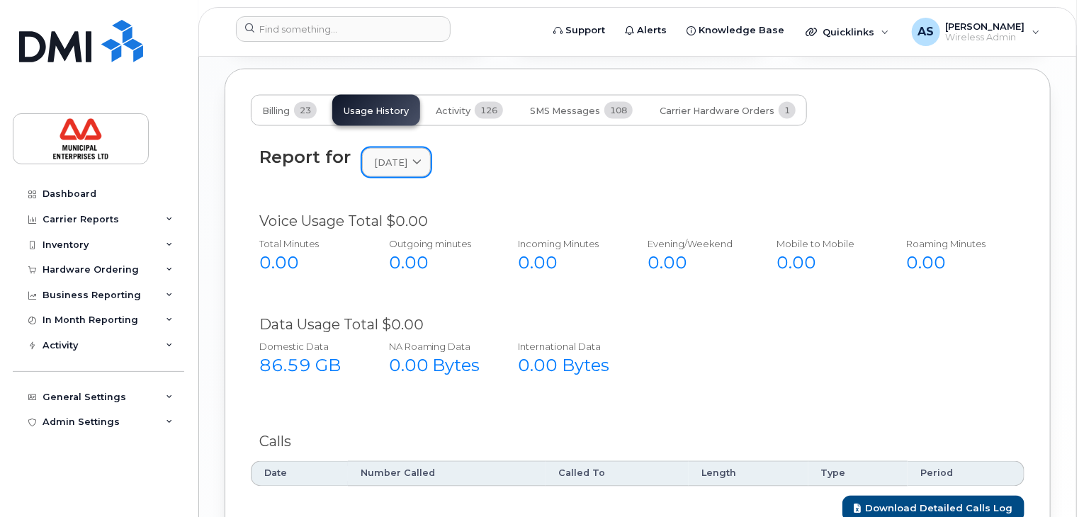
click at [407, 169] on span "[DATE]" at bounding box center [390, 162] width 33 height 13
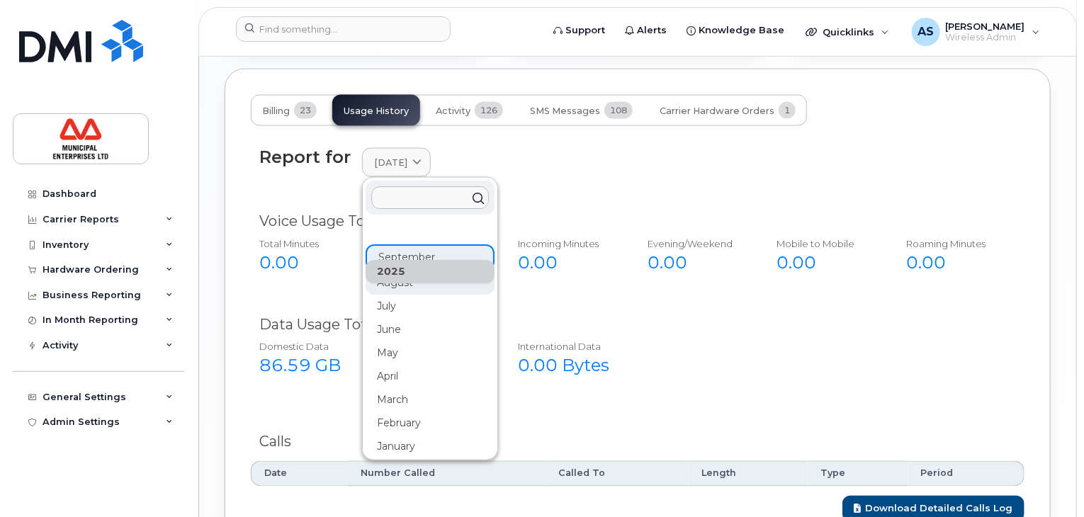
click at [398, 295] on div "August" at bounding box center [430, 282] width 129 height 23
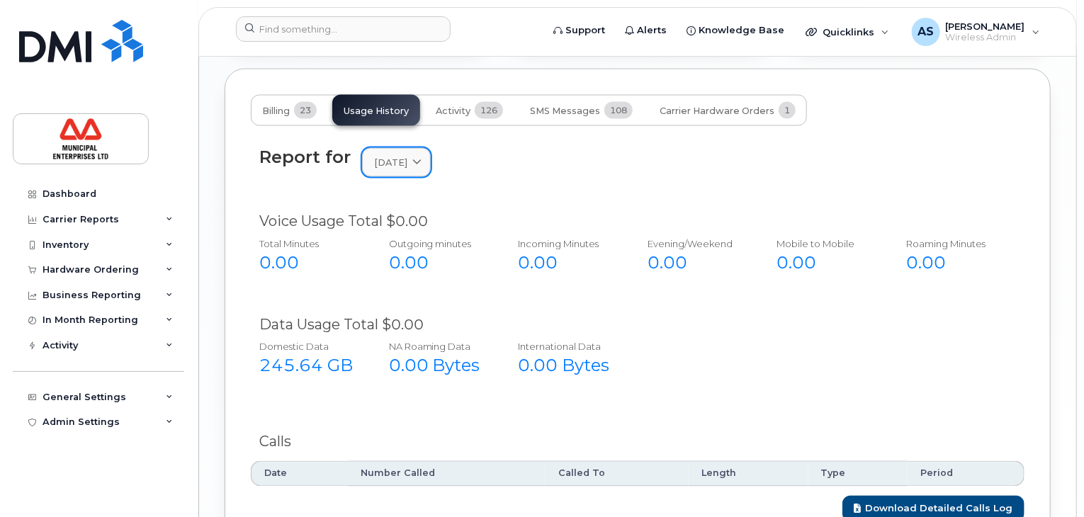
click at [405, 169] on span "[DATE]" at bounding box center [390, 162] width 33 height 13
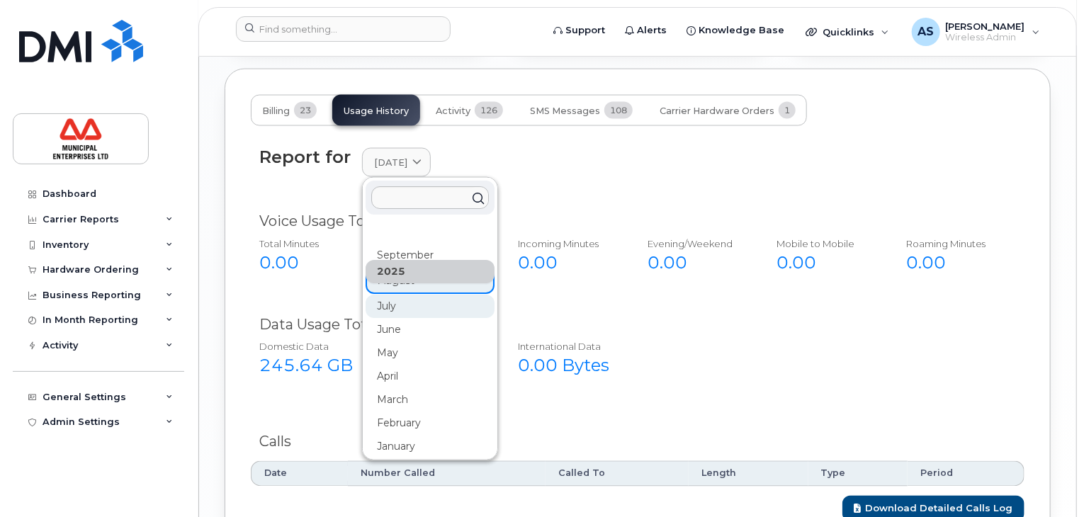
click at [387, 318] on div "July" at bounding box center [430, 306] width 129 height 23
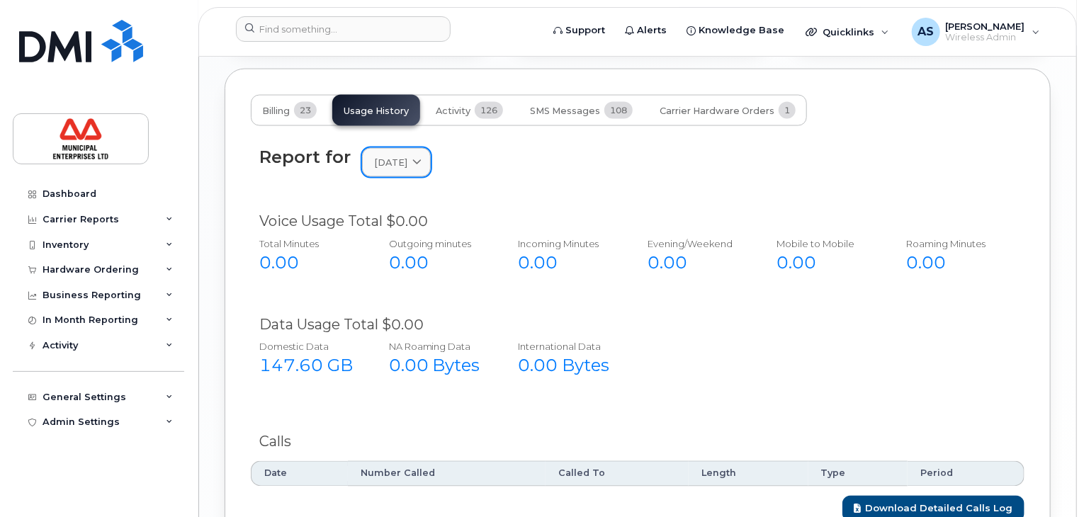
click at [402, 177] on link "[DATE]" at bounding box center [396, 162] width 69 height 29
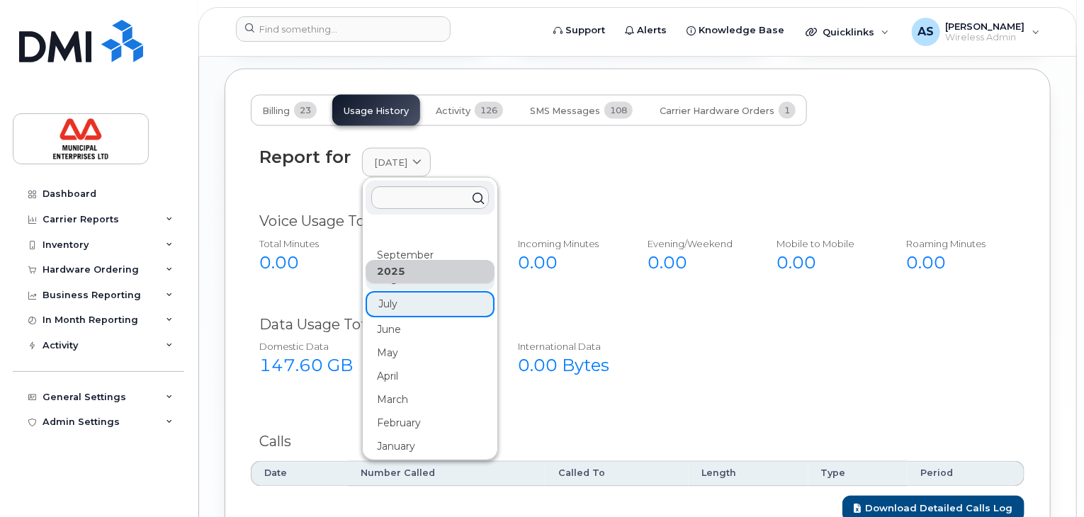
click at [389, 291] on div "August" at bounding box center [430, 278] width 129 height 23
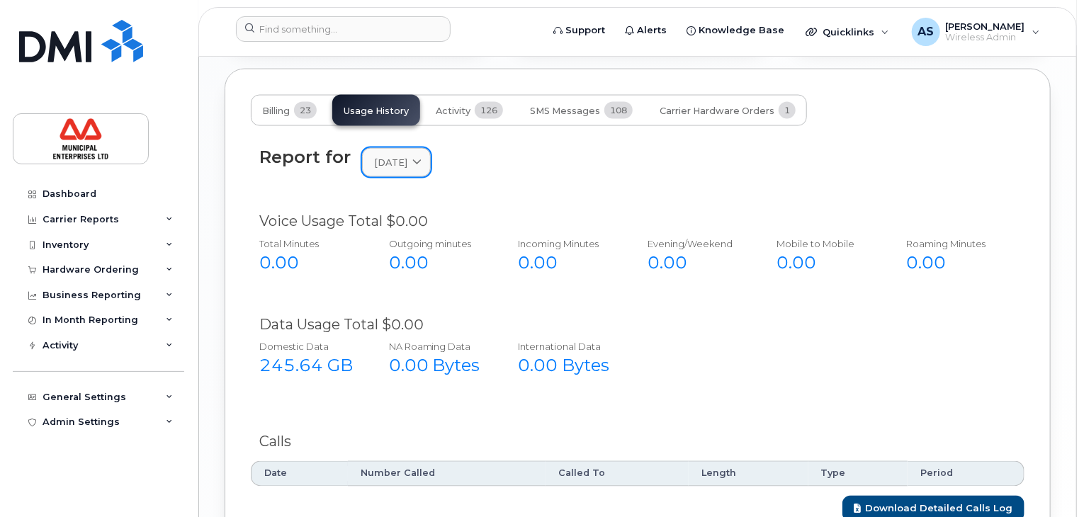
click at [407, 169] on span "[DATE]" at bounding box center [390, 162] width 33 height 13
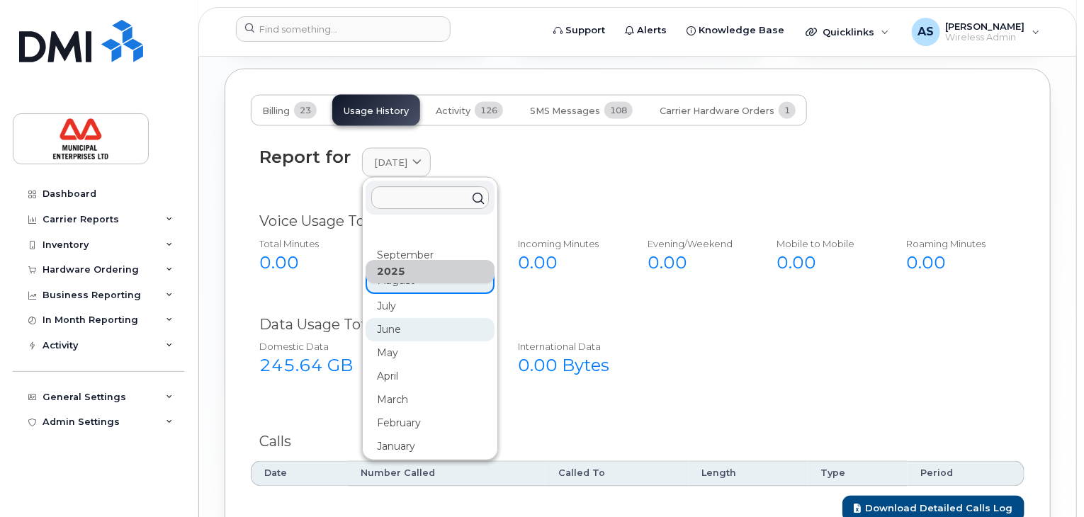
click at [408, 342] on div "June" at bounding box center [430, 329] width 129 height 23
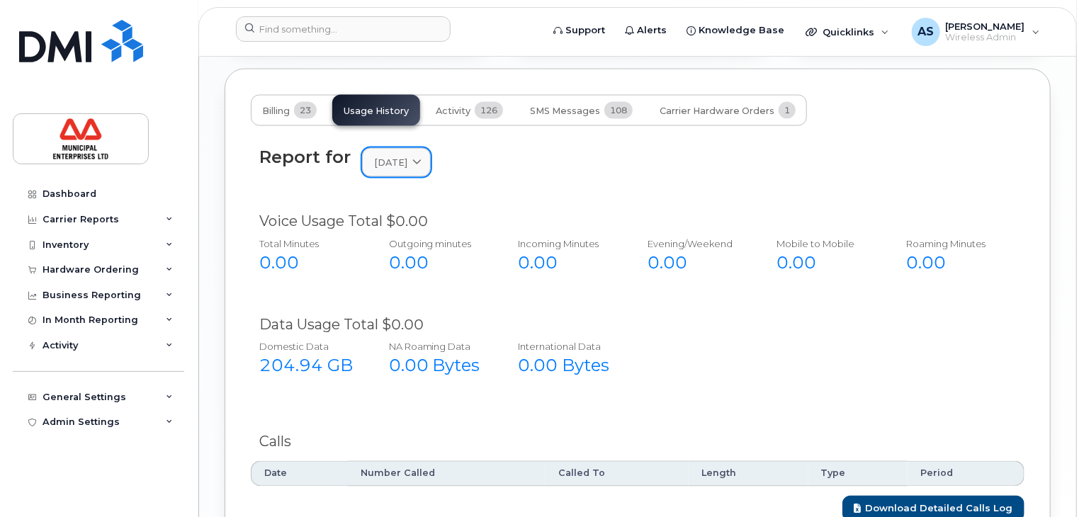
click at [404, 169] on span "[DATE]" at bounding box center [390, 162] width 33 height 13
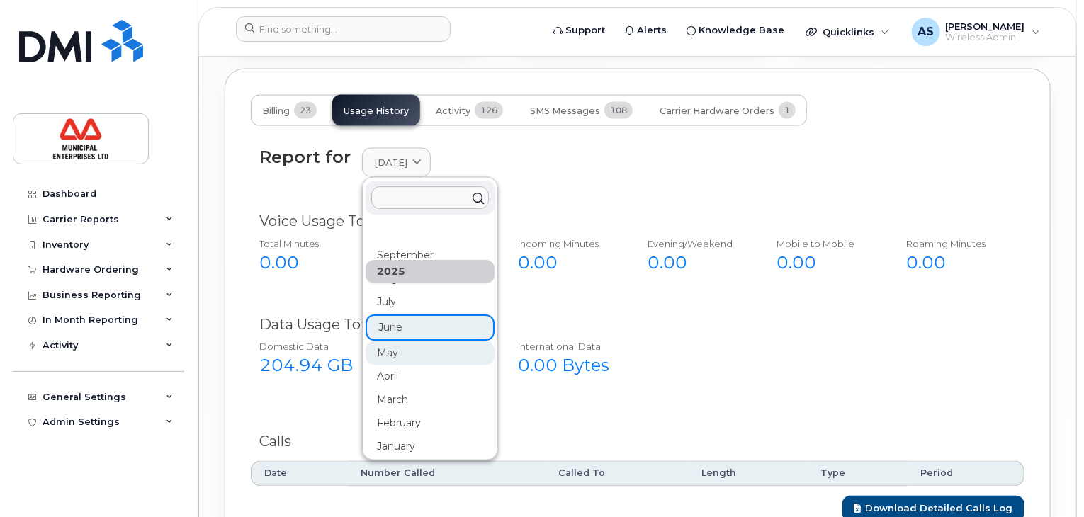
click at [398, 365] on div "May" at bounding box center [430, 353] width 129 height 23
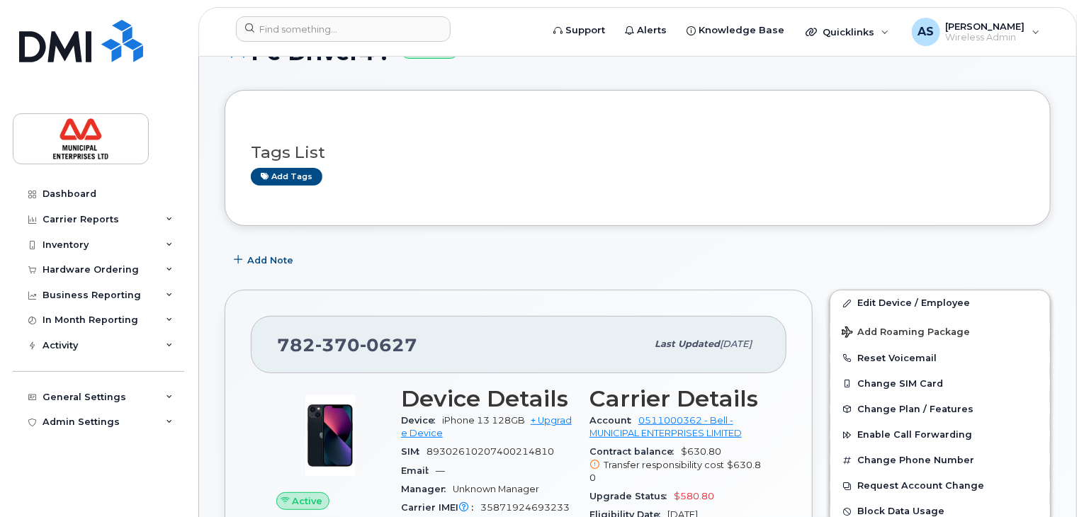
scroll to position [0, 0]
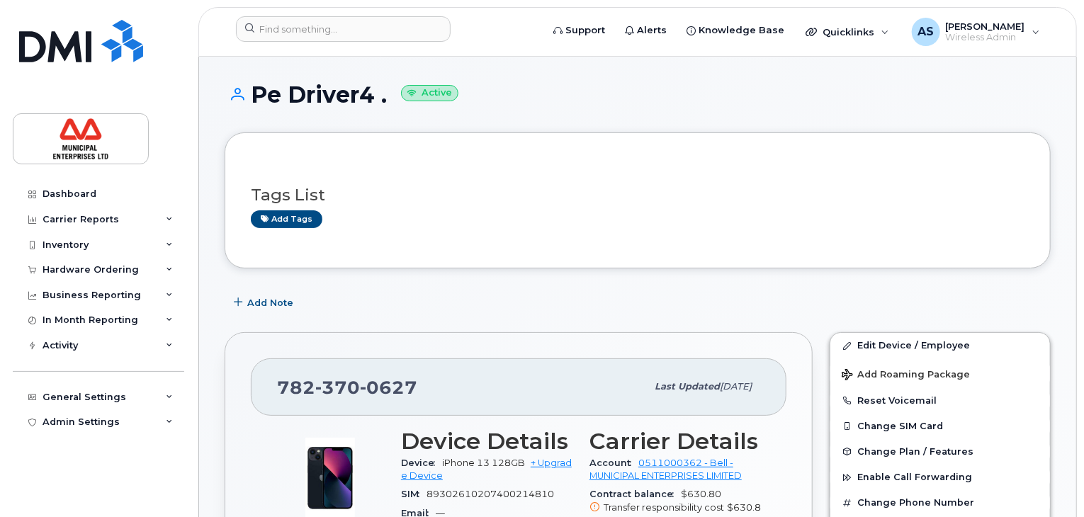
drag, startPoint x: 389, startPoint y: 95, endPoint x: 255, endPoint y: 81, distance: 134.7
click at [255, 82] on h1 "Pe Driver4 . Active" at bounding box center [638, 94] width 826 height 25
copy h1 "Pe Driver4 ."
drag, startPoint x: 431, startPoint y: 388, endPoint x: 278, endPoint y: 386, distance: 153.1
click at [278, 386] on div "[PHONE_NUMBER]" at bounding box center [461, 387] width 369 height 30
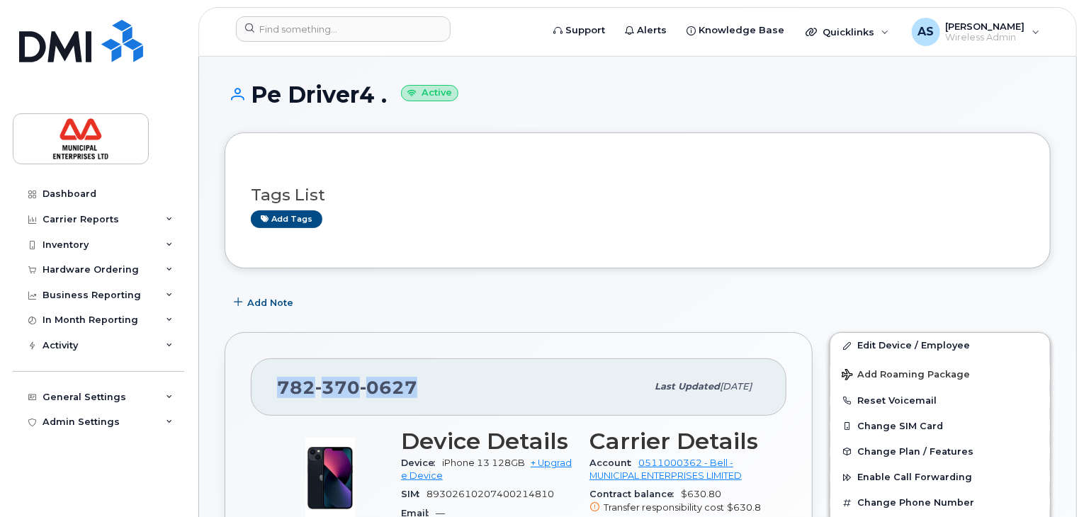
copy span "[PHONE_NUMBER]"
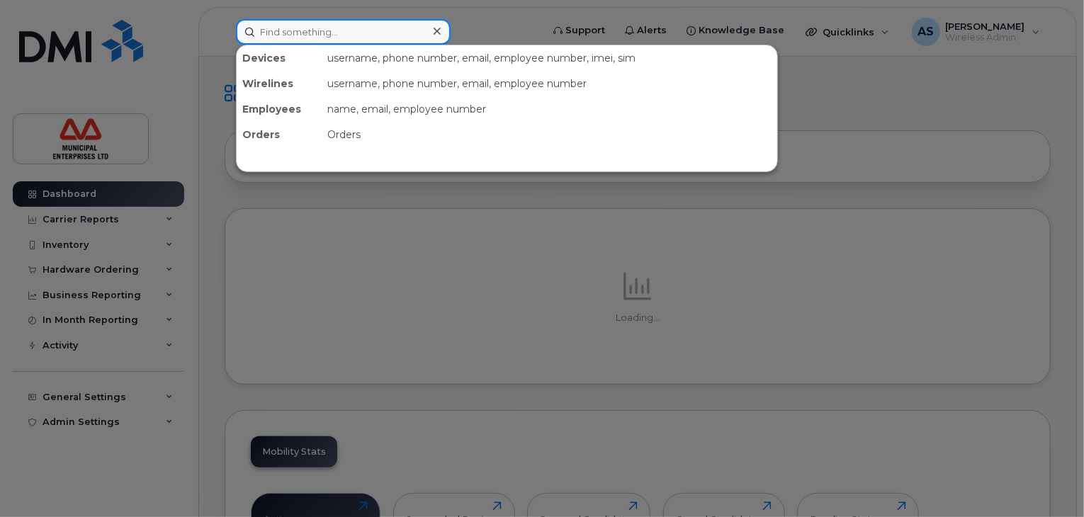
click at [317, 30] on input at bounding box center [343, 32] width 215 height 26
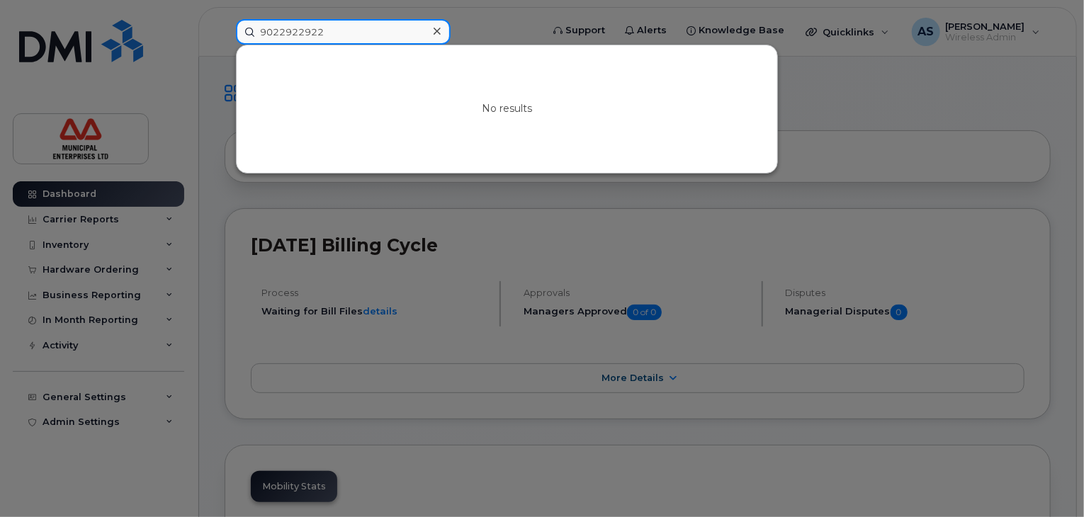
click at [351, 36] on input "9022922922" at bounding box center [343, 32] width 215 height 26
drag, startPoint x: 367, startPoint y: 36, endPoint x: 212, endPoint y: 23, distance: 155.8
click at [225, 23] on div "9022922922 No results" at bounding box center [384, 32] width 319 height 26
click at [295, 29] on input "9022922922" at bounding box center [343, 32] width 215 height 26
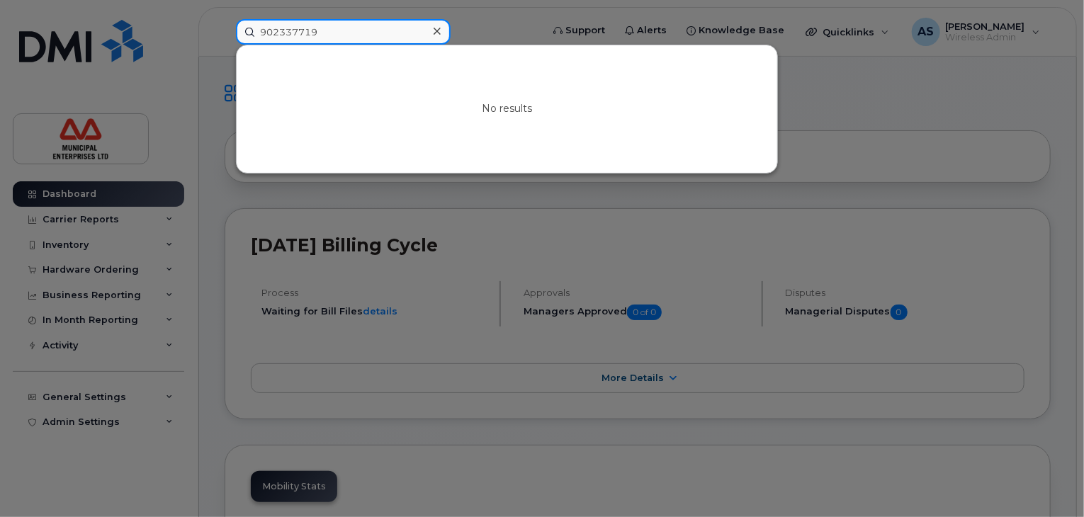
type input "9023377191"
drag, startPoint x: 353, startPoint y: 29, endPoint x: 77, endPoint y: -1, distance: 278.0
click at [298, 32] on input at bounding box center [343, 32] width 215 height 26
type input "7820999592"
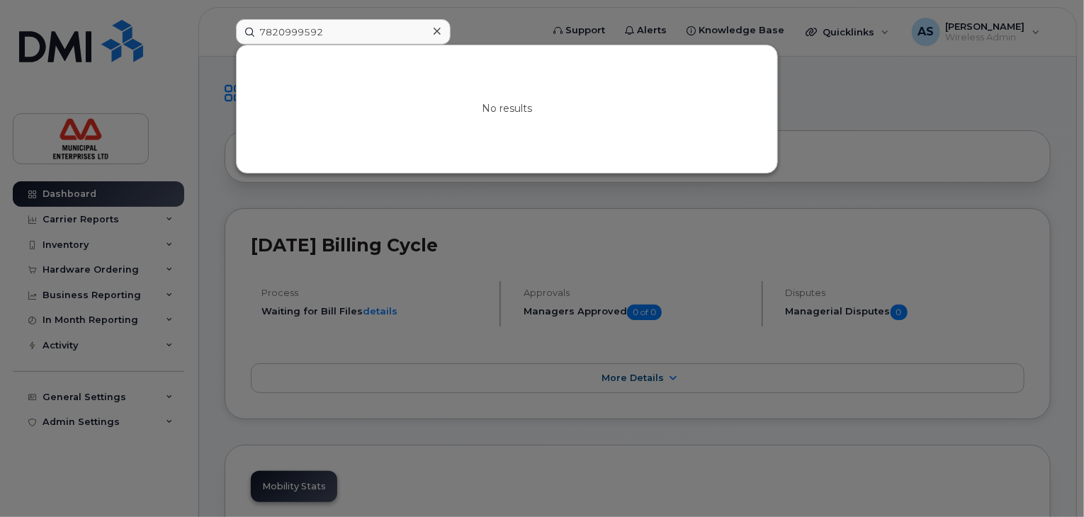
click at [436, 31] on icon at bounding box center [437, 31] width 7 height 7
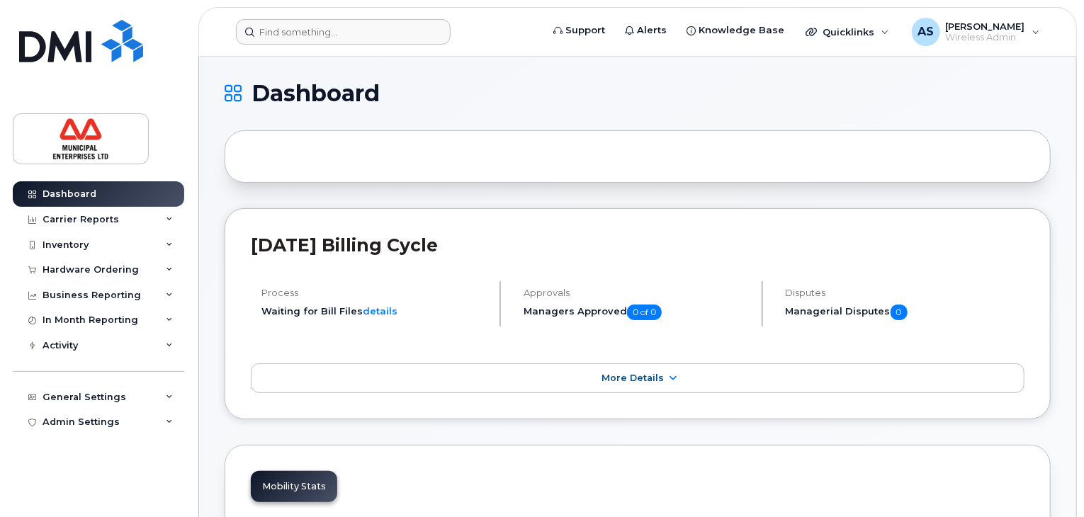
click at [493, 27] on form at bounding box center [384, 32] width 296 height 26
